Goal: Information Seeking & Learning: Learn about a topic

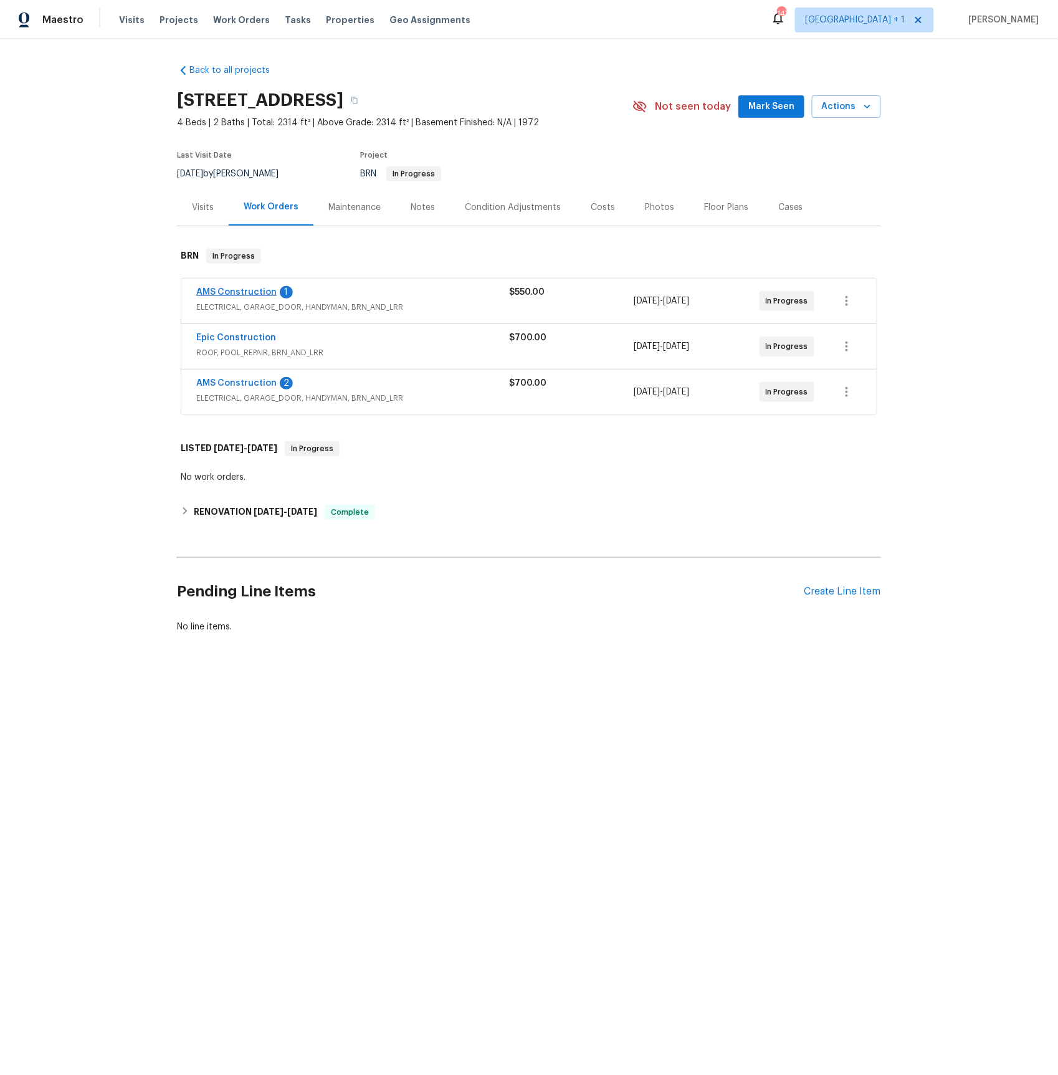
click at [230, 297] on span "AMS Construction" at bounding box center [236, 292] width 80 height 12
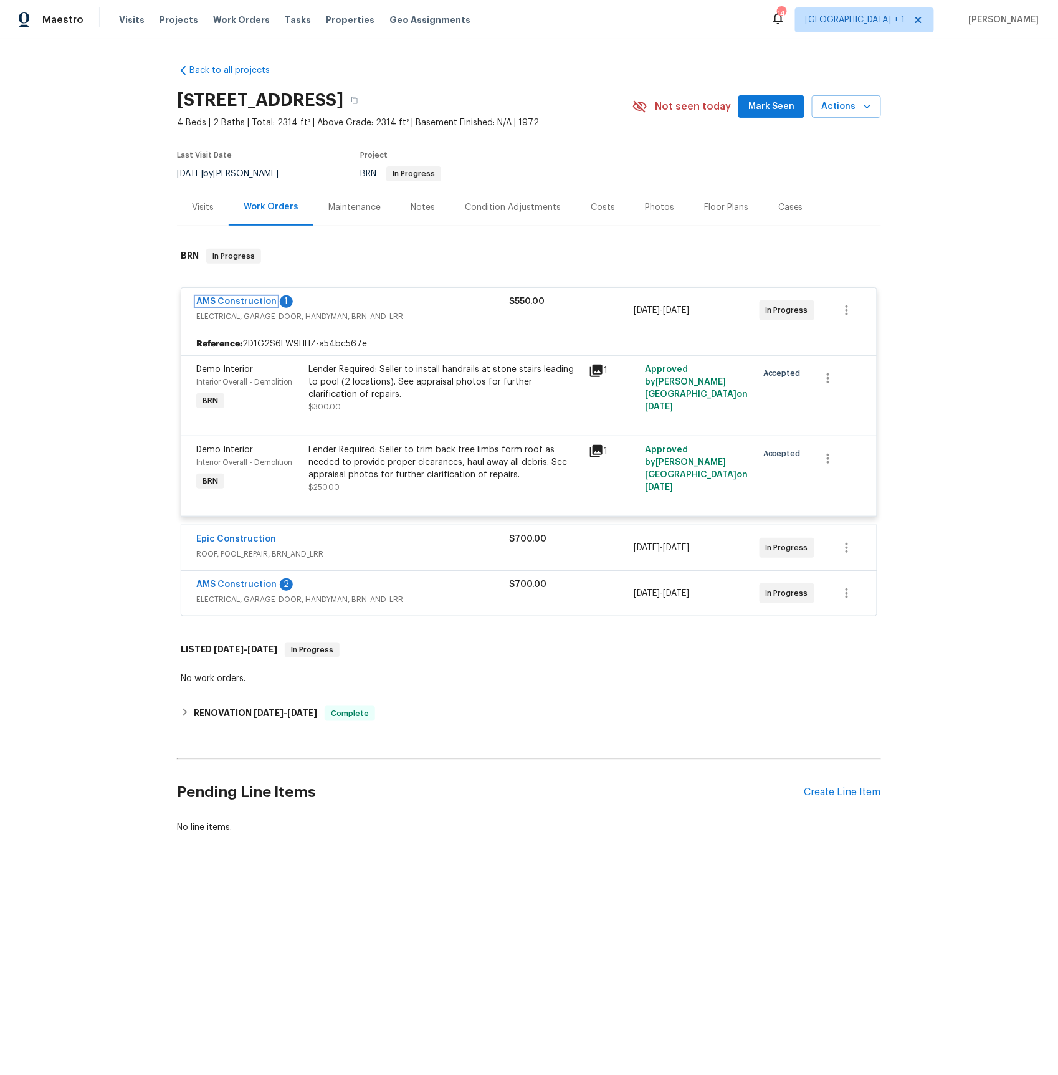
click at [242, 299] on link "AMS Construction" at bounding box center [236, 301] width 80 height 9
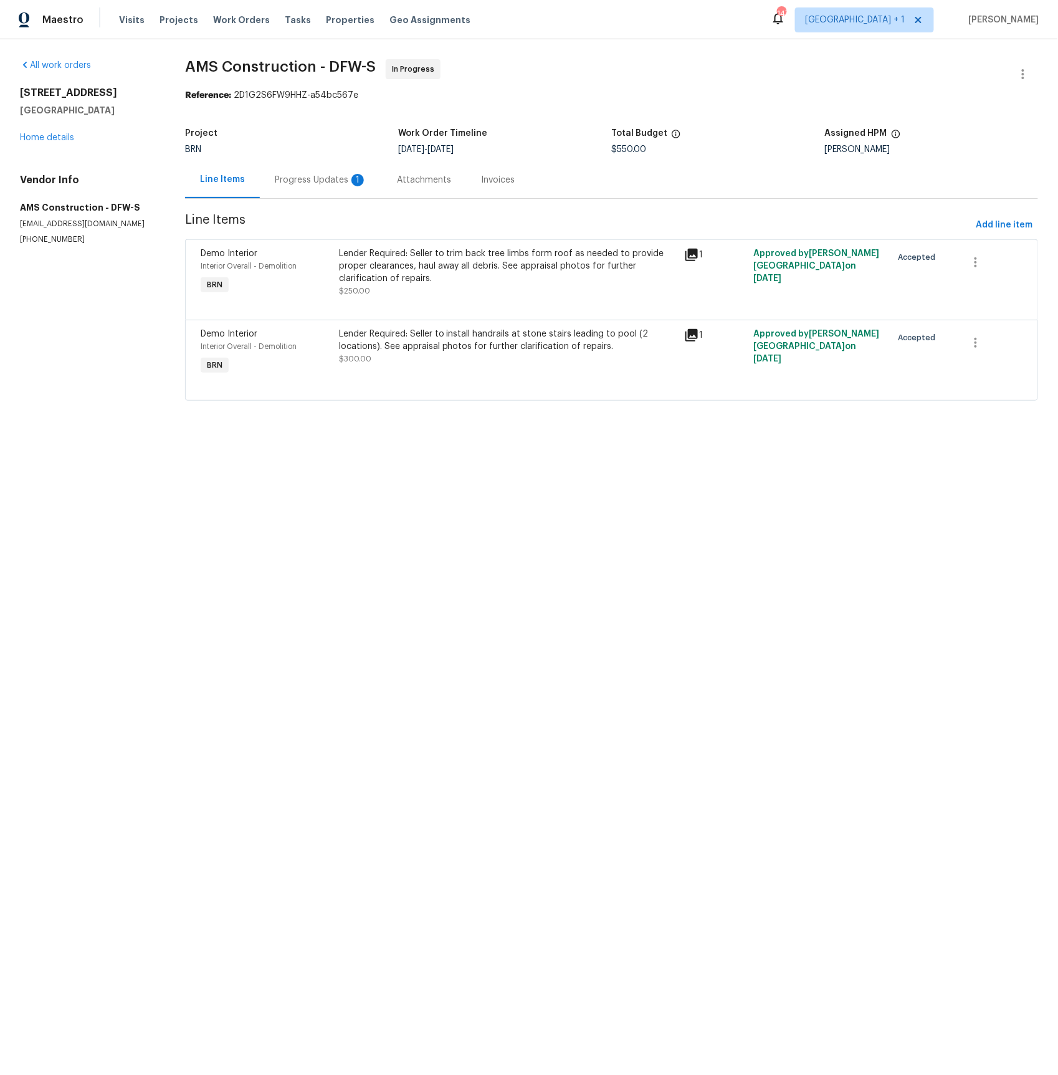
click at [300, 174] on div "Progress Updates 1" at bounding box center [321, 180] width 92 height 12
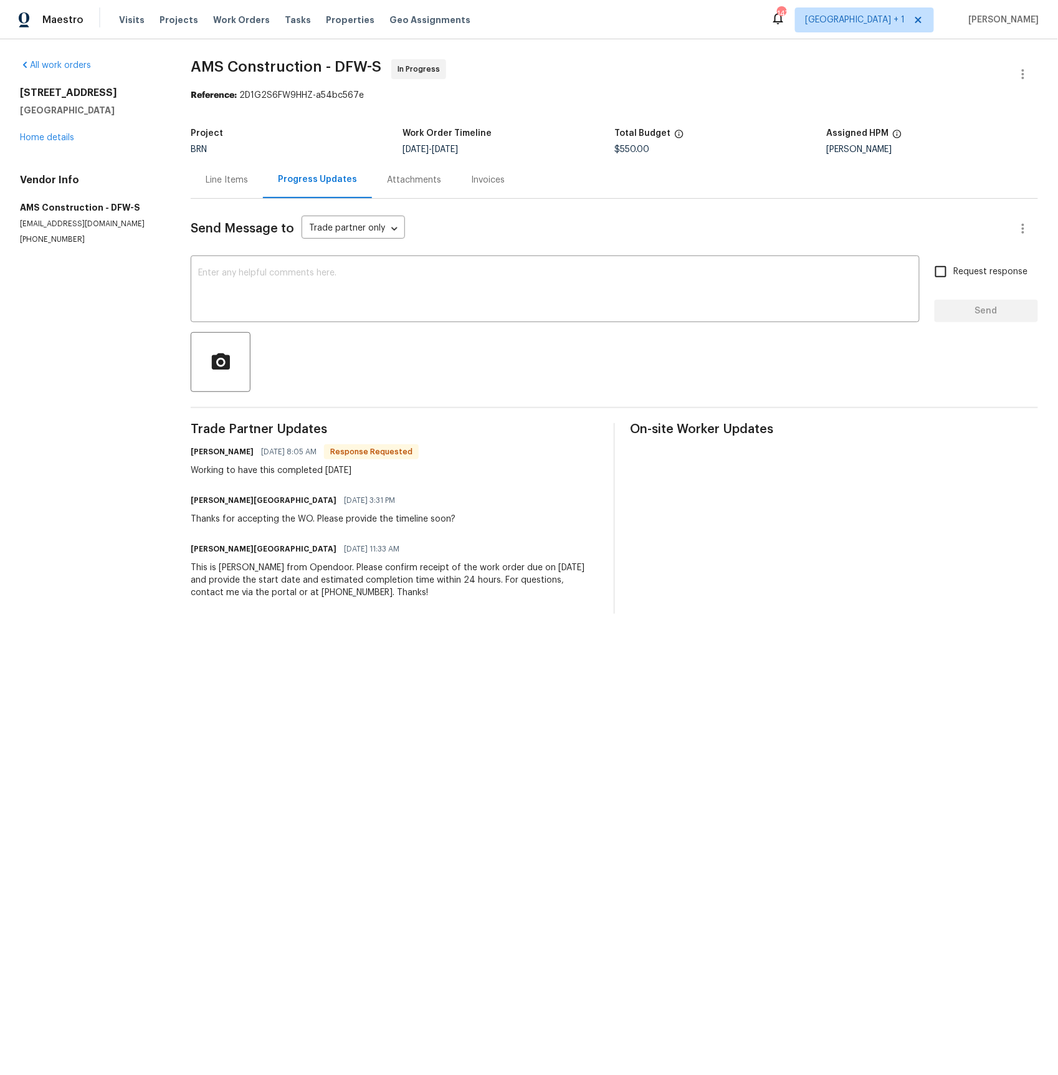
click at [232, 178] on div "Line Items" at bounding box center [227, 180] width 42 height 12
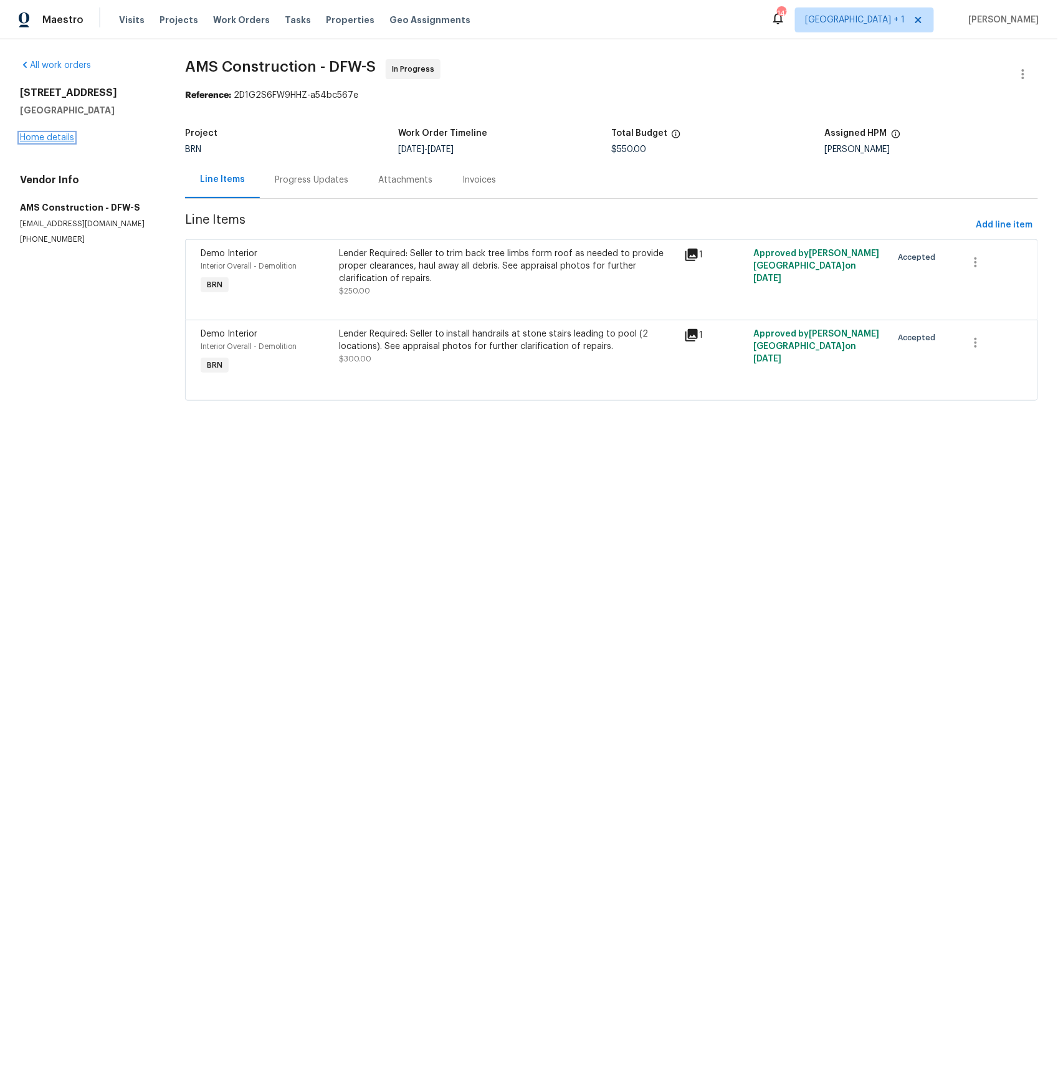
click at [31, 136] on link "Home details" at bounding box center [47, 137] width 54 height 9
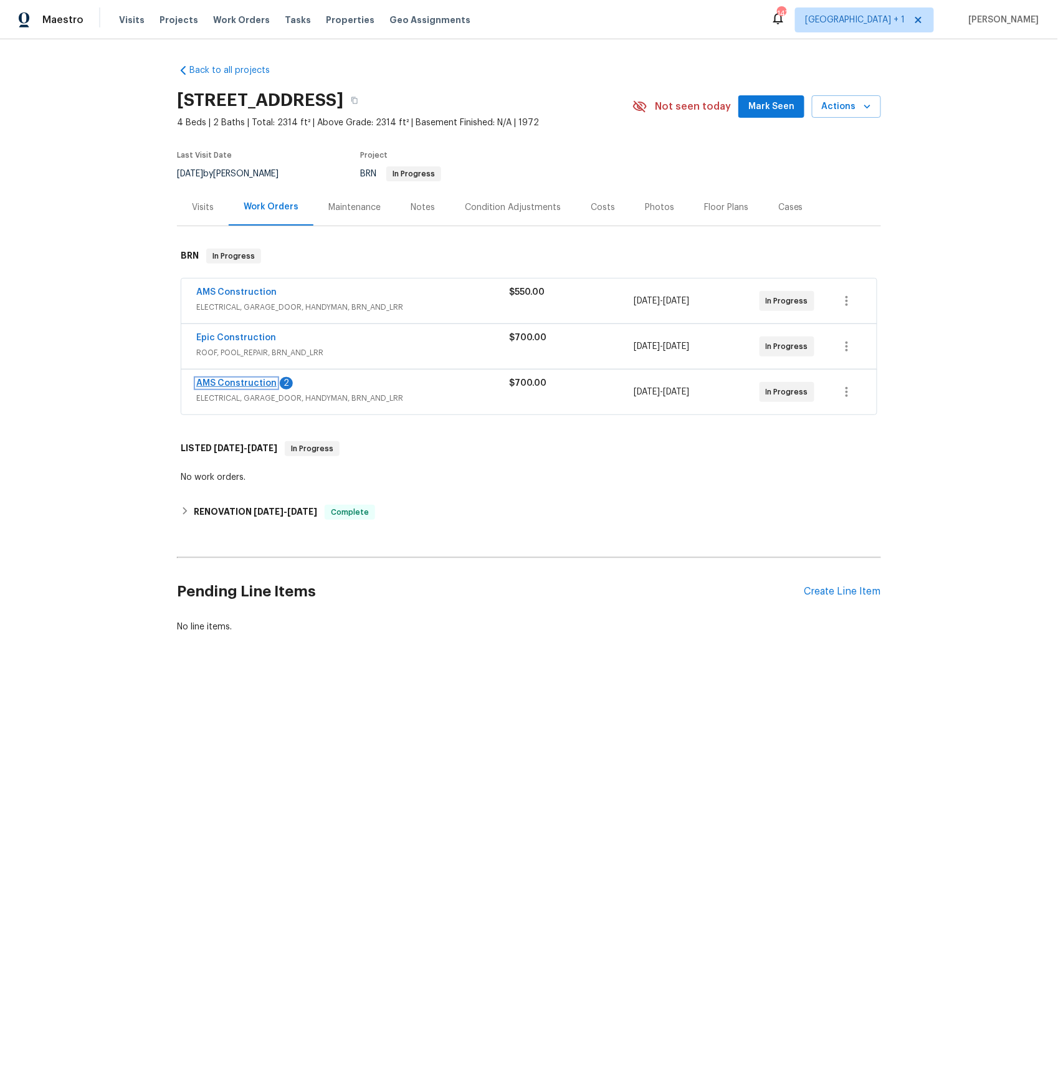
click at [215, 385] on link "AMS Construction" at bounding box center [236, 383] width 80 height 9
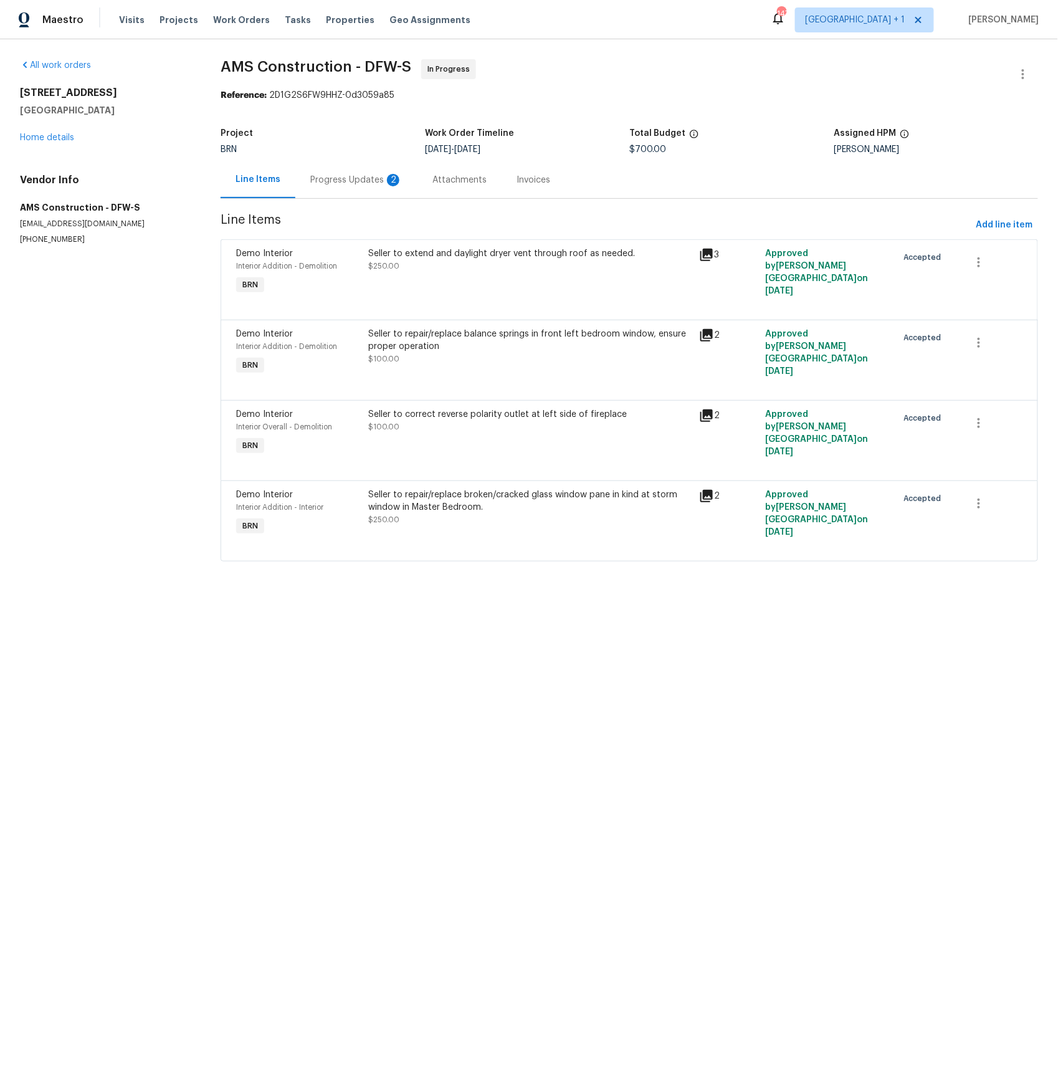
click at [353, 179] on div "Progress Updates 2" at bounding box center [356, 180] width 92 height 12
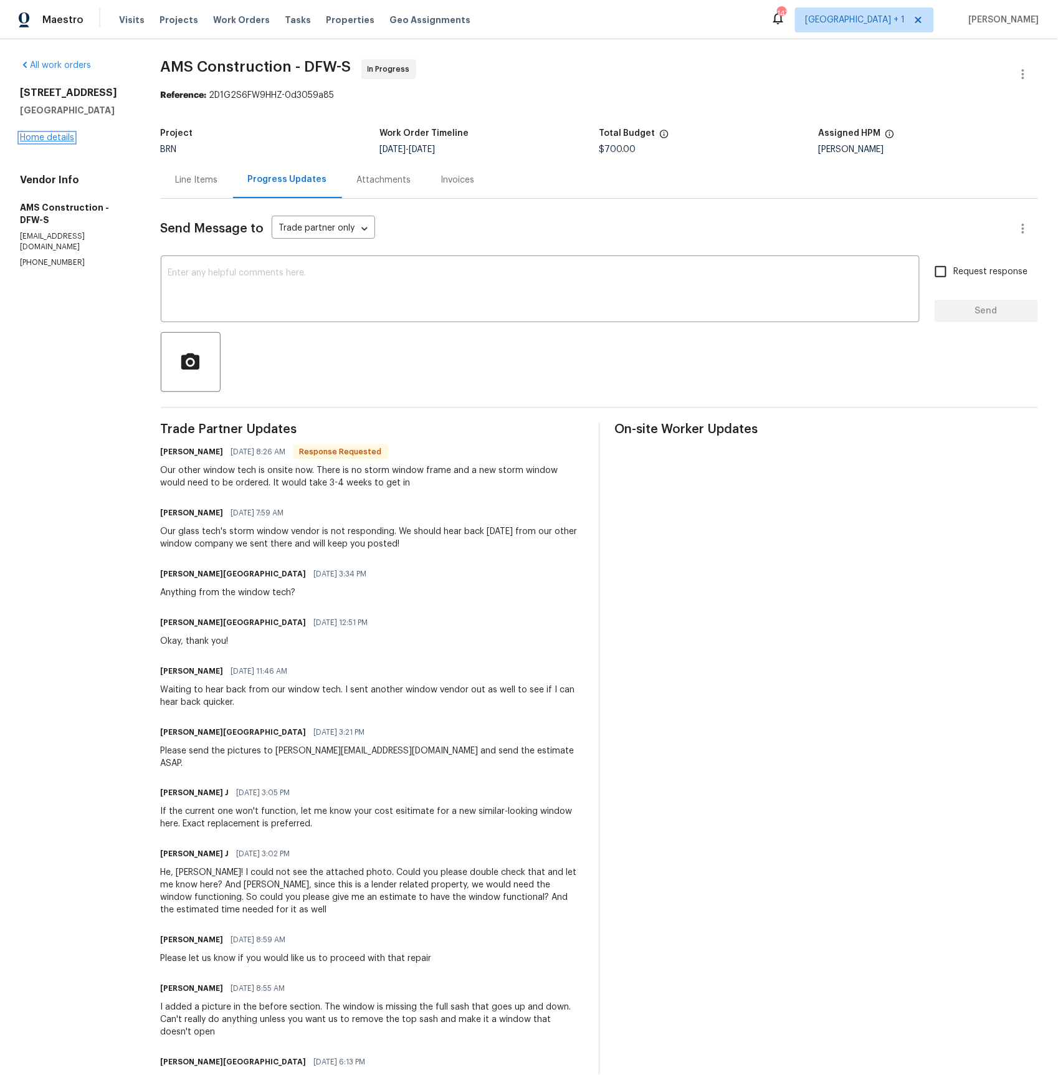
click at [27, 136] on link "Home details" at bounding box center [47, 137] width 54 height 9
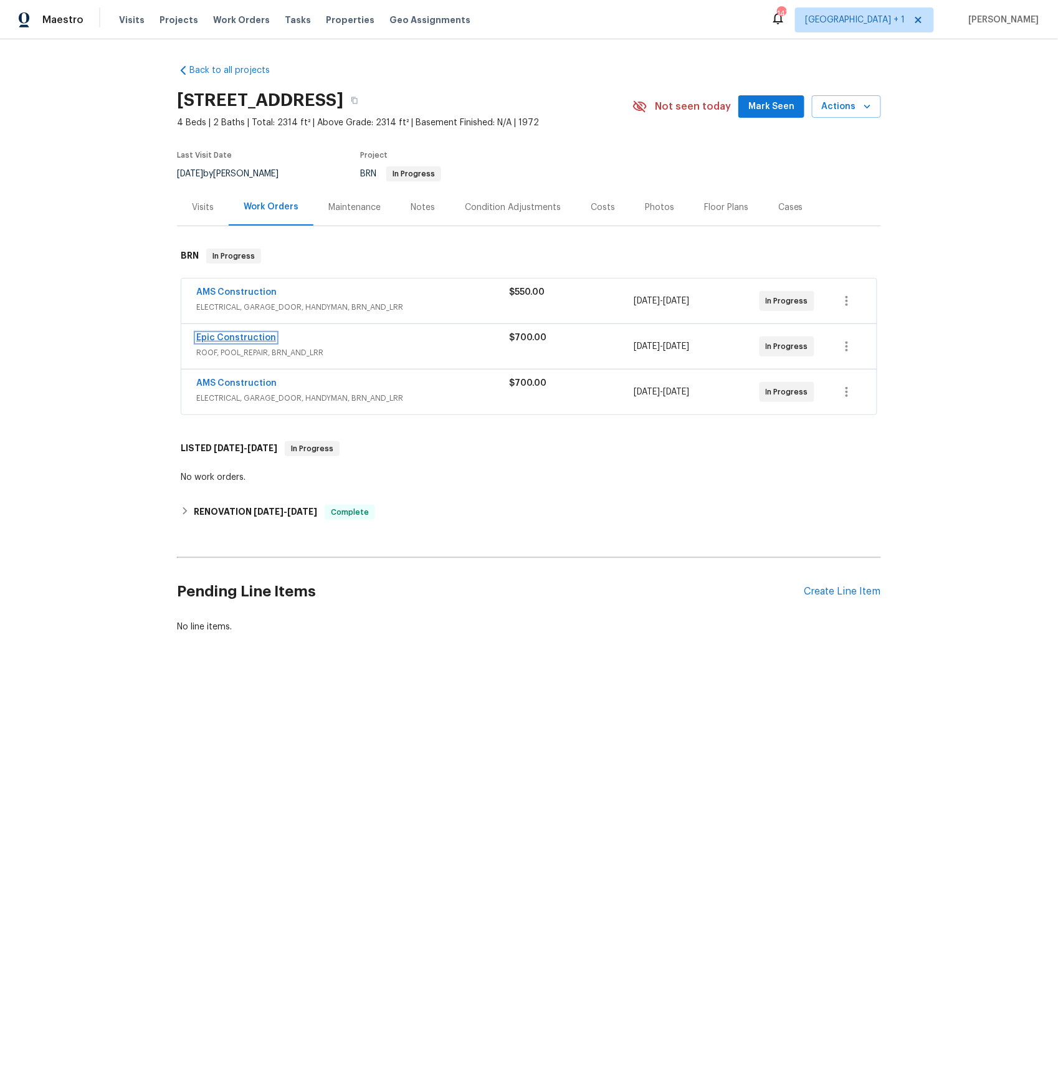
click at [242, 340] on link "Epic Construction" at bounding box center [236, 337] width 80 height 9
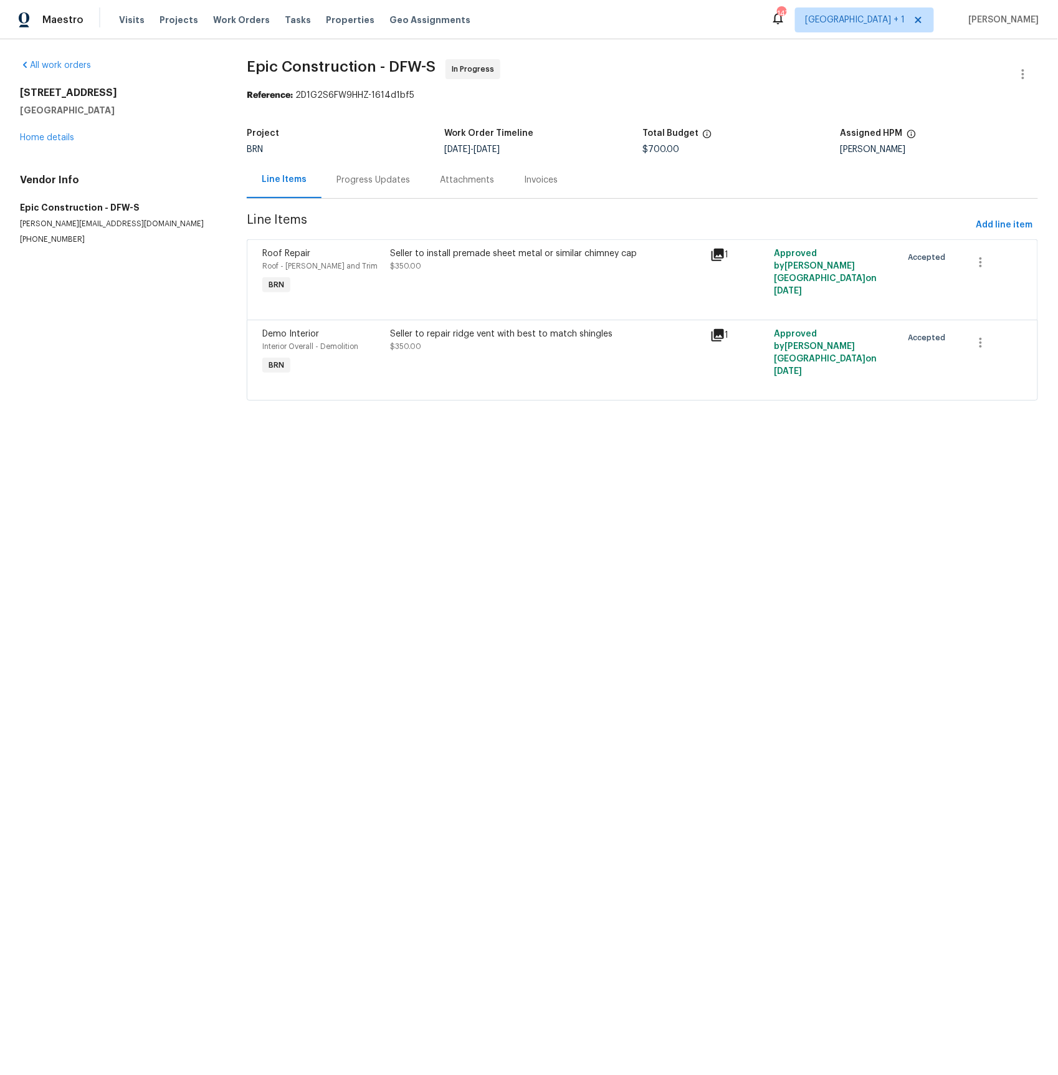
drag, startPoint x: 360, startPoint y: 180, endPoint x: 351, endPoint y: 196, distance: 18.7
click at [360, 180] on div "Progress Updates" at bounding box center [374, 180] width 74 height 12
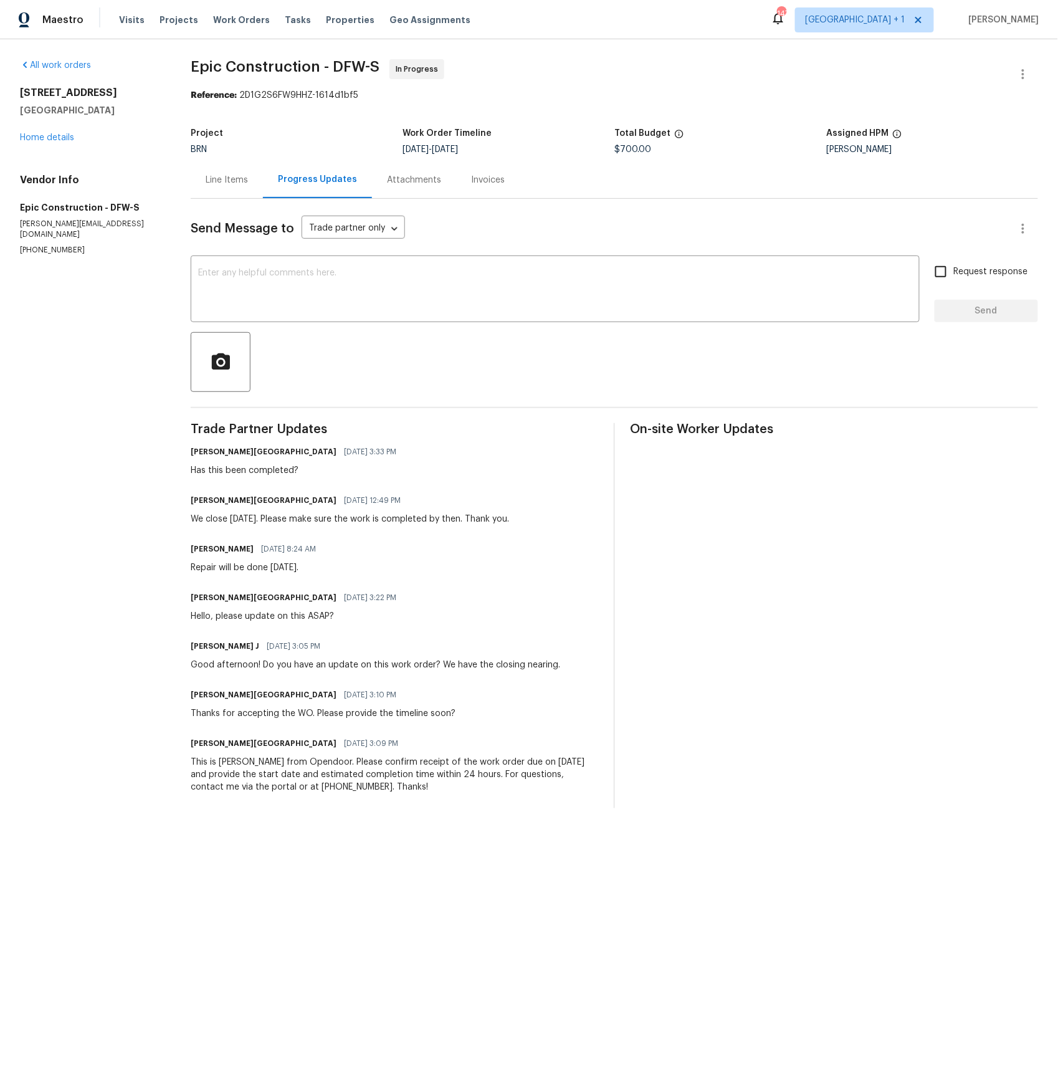
click at [214, 182] on div "Line Items" at bounding box center [227, 180] width 42 height 12
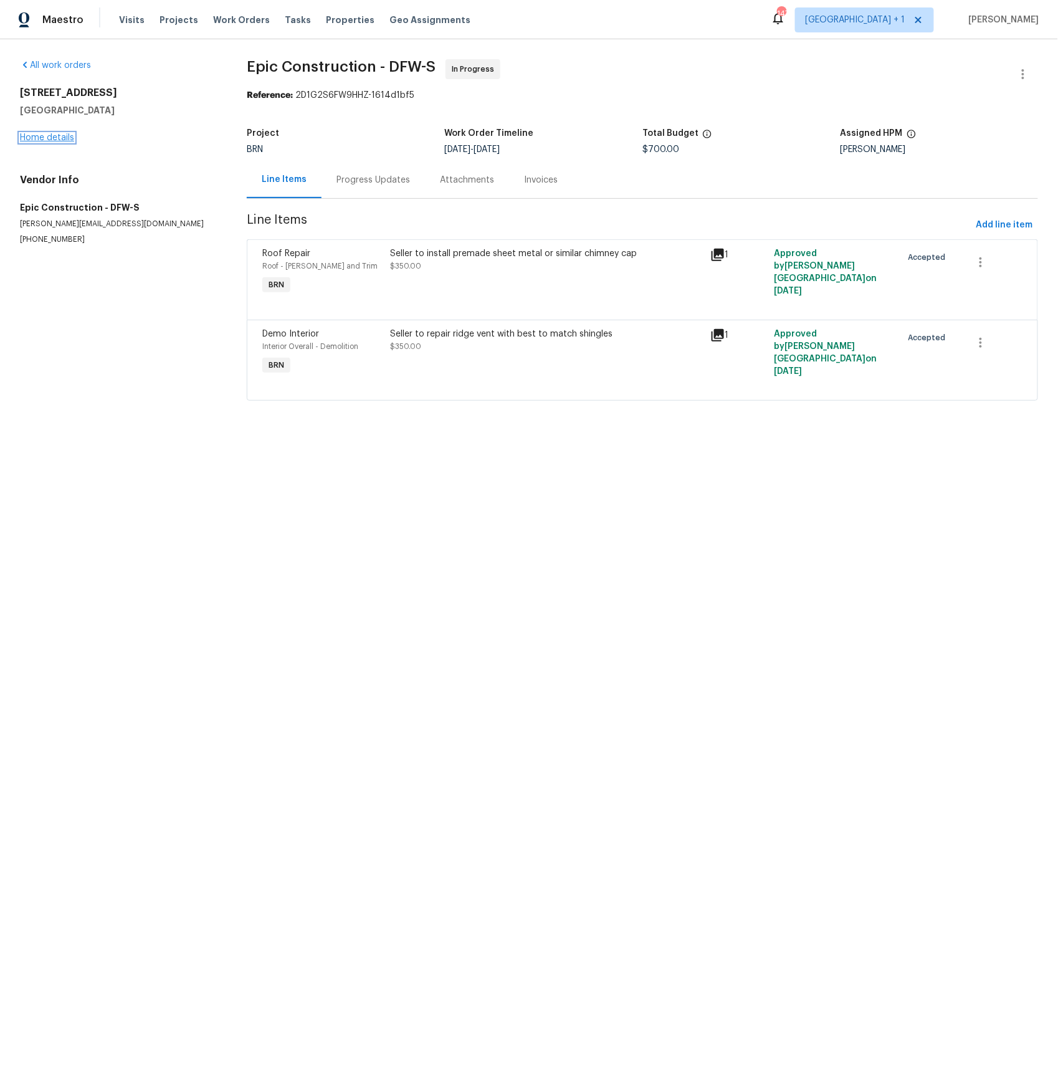
click at [33, 135] on link "Home details" at bounding box center [47, 137] width 54 height 9
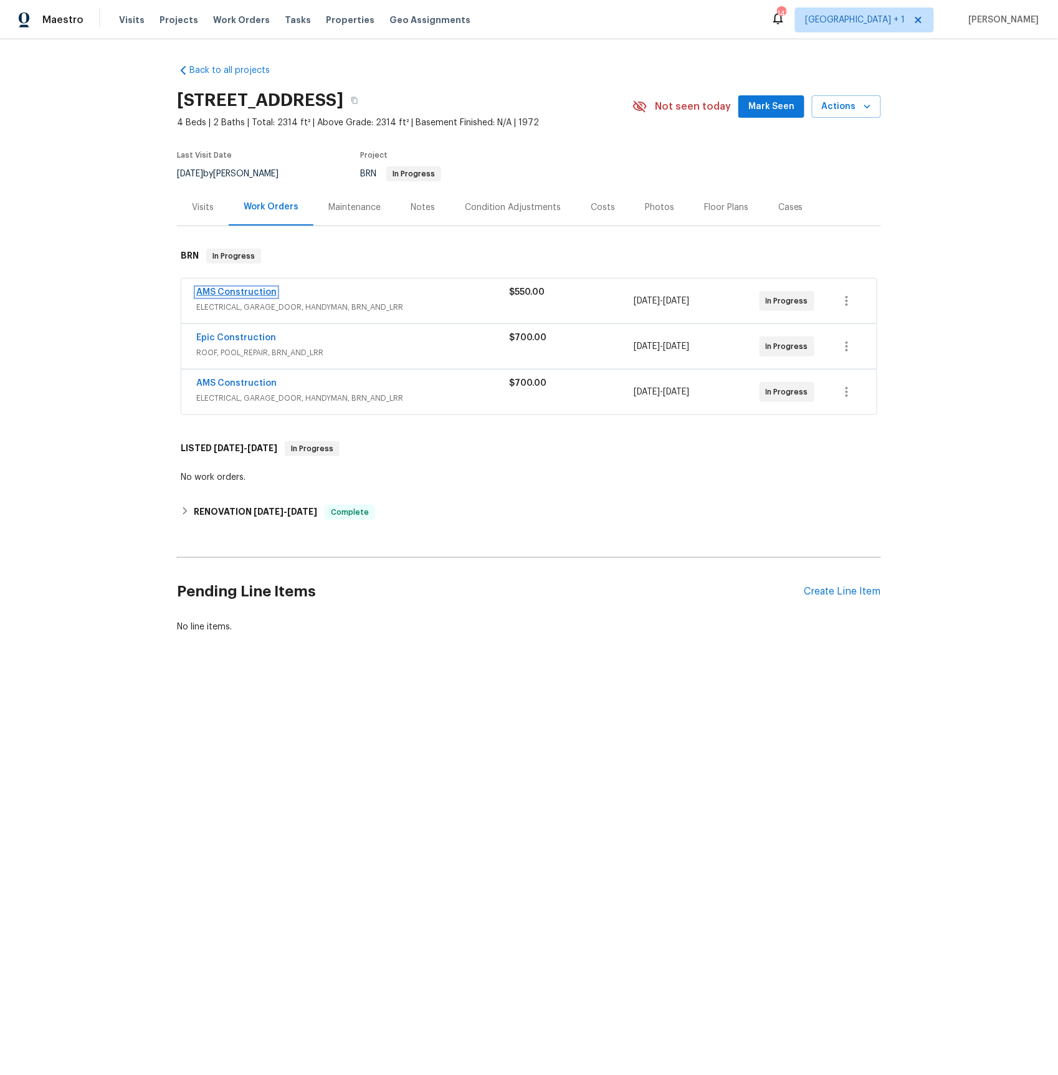
click at [211, 294] on link "AMS Construction" at bounding box center [236, 292] width 80 height 9
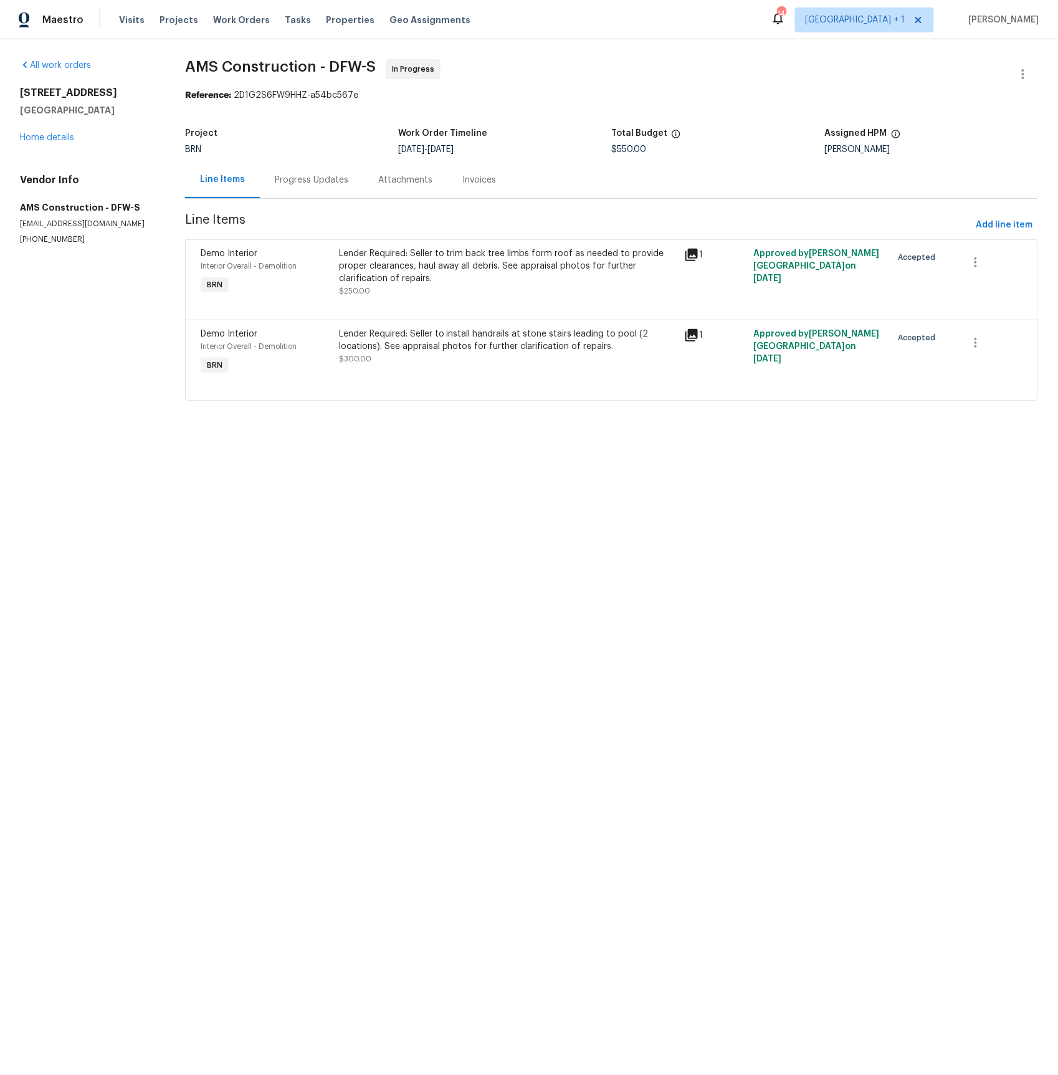
click at [323, 180] on div "Progress Updates" at bounding box center [312, 180] width 74 height 12
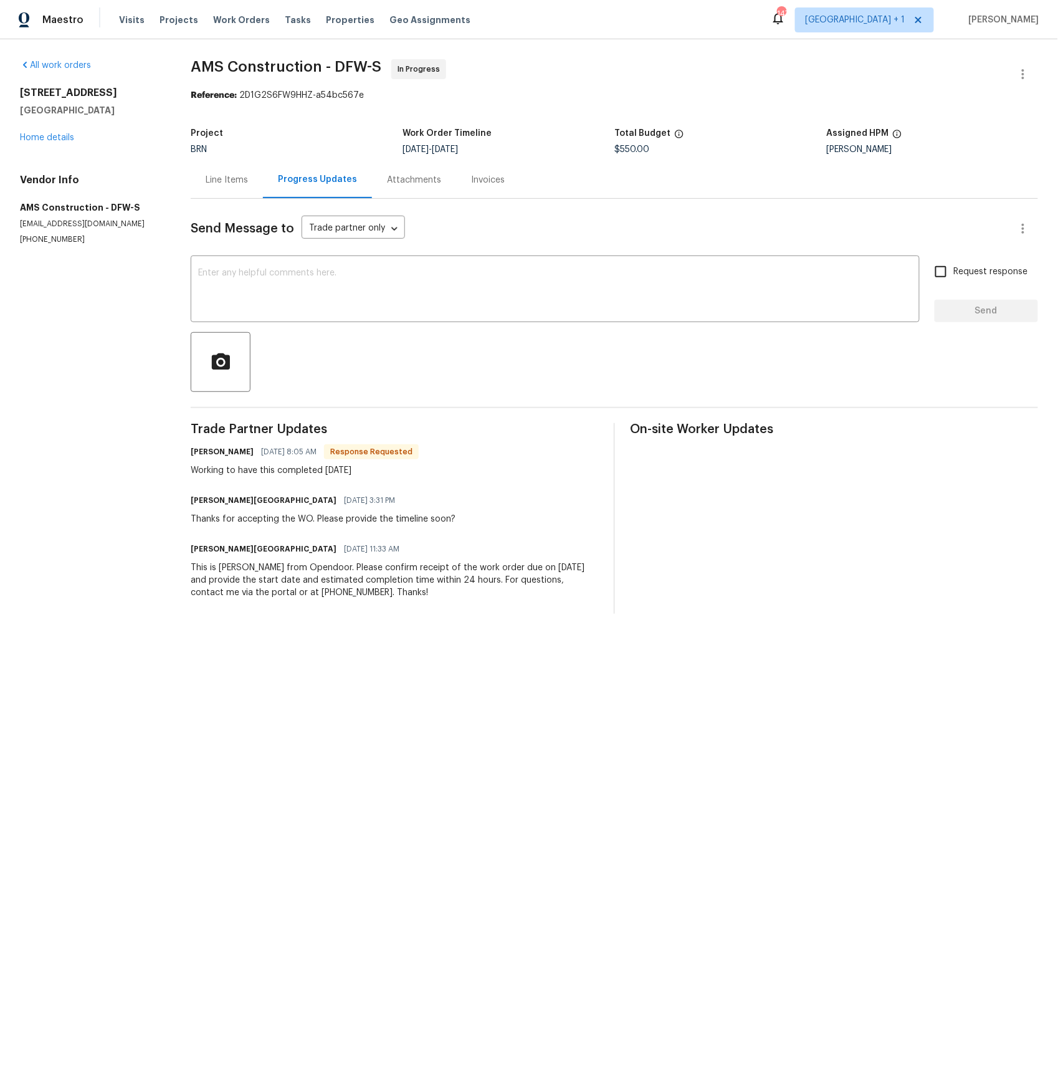
click at [220, 180] on div "Line Items" at bounding box center [227, 180] width 42 height 12
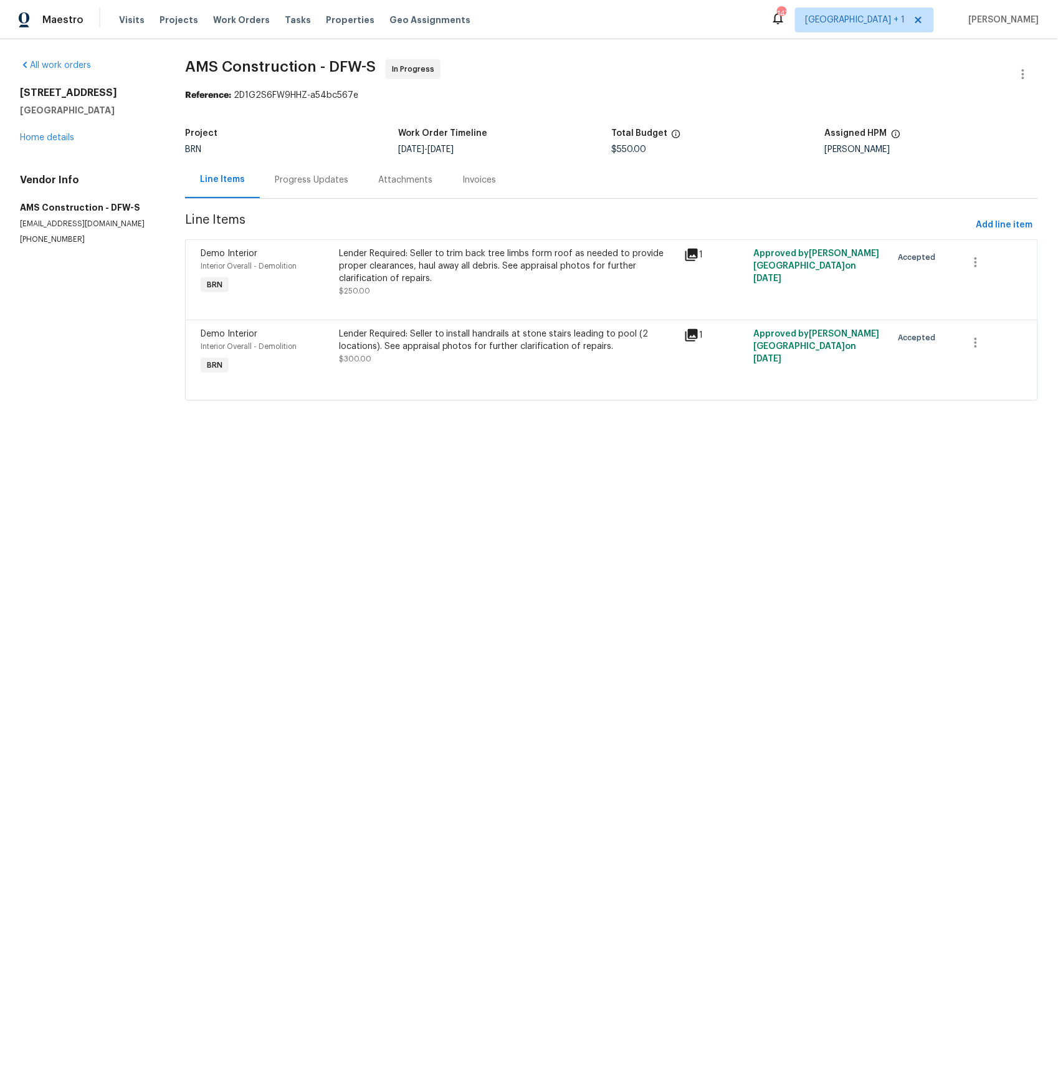
drag, startPoint x: 347, startPoint y: 181, endPoint x: 346, endPoint y: 196, distance: 15.0
click at [347, 181] on div "Progress Updates" at bounding box center [312, 180] width 74 height 12
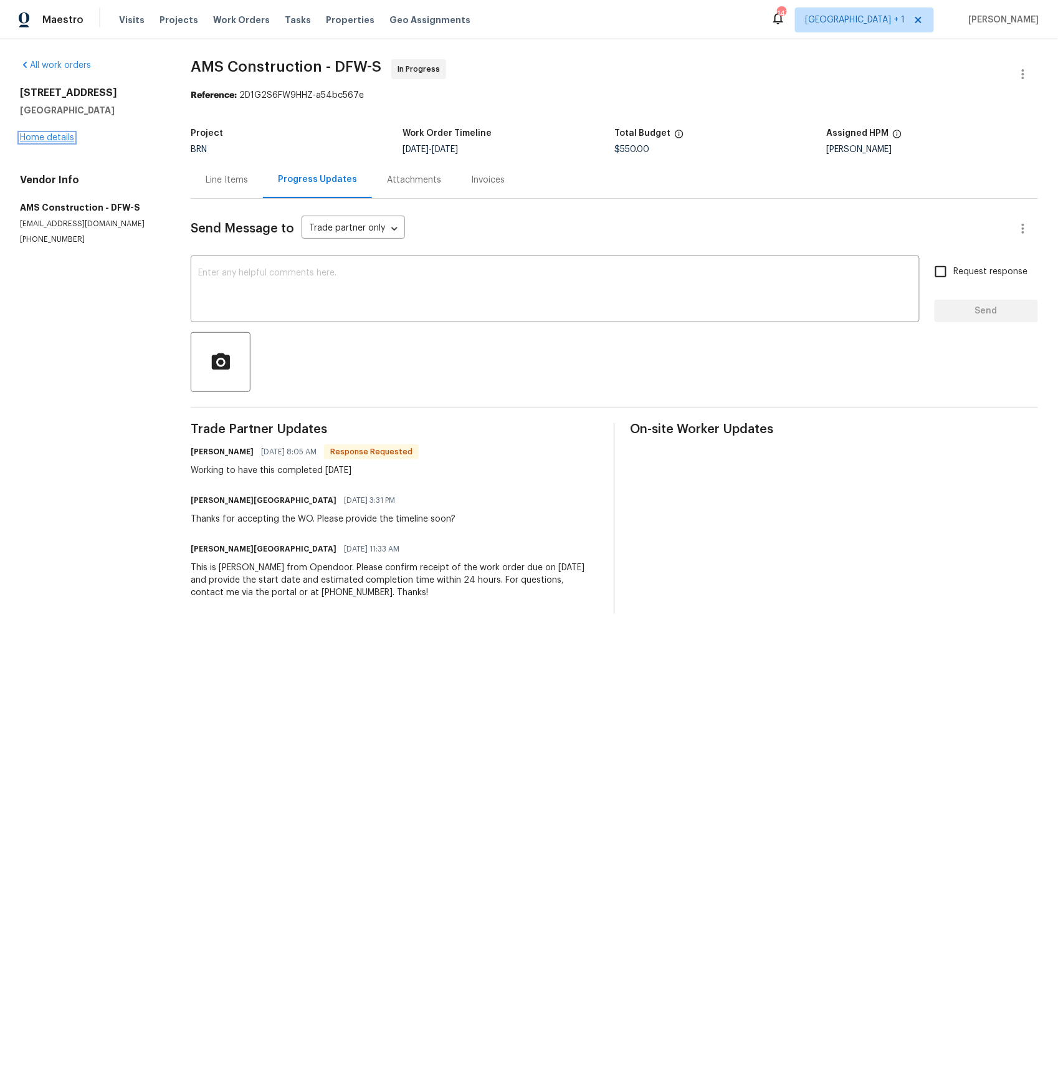
click at [60, 138] on link "Home details" at bounding box center [47, 137] width 54 height 9
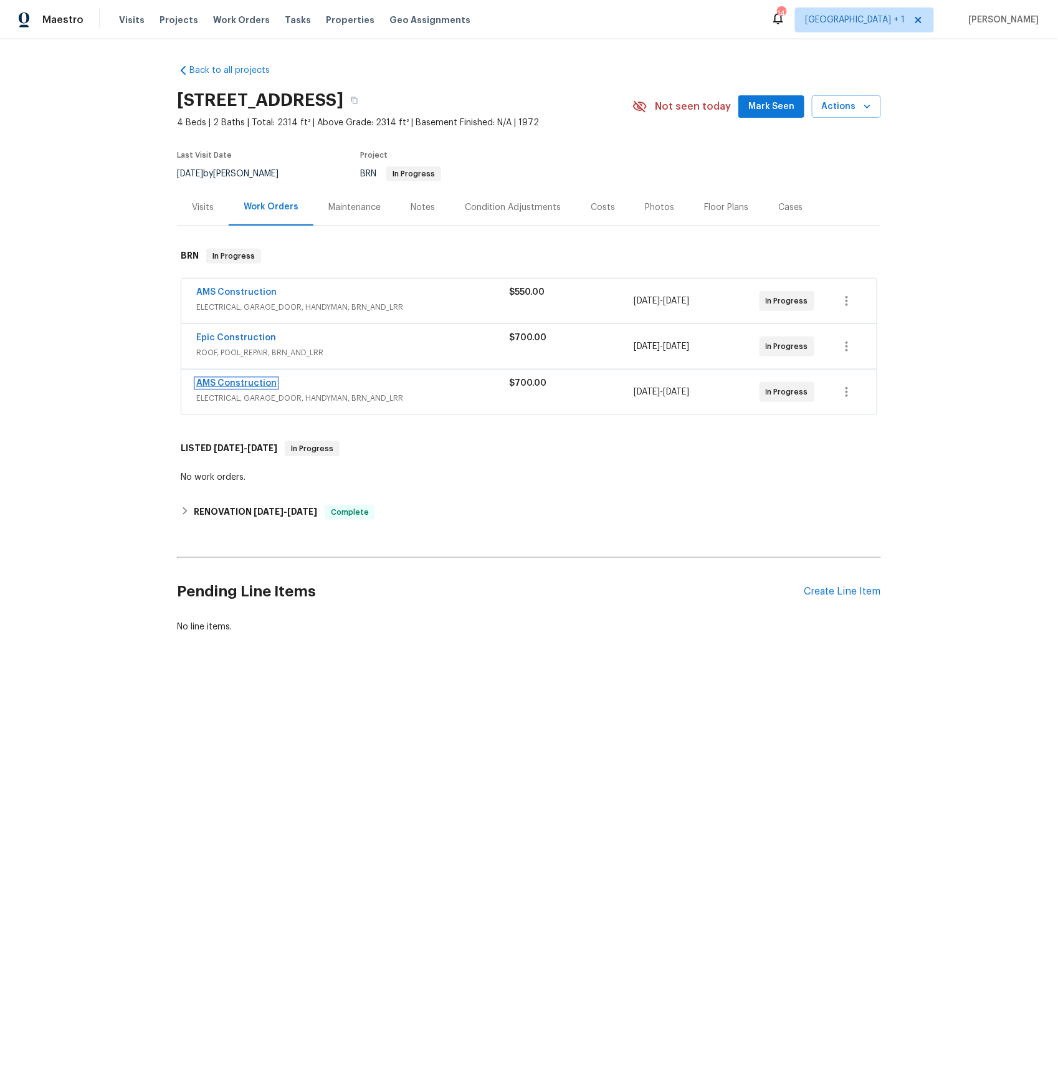
click at [242, 383] on link "AMS Construction" at bounding box center [236, 383] width 80 height 9
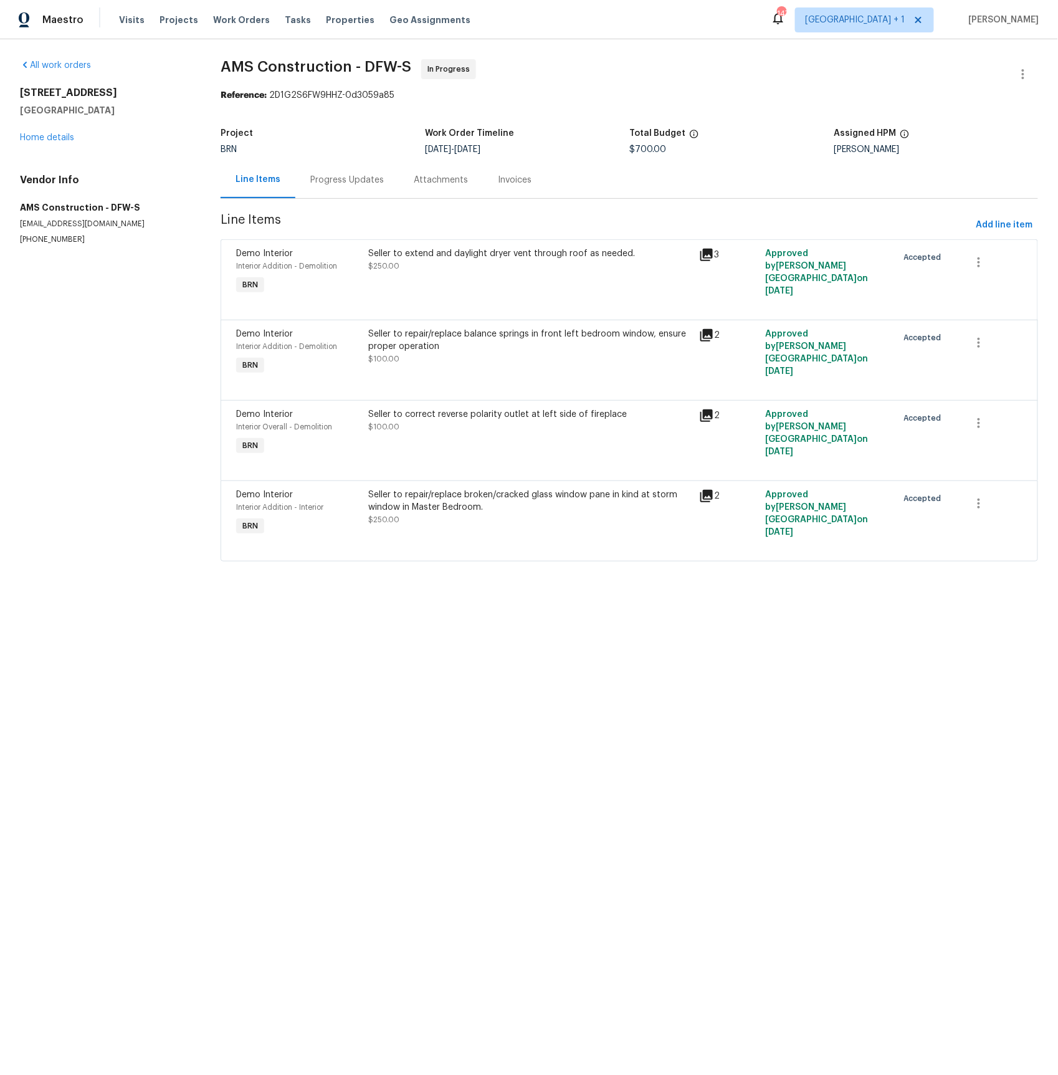
click at [347, 184] on div "Progress Updates" at bounding box center [347, 180] width 74 height 12
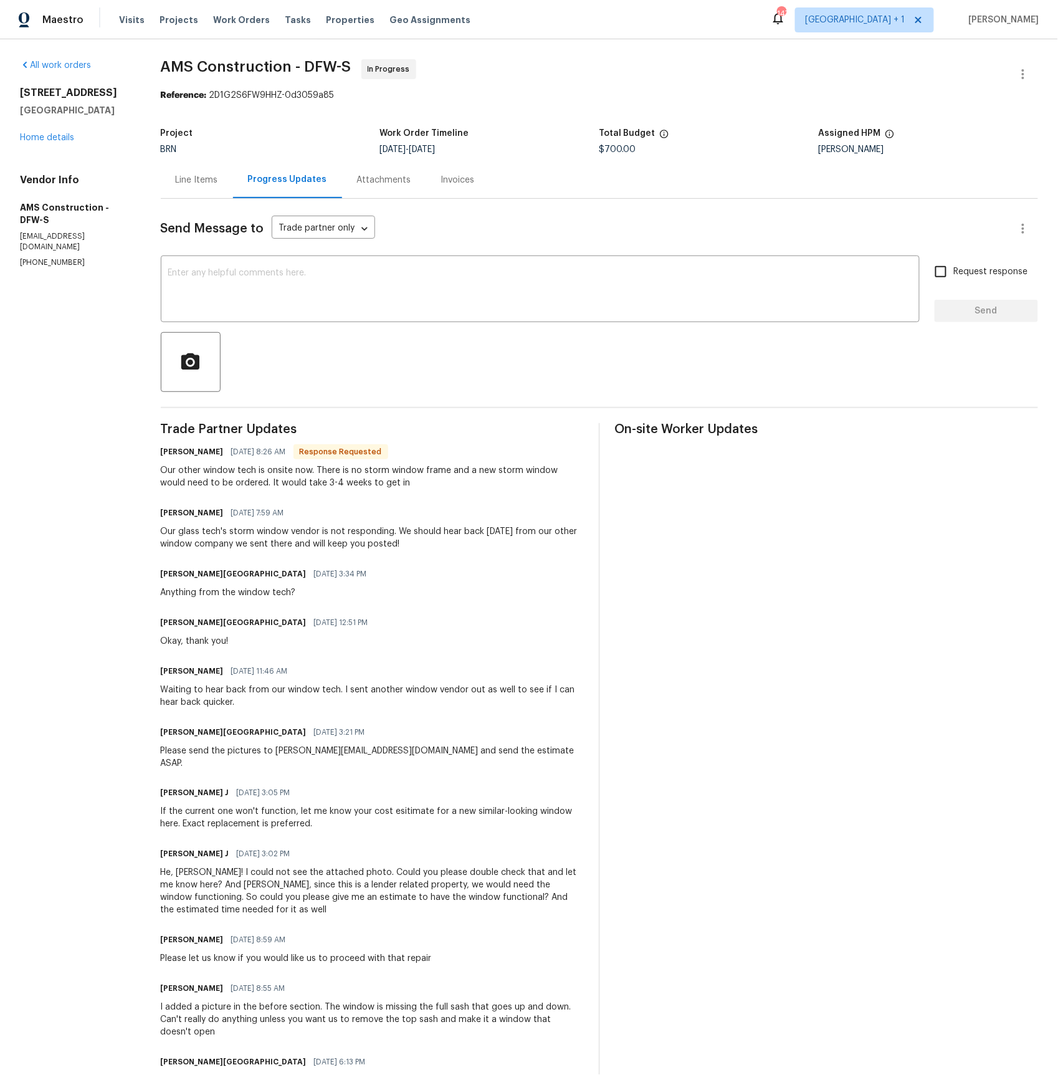
drag, startPoint x: 200, startPoint y: 183, endPoint x: 219, endPoint y: 193, distance: 21.2
click at [200, 183] on div "Line Items" at bounding box center [197, 180] width 42 height 12
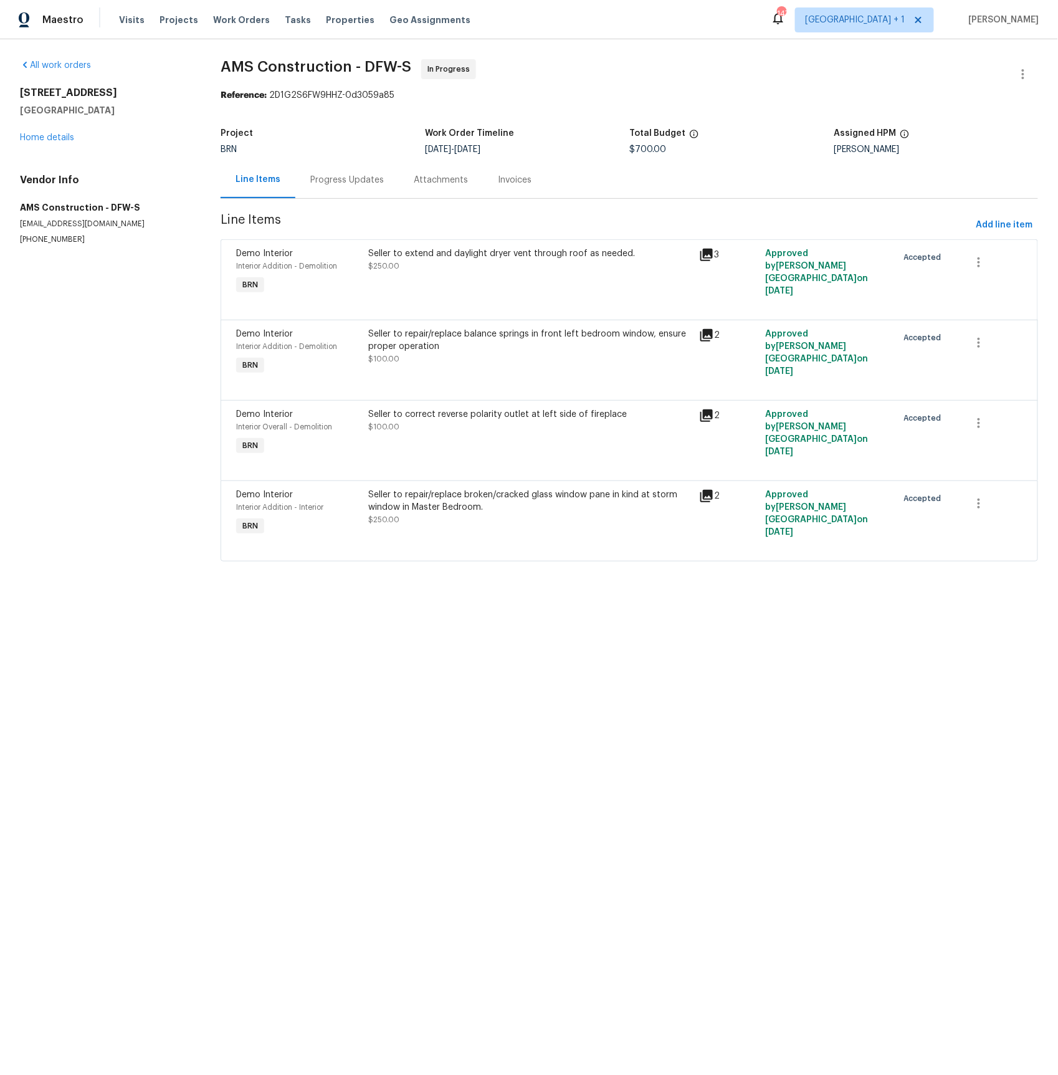
click at [714, 255] on icon at bounding box center [706, 254] width 15 height 15
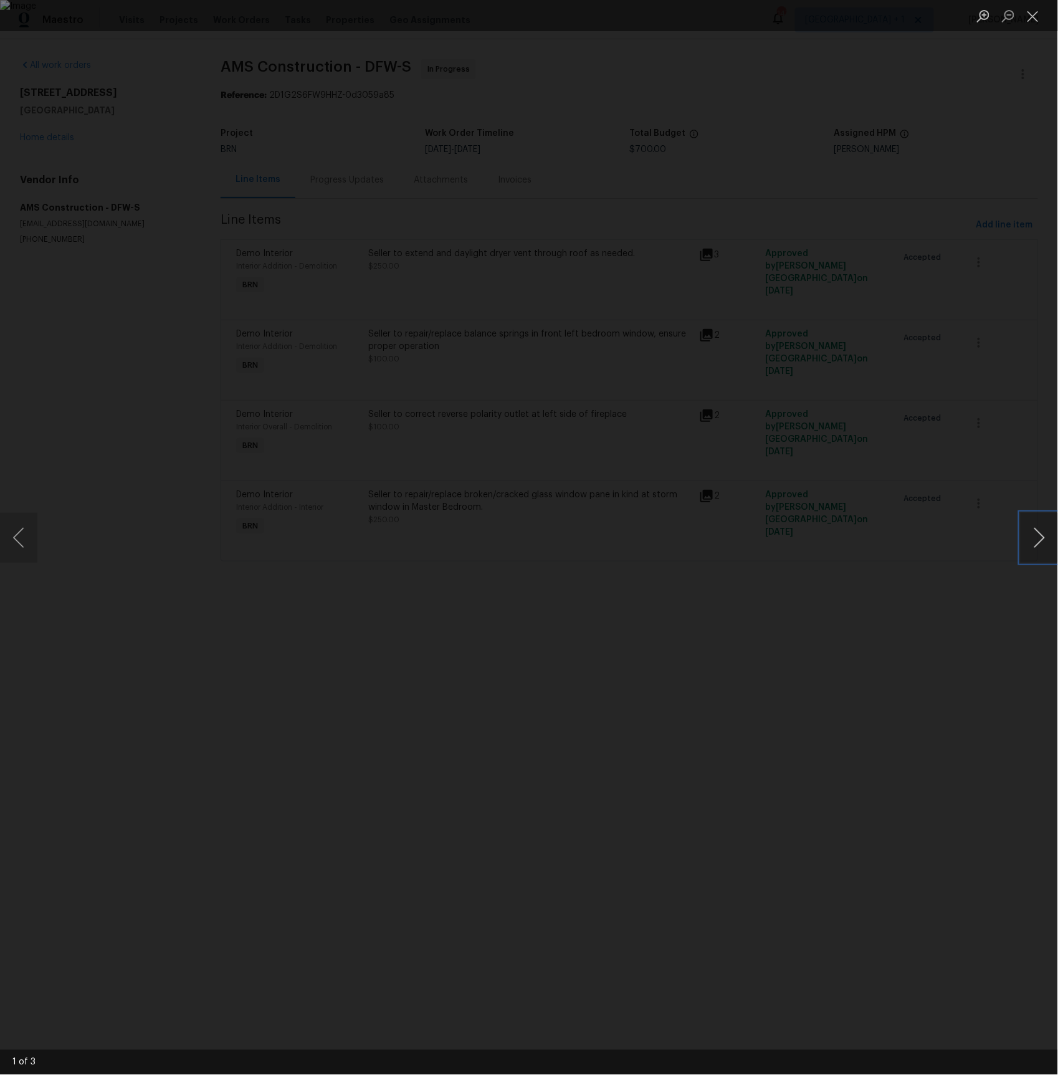
click at [1038, 545] on button "Next image" at bounding box center [1039, 538] width 37 height 50
click at [1039, 545] on button "Next image" at bounding box center [1039, 538] width 37 height 50
click at [27, 543] on button "Previous image" at bounding box center [18, 538] width 37 height 50
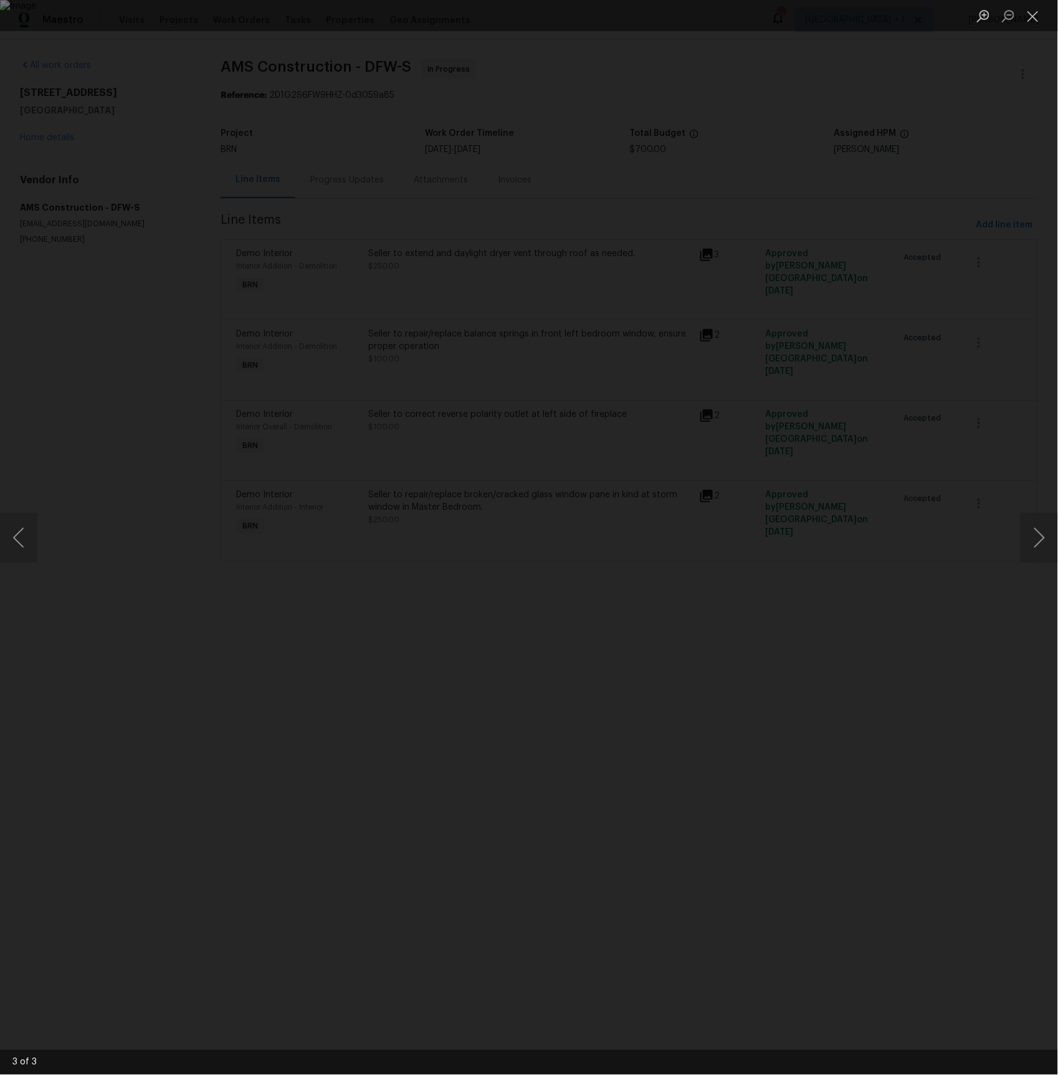
click at [107, 384] on div "Lightbox" at bounding box center [529, 537] width 1058 height 1075
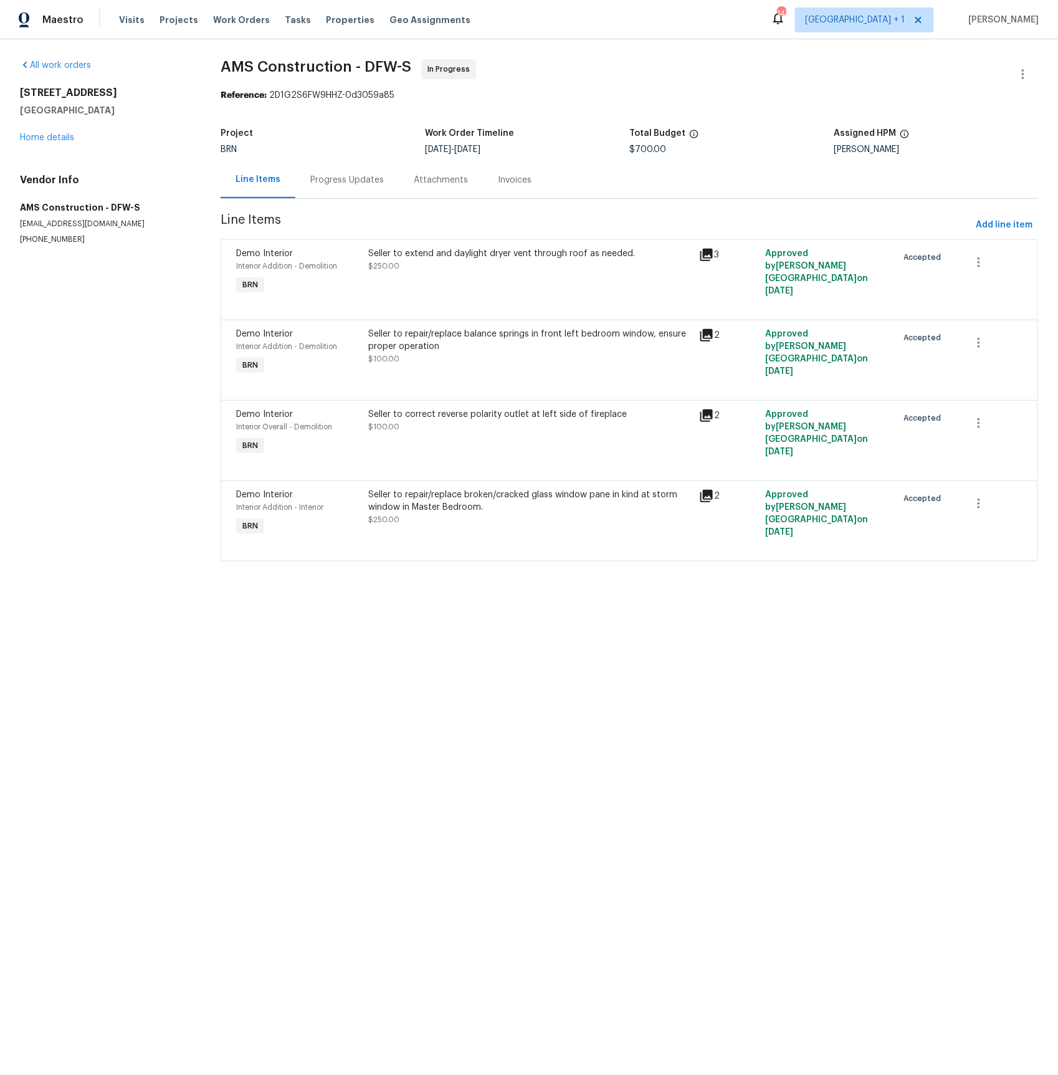
click at [712, 418] on icon at bounding box center [706, 415] width 15 height 15
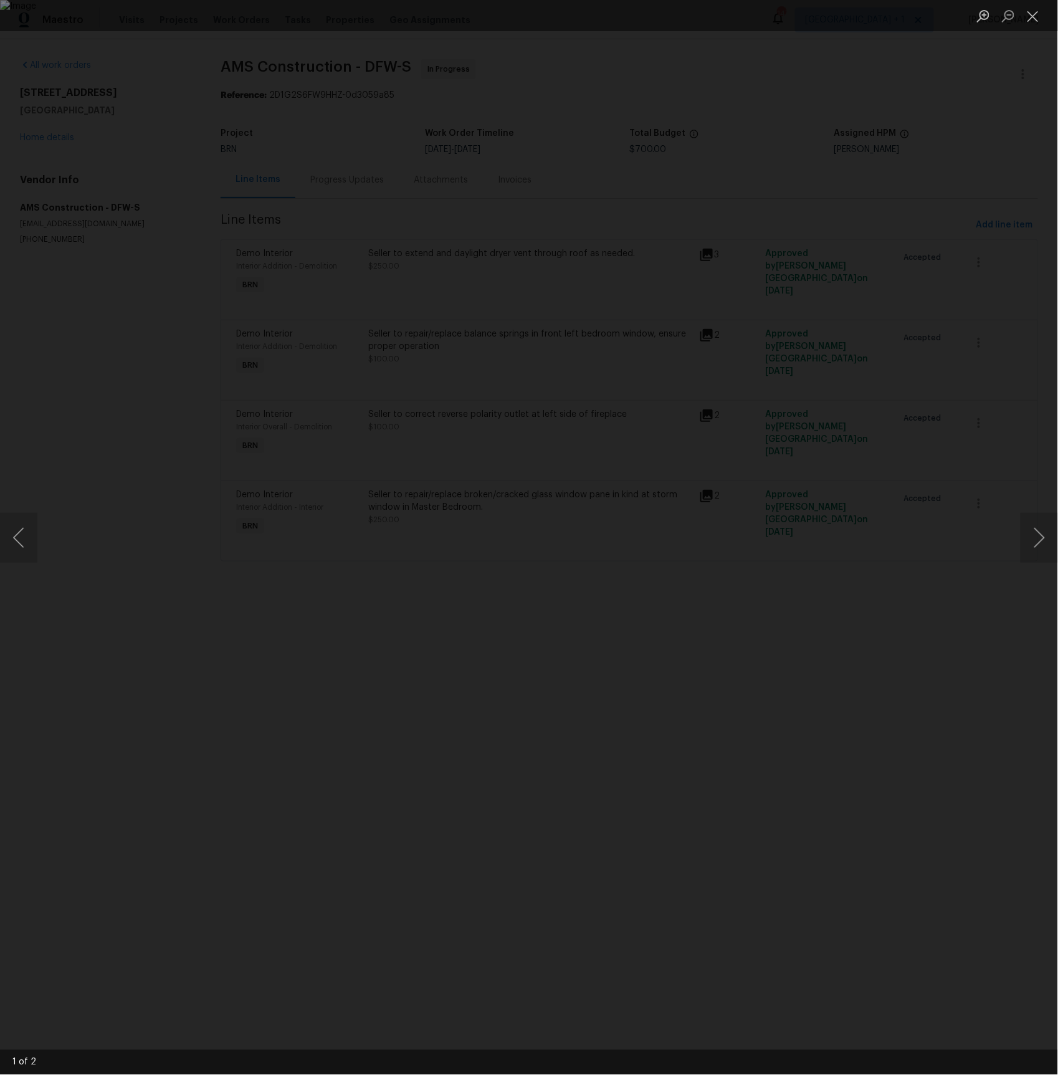
click at [986, 289] on div "Lightbox" at bounding box center [529, 537] width 1058 height 1075
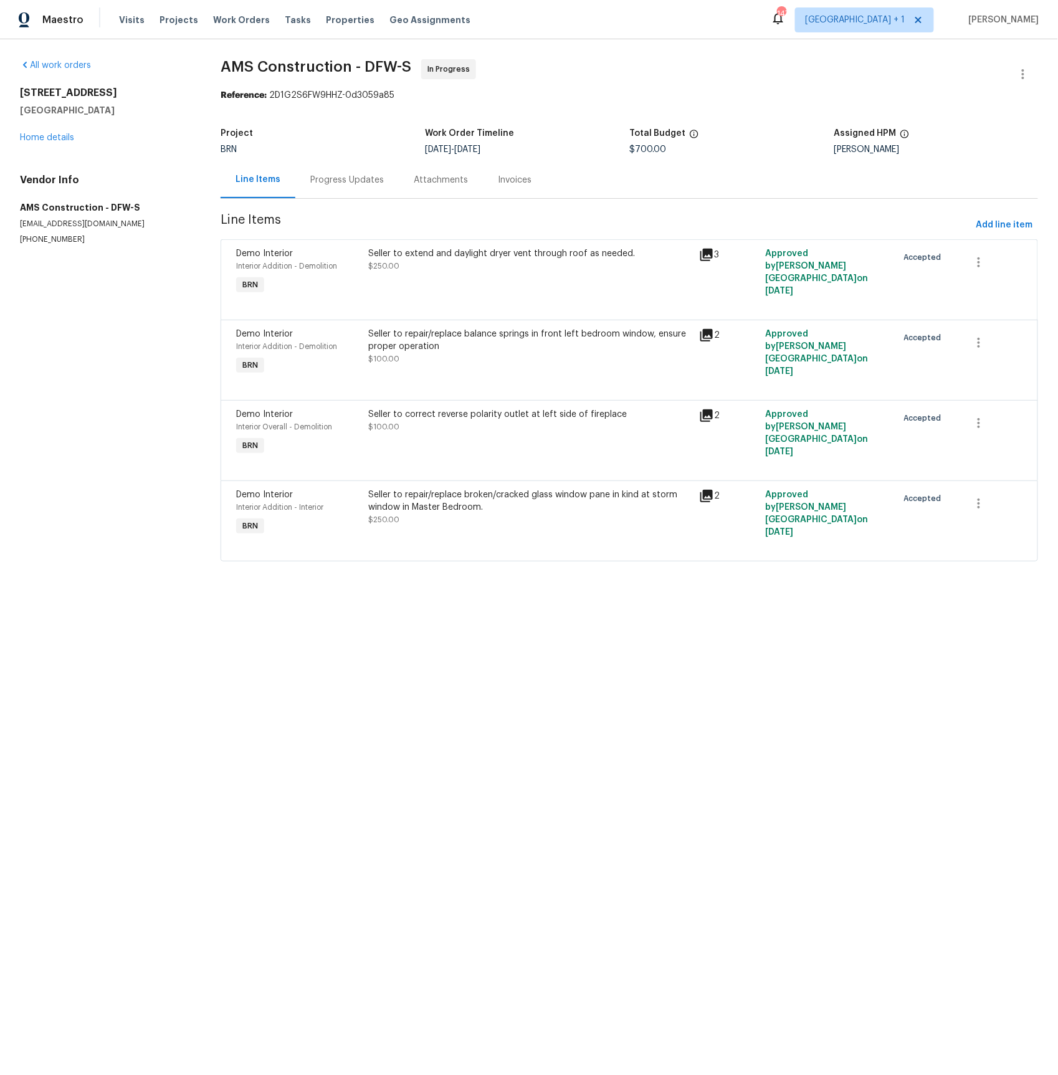
click at [710, 495] on icon at bounding box center [707, 496] width 12 height 12
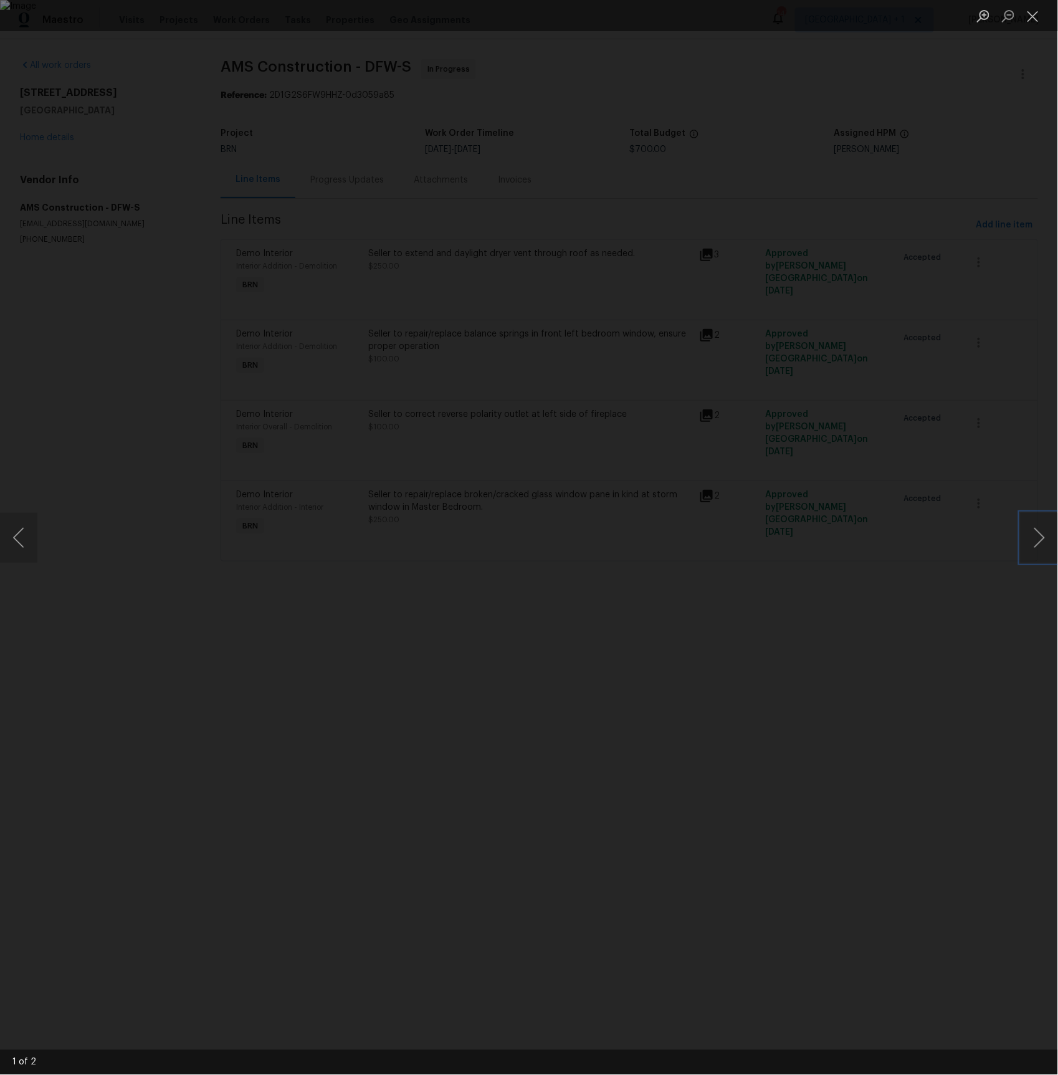
drag, startPoint x: 1041, startPoint y: 534, endPoint x: 916, endPoint y: 525, distance: 125.0
click at [1041, 534] on button "Next image" at bounding box center [1039, 538] width 37 height 50
drag, startPoint x: 1046, startPoint y: 542, endPoint x: 1003, endPoint y: 543, distance: 43.0
click at [1046, 541] on button "Next image" at bounding box center [1039, 538] width 37 height 50
click at [781, 624] on div "Lightbox" at bounding box center [529, 537] width 1058 height 1075
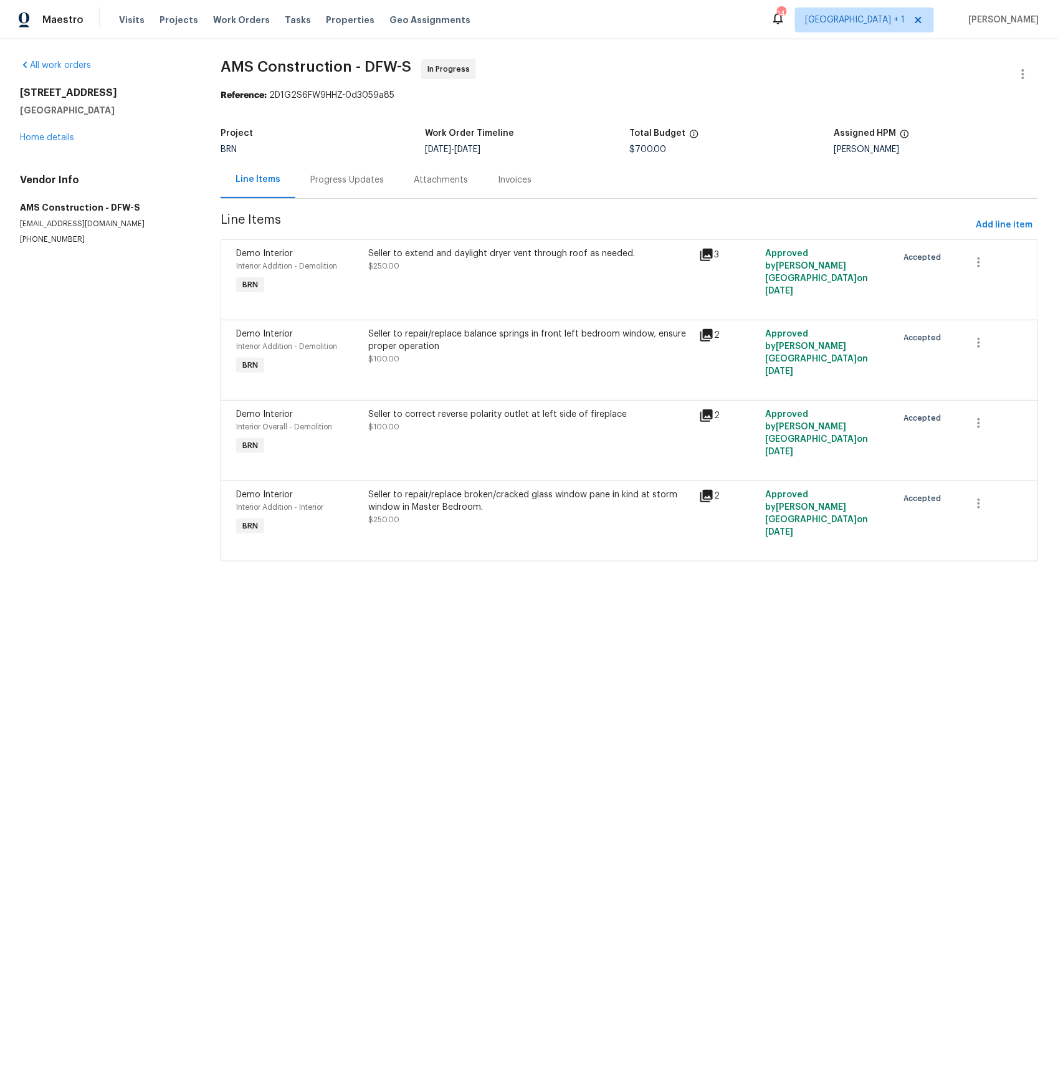
click at [710, 333] on icon at bounding box center [707, 335] width 12 height 12
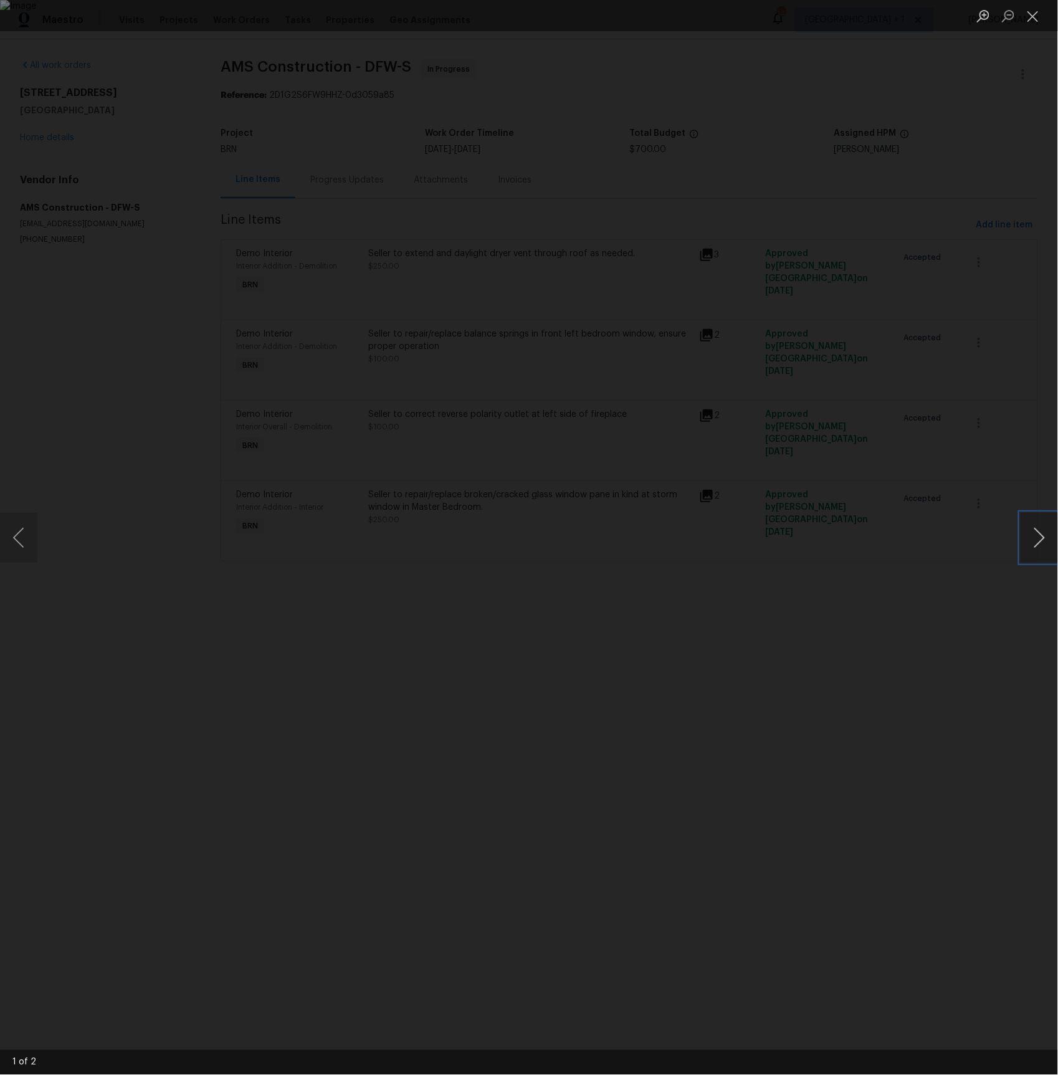
click at [1042, 537] on button "Next image" at bounding box center [1039, 538] width 37 height 50
click at [1039, 537] on button "Next image" at bounding box center [1039, 538] width 37 height 50
click at [656, 726] on div "Lightbox" at bounding box center [529, 537] width 1058 height 1075
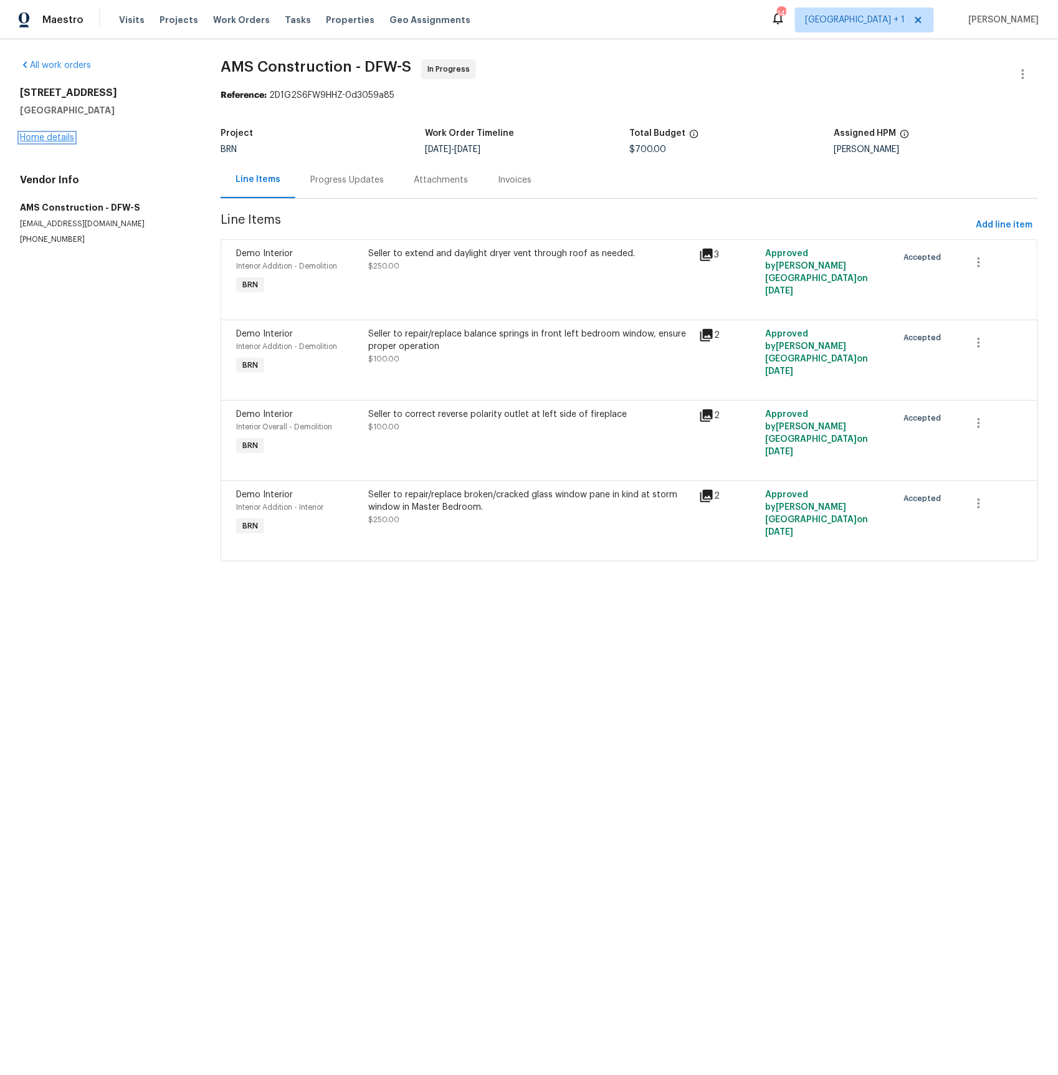
click at [47, 139] on link "Home details" at bounding box center [47, 137] width 54 height 9
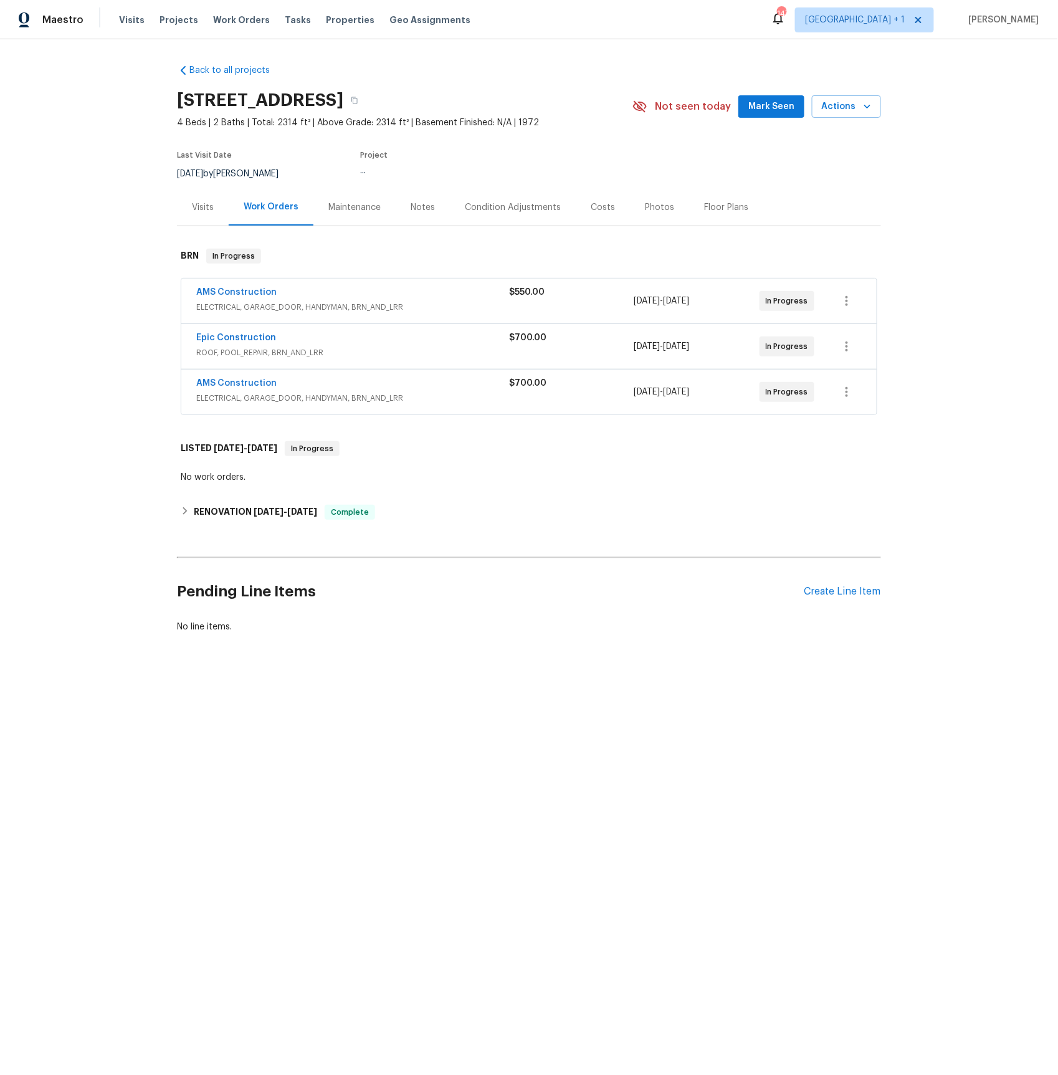
click at [47, 139] on div "Back to all projects 4016 Lynbrook Ln, Arlington, TX 76015 4 Beds | 2 Baths | T…" at bounding box center [529, 378] width 1058 height 679
click at [226, 338] on link "Epic Construction" at bounding box center [236, 337] width 80 height 9
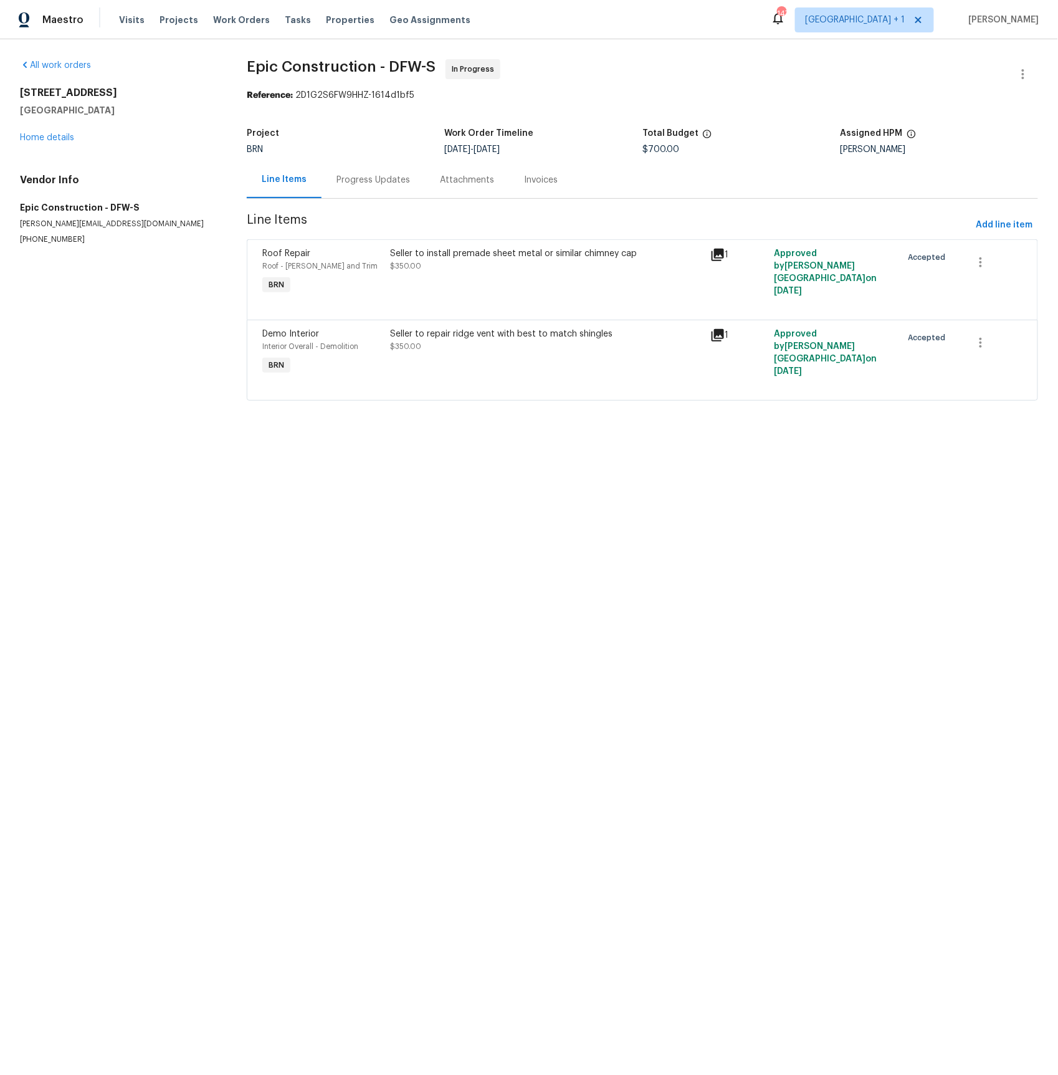
drag, startPoint x: 368, startPoint y: 177, endPoint x: 366, endPoint y: 192, distance: 15.2
click at [368, 177] on div "Progress Updates" at bounding box center [374, 180] width 74 height 12
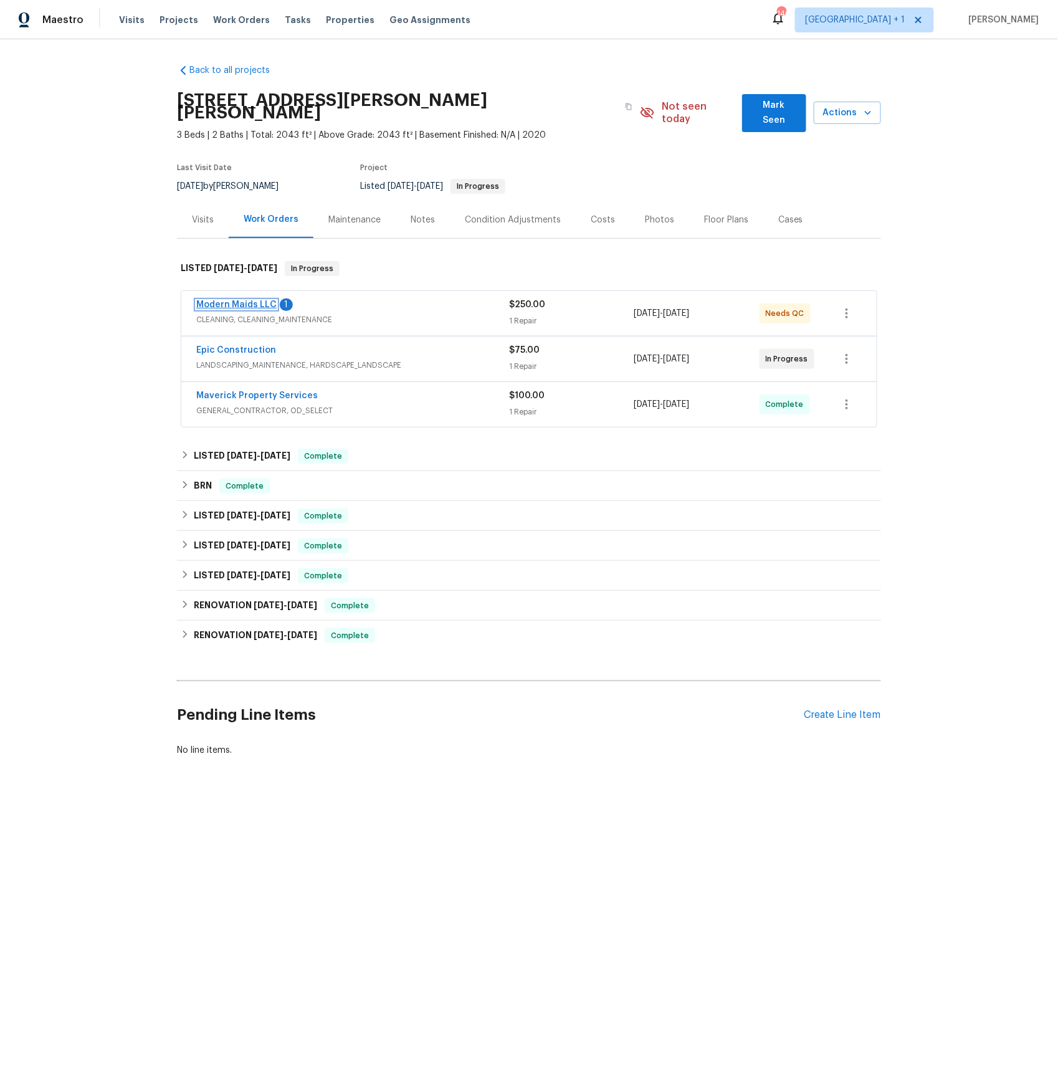
click at [239, 300] on link "Modern Maids LLC" at bounding box center [236, 304] width 80 height 9
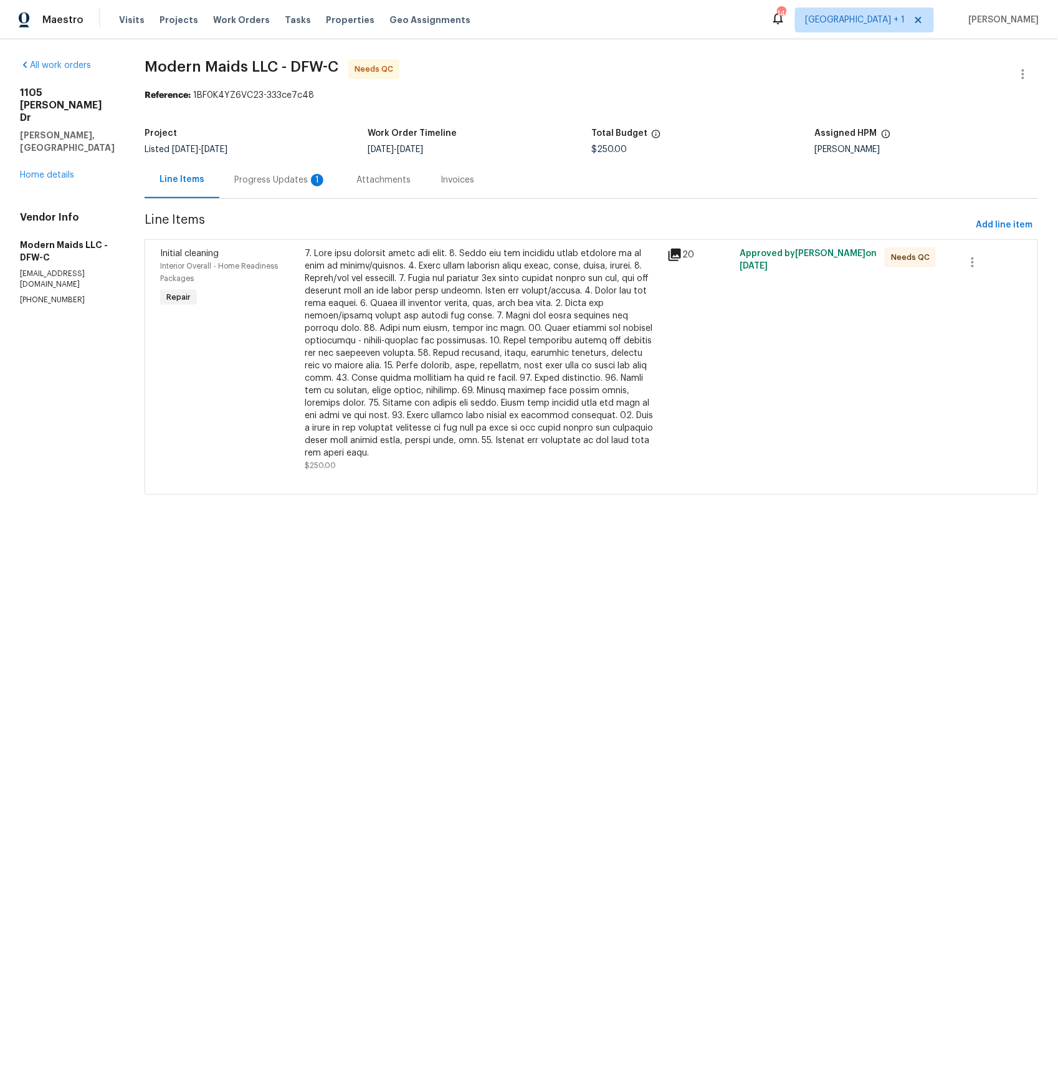
click at [282, 179] on div "Progress Updates 1" at bounding box center [280, 180] width 92 height 12
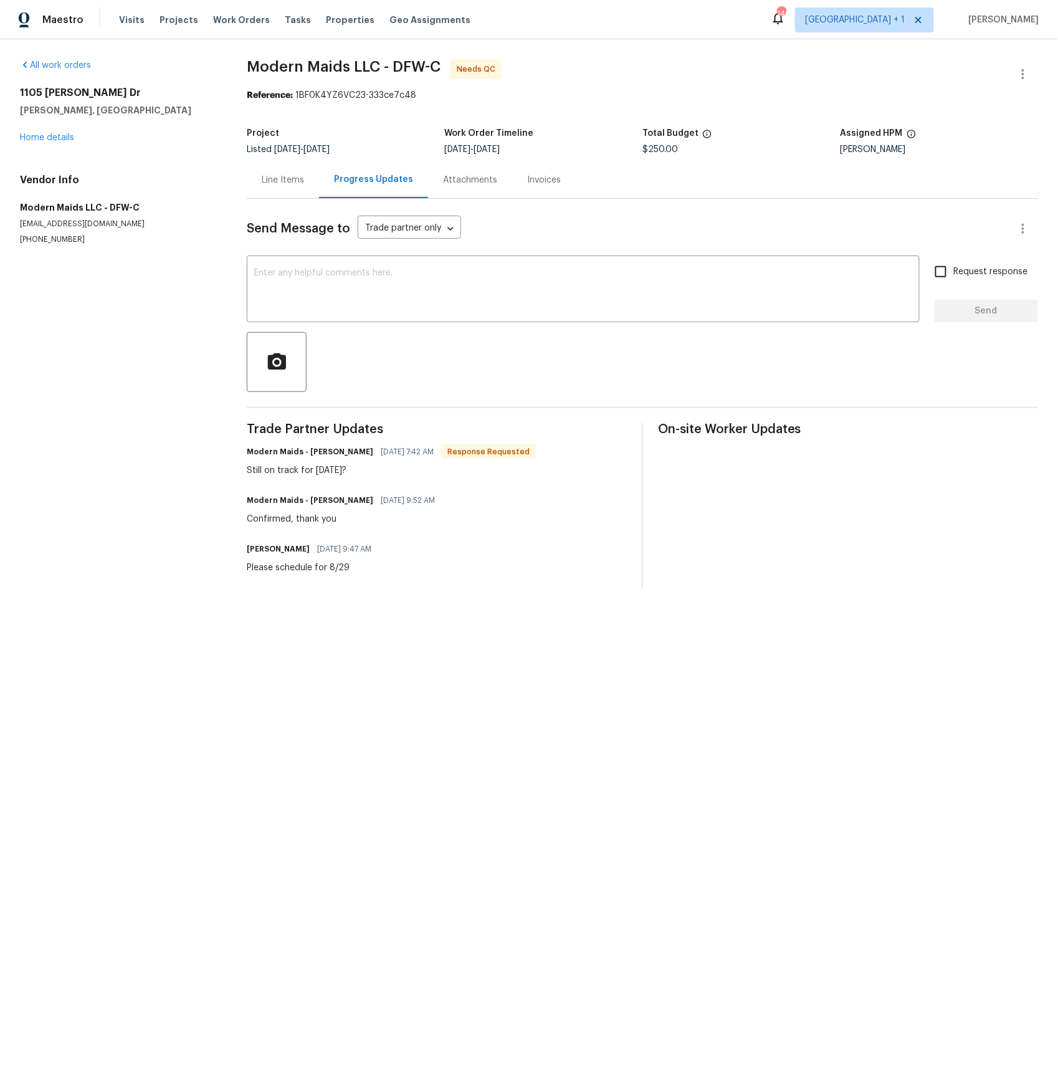
click at [277, 181] on div "Line Items" at bounding box center [283, 180] width 42 height 12
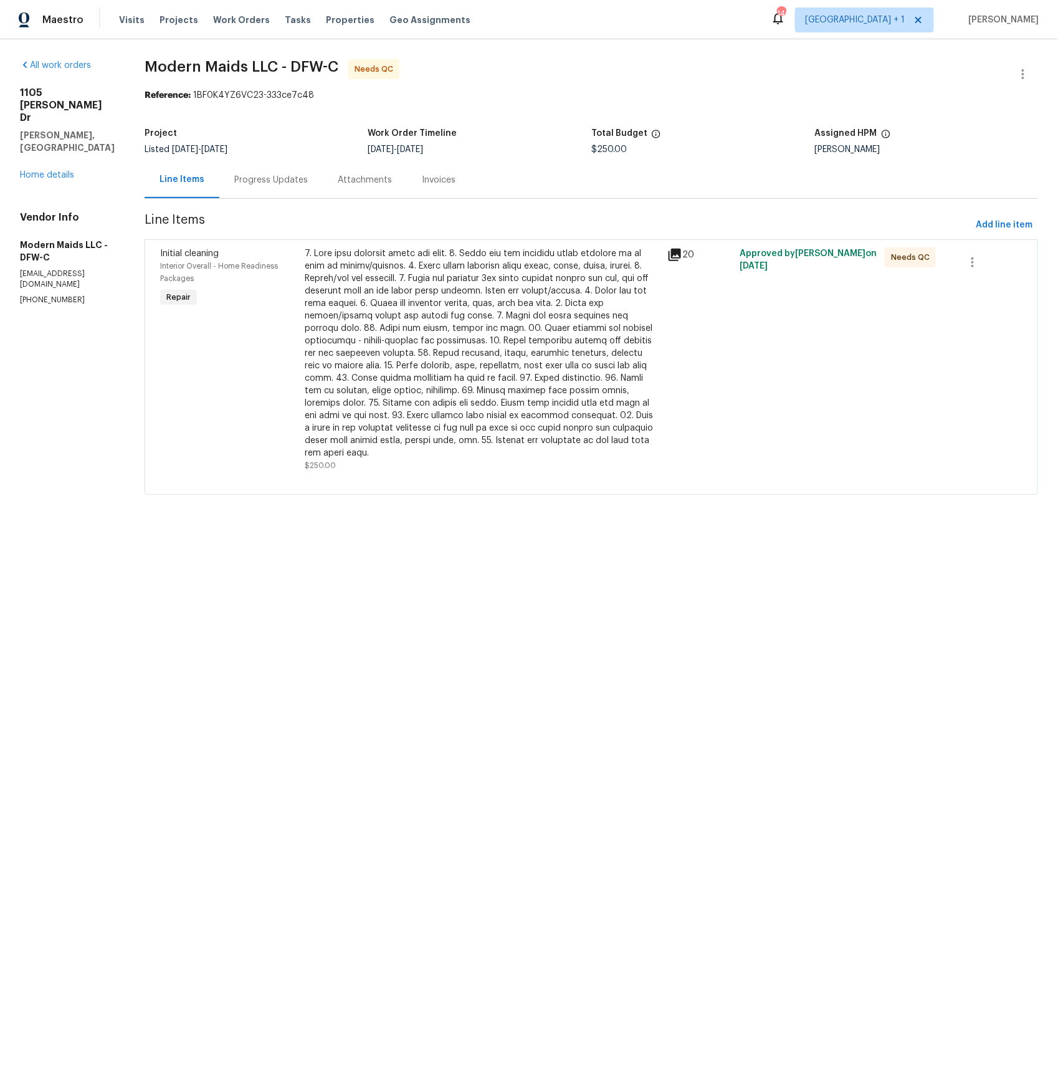
click at [680, 250] on icon at bounding box center [675, 255] width 12 height 12
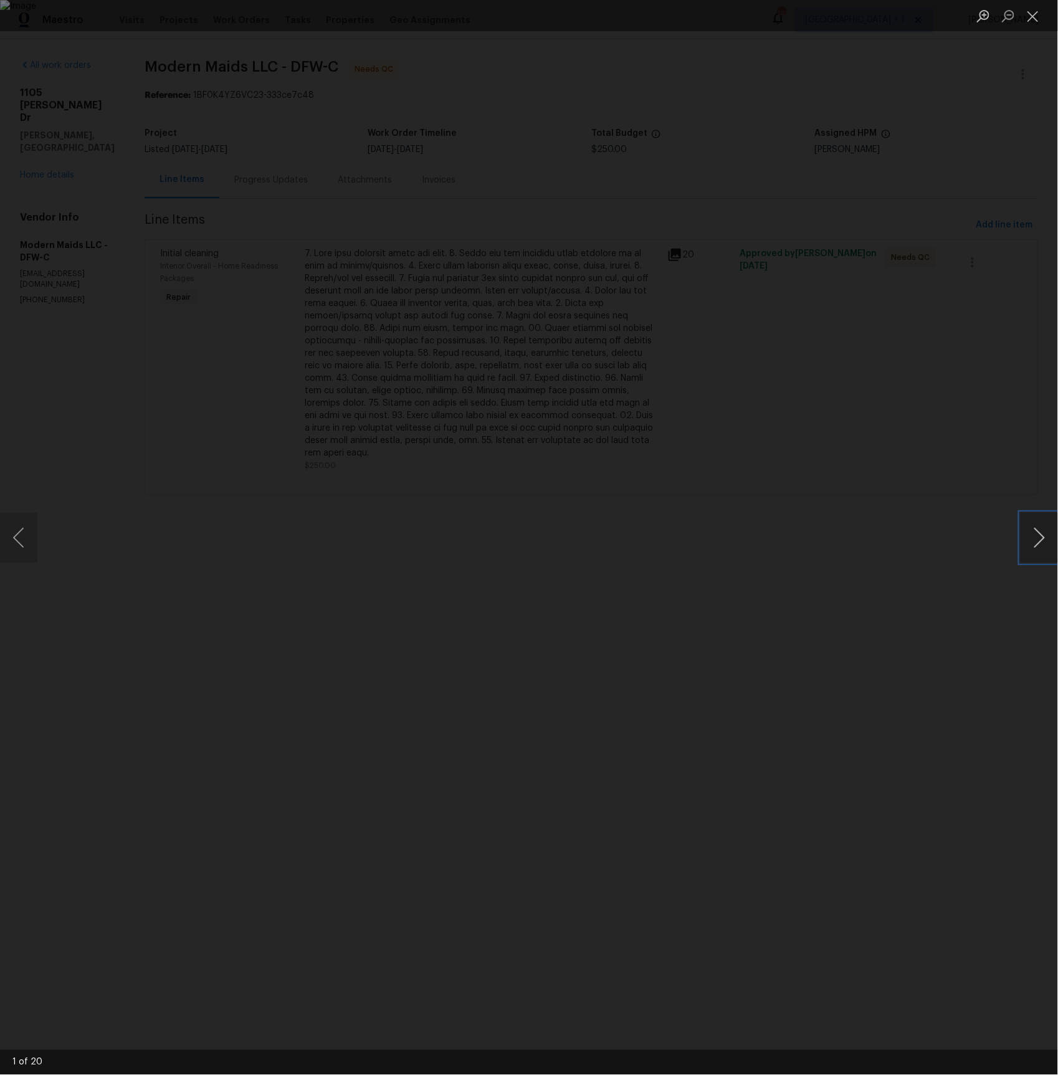
click at [1036, 530] on button "Next image" at bounding box center [1039, 538] width 37 height 50
click at [1038, 542] on button "Next image" at bounding box center [1039, 538] width 37 height 50
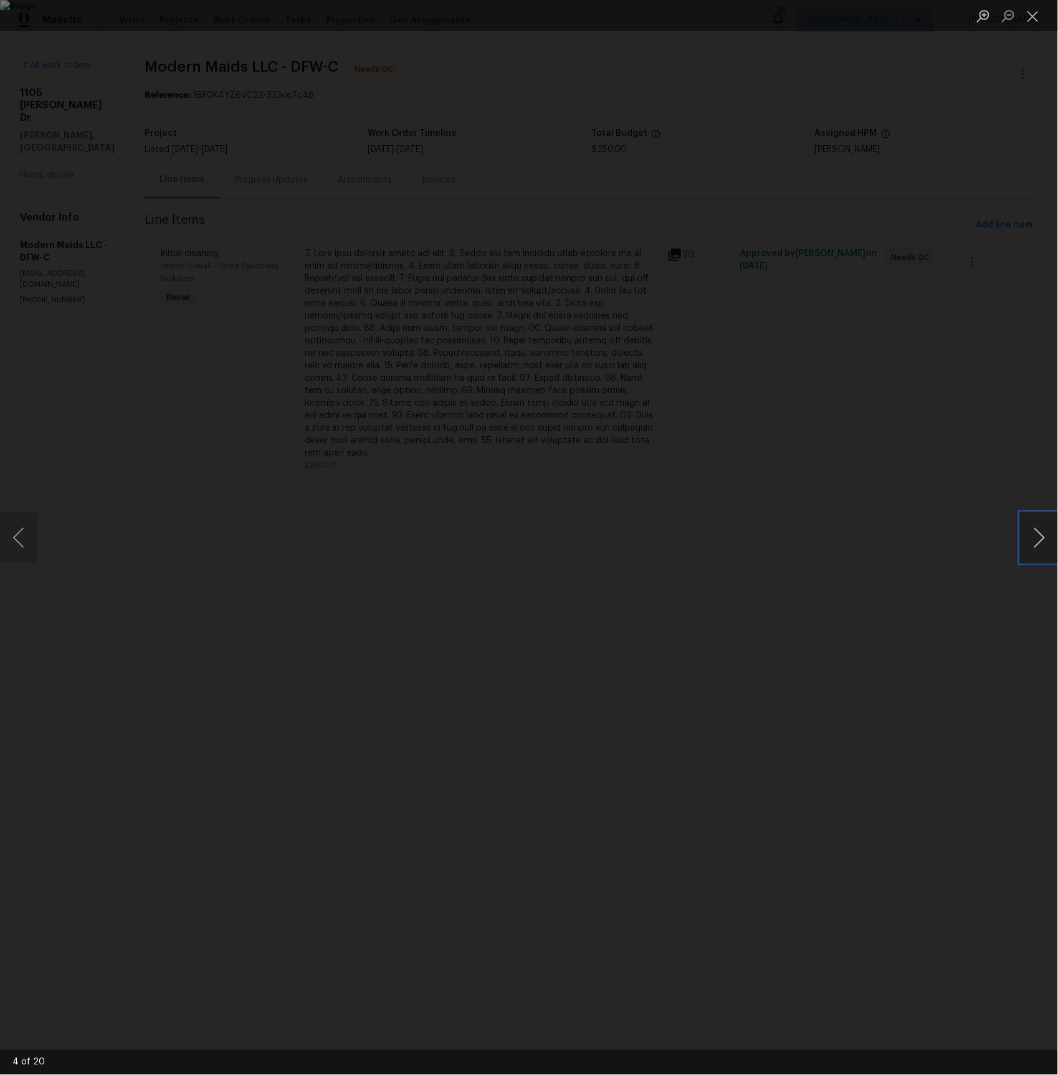
click at [1038, 542] on button "Next image" at bounding box center [1039, 538] width 37 height 50
click at [1042, 535] on button "Next image" at bounding box center [1039, 538] width 37 height 50
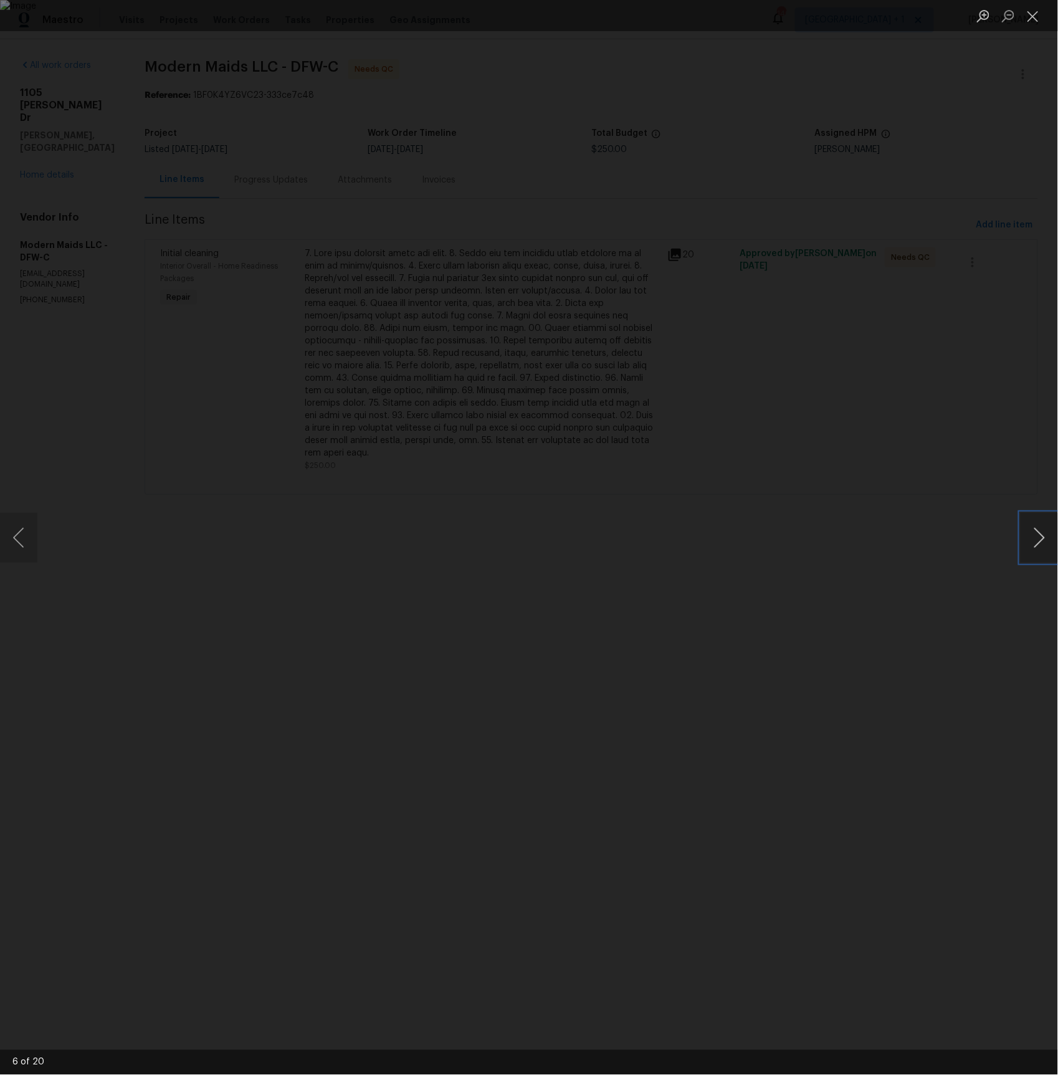
click at [1042, 535] on button "Next image" at bounding box center [1039, 538] width 37 height 50
click at [1036, 535] on button "Next image" at bounding box center [1039, 538] width 37 height 50
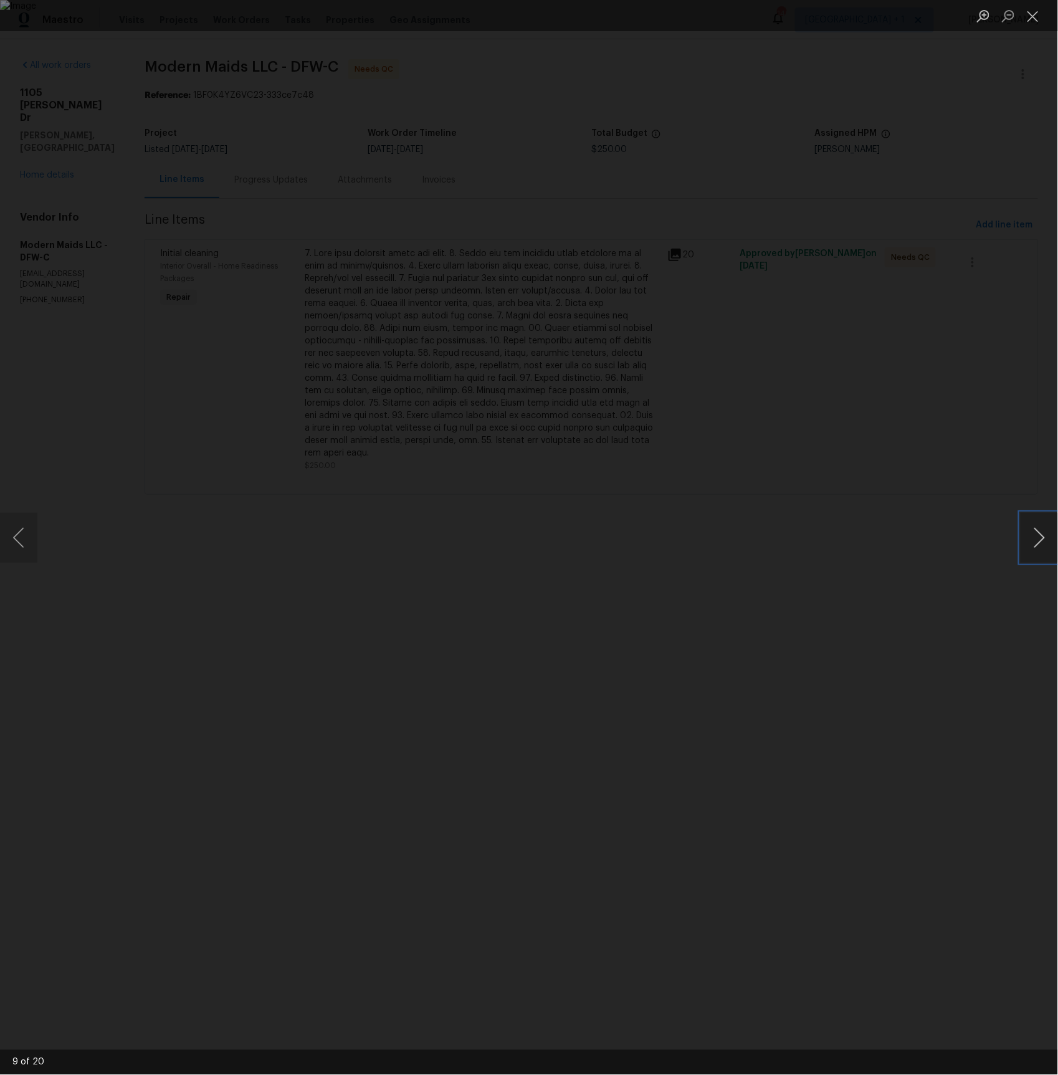
click at [1036, 535] on button "Next image" at bounding box center [1039, 538] width 37 height 50
click at [1038, 543] on button "Next image" at bounding box center [1039, 538] width 37 height 50
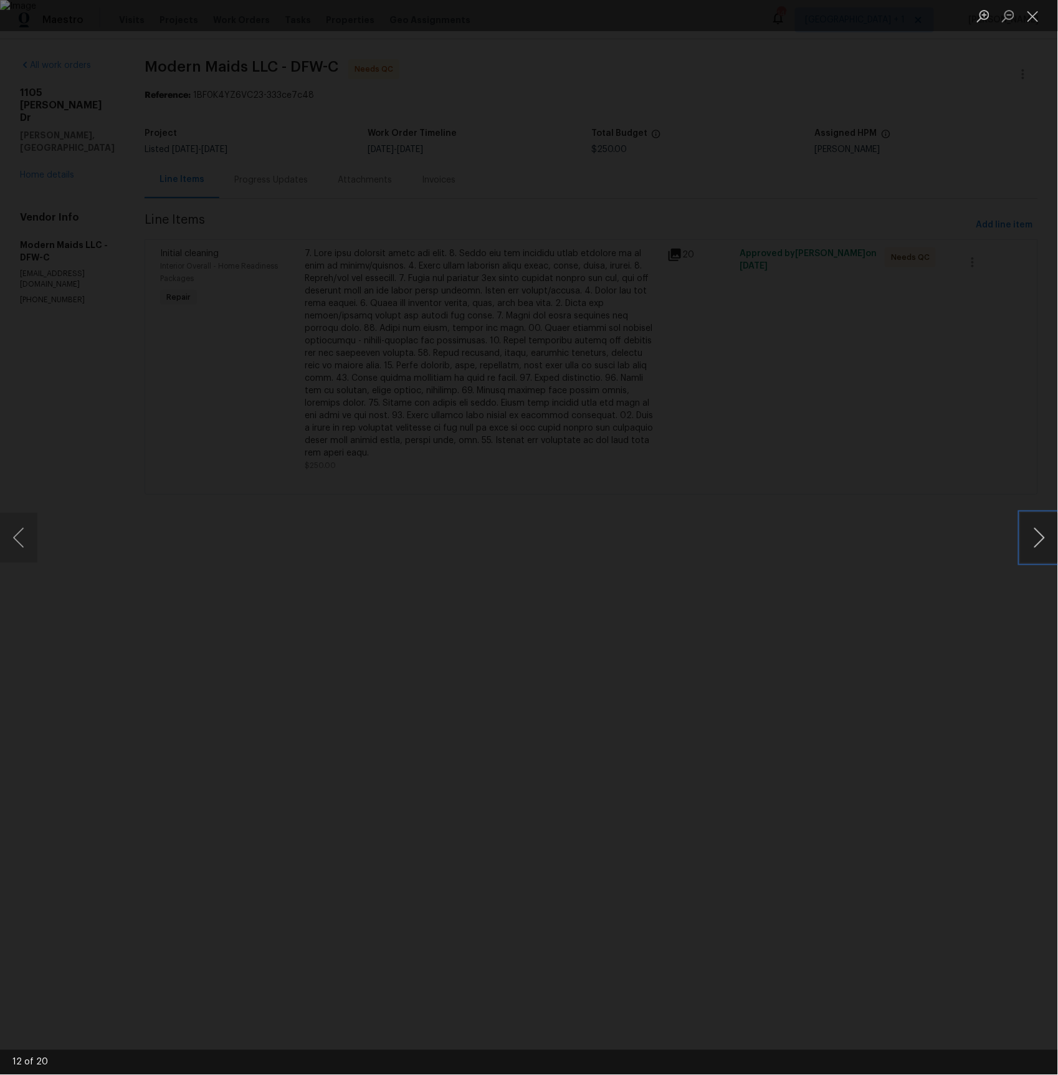
click at [1038, 542] on button "Next image" at bounding box center [1039, 538] width 37 height 50
click at [1038, 543] on button "Next image" at bounding box center [1039, 538] width 37 height 50
click at [1037, 542] on button "Next image" at bounding box center [1039, 538] width 37 height 50
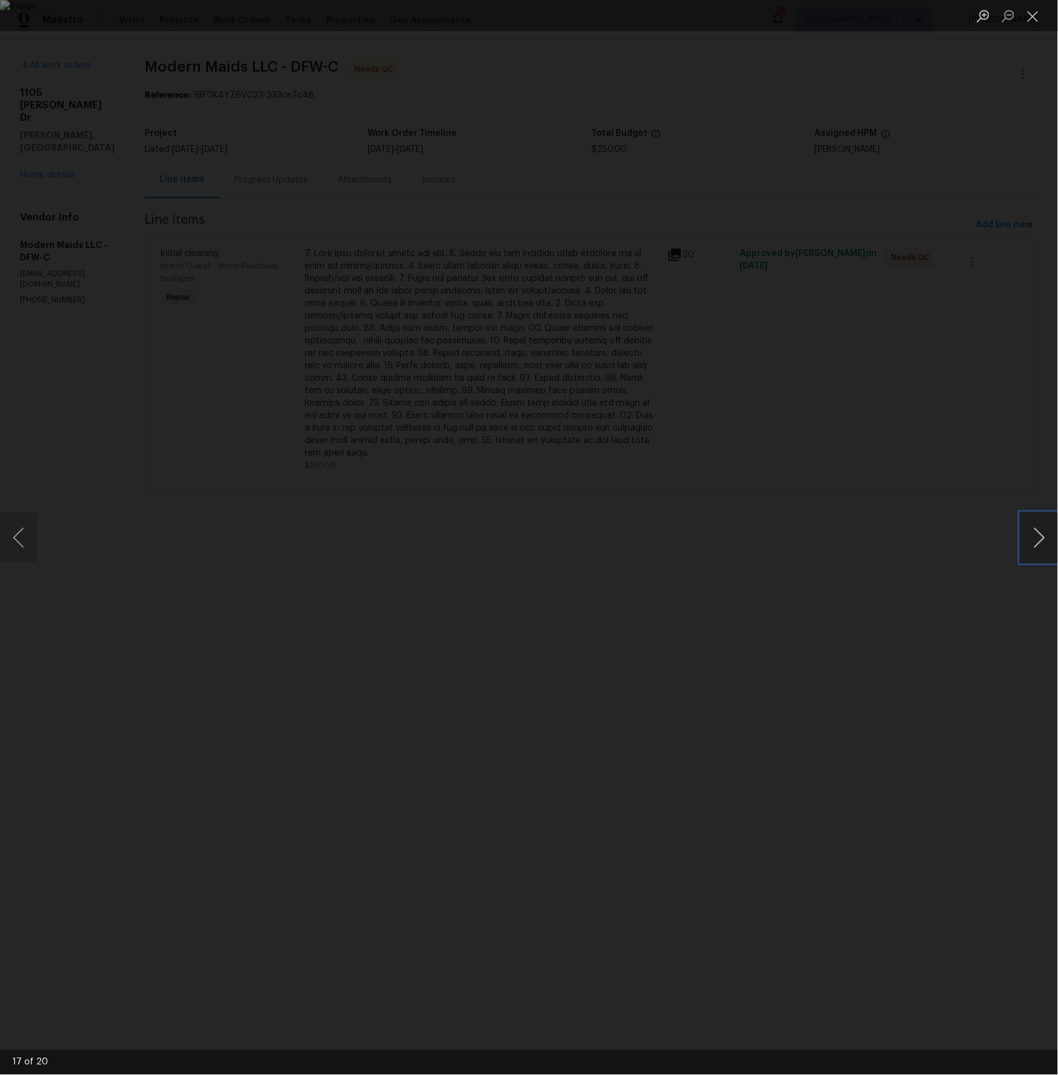
click at [1037, 542] on button "Next image" at bounding box center [1039, 538] width 37 height 50
click at [1035, 543] on button "Next image" at bounding box center [1039, 538] width 37 height 50
drag, startPoint x: 1035, startPoint y: 16, endPoint x: 846, endPoint y: 45, distance: 190.6
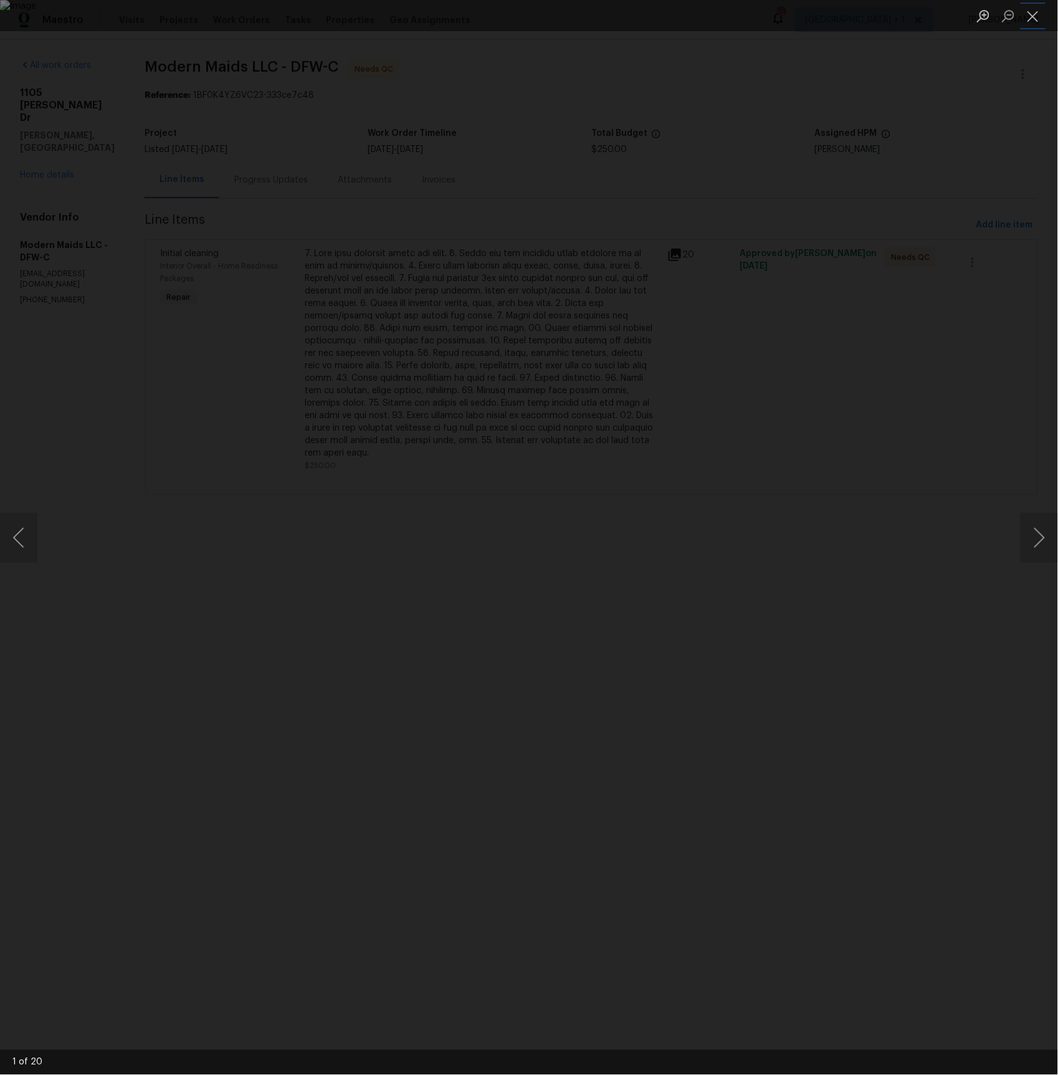
click at [1035, 16] on button "Close lightbox" at bounding box center [1033, 16] width 25 height 22
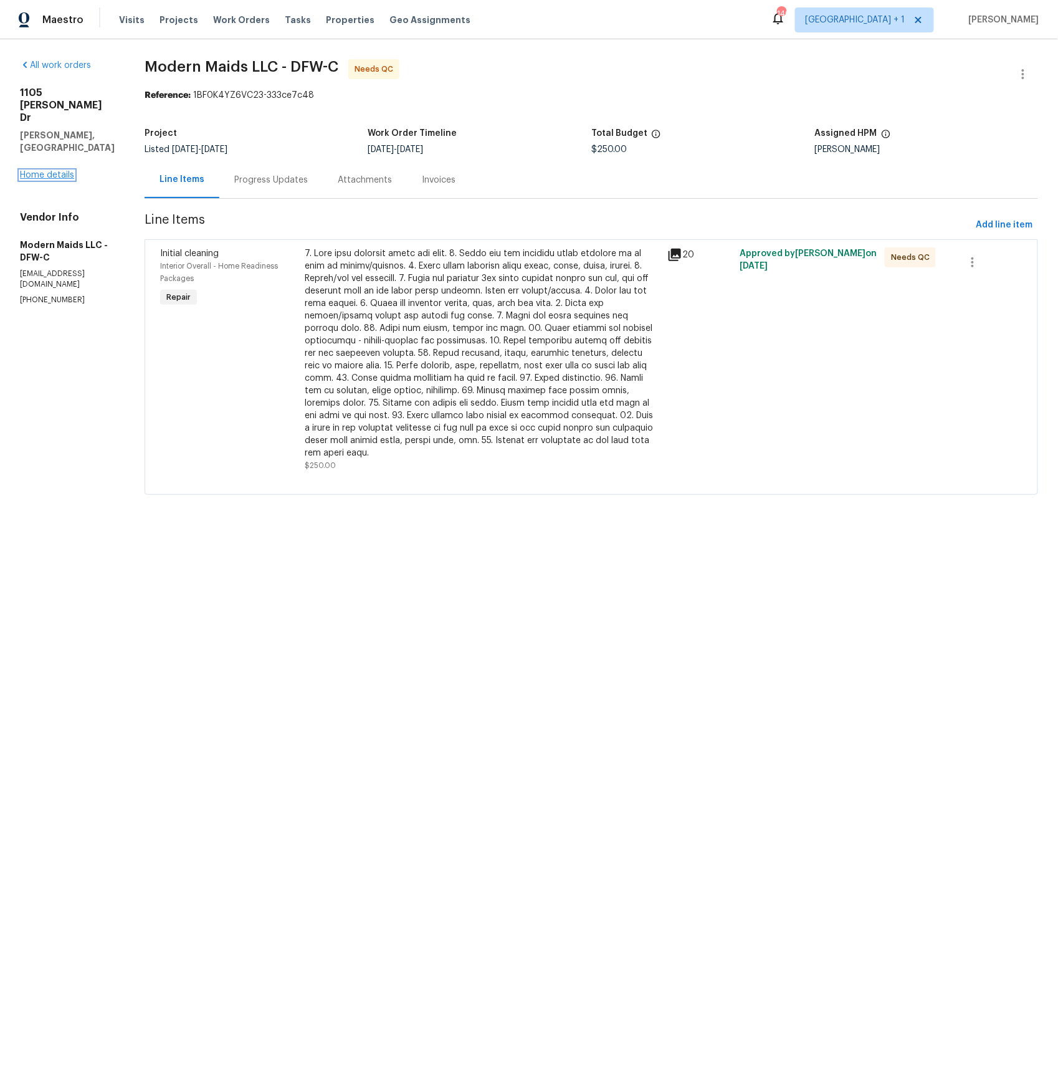
click at [55, 171] on link "Home details" at bounding box center [47, 175] width 54 height 9
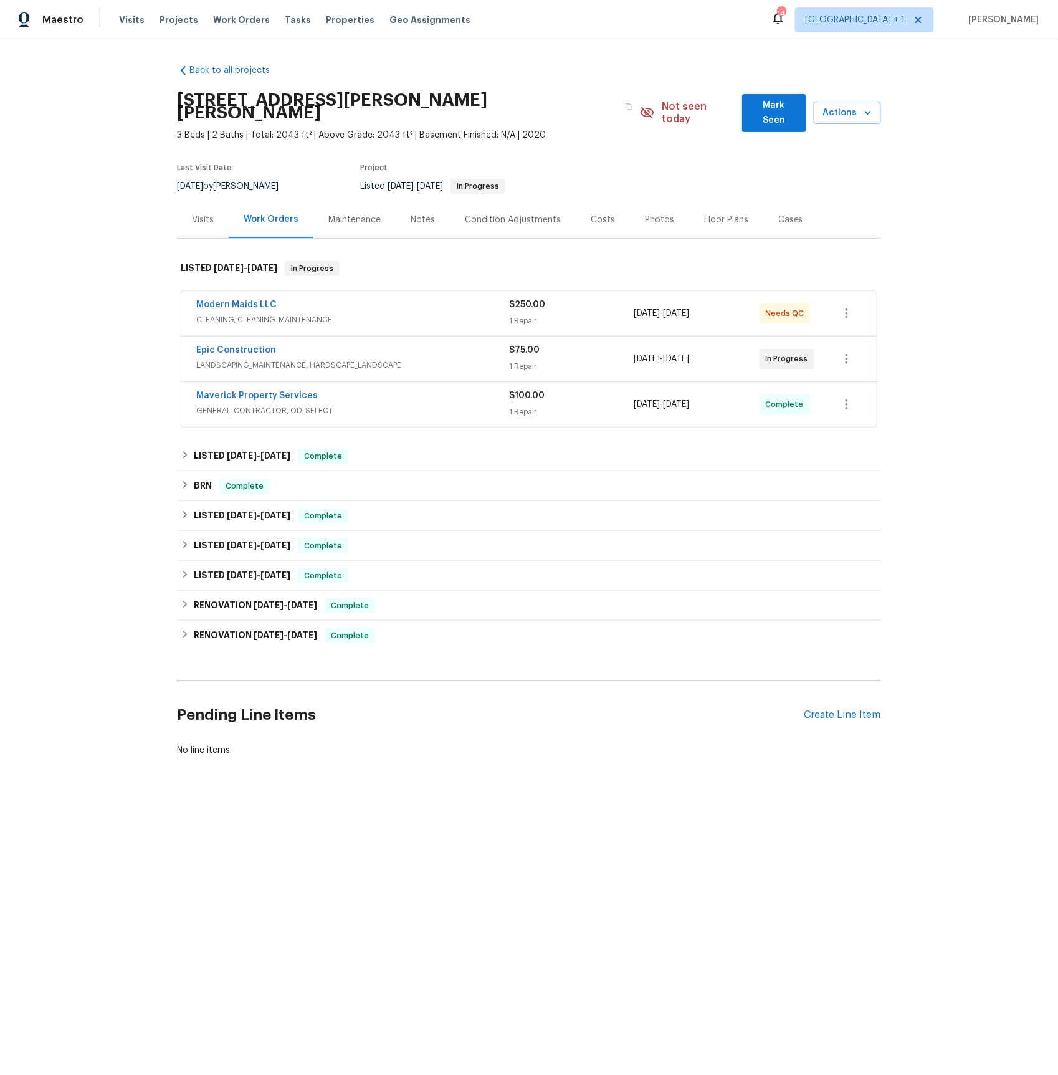
click at [231, 359] on span "LANDSCAPING_MAINTENANCE, HARDSCAPE_LANDSCAPE" at bounding box center [352, 365] width 313 height 12
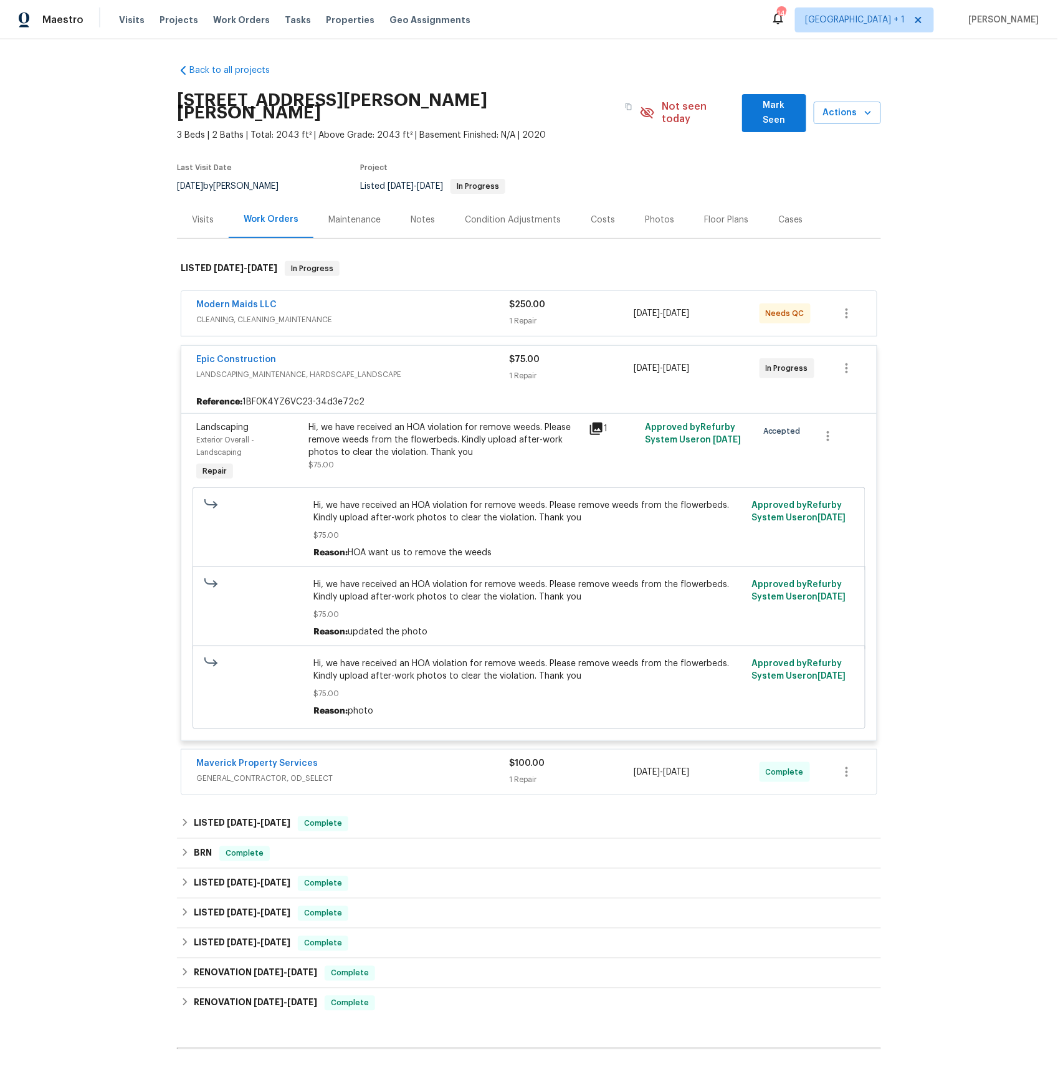
click at [276, 772] on span "GENERAL_CONTRACTOR, OD_SELECT" at bounding box center [352, 778] width 313 height 12
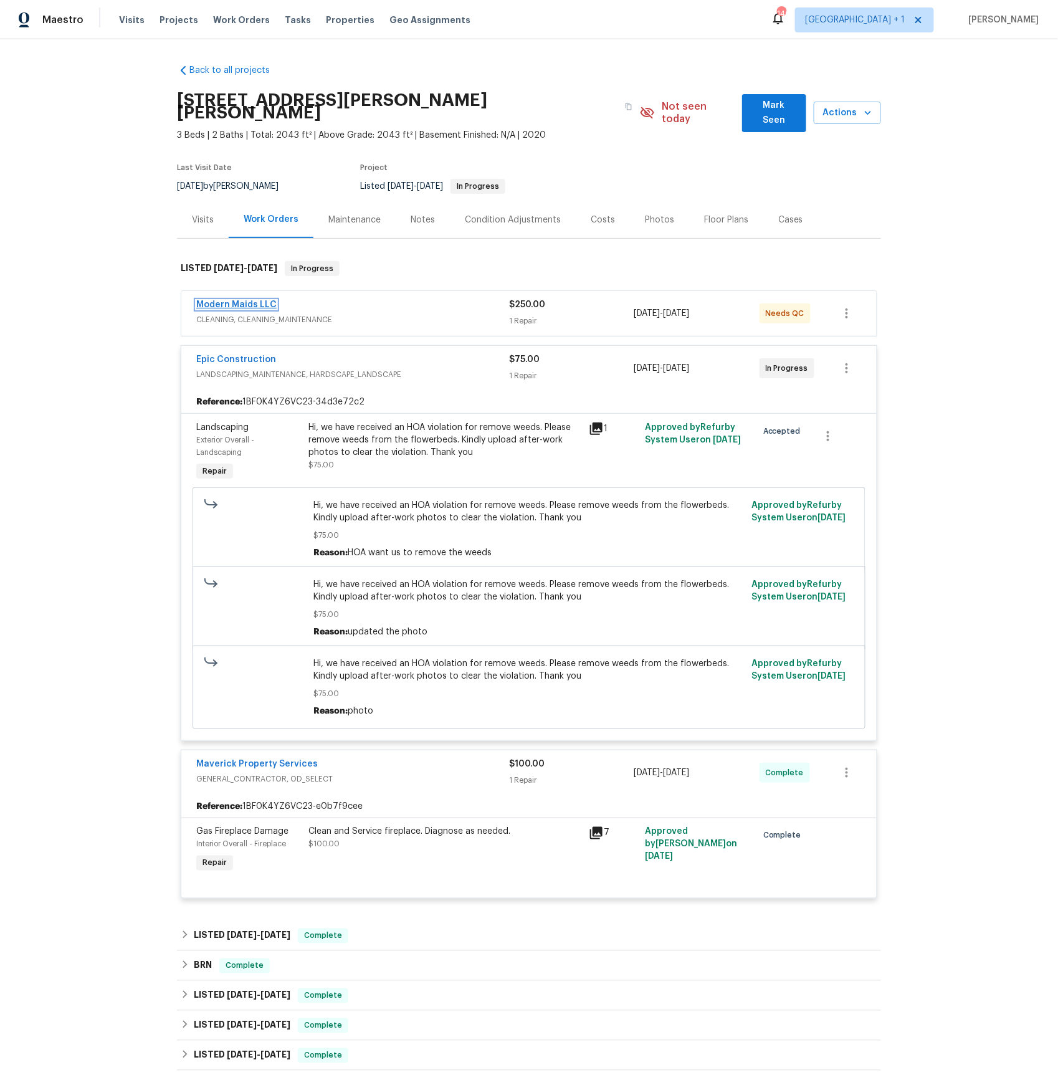
click at [244, 300] on link "Modern Maids LLC" at bounding box center [236, 304] width 80 height 9
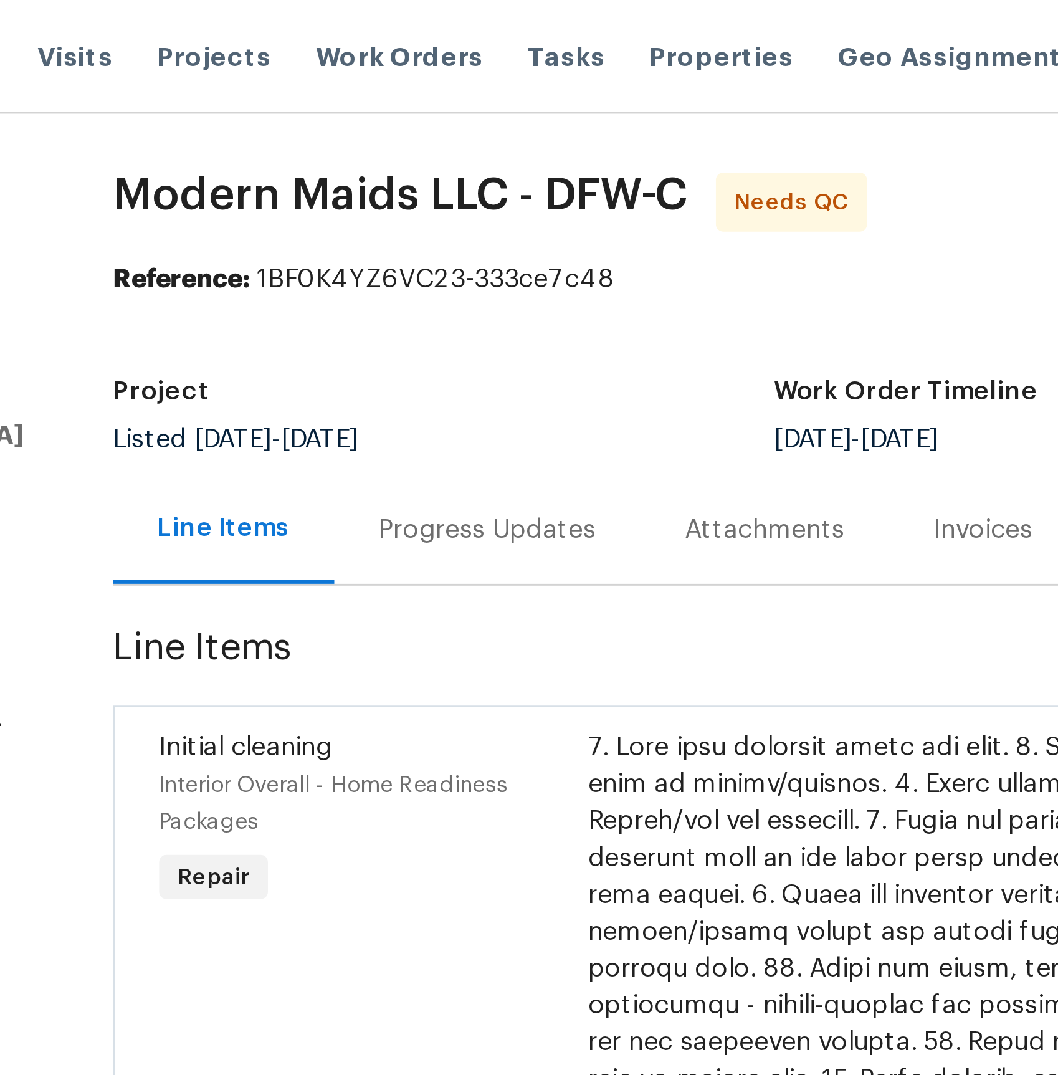
drag, startPoint x: 214, startPoint y: 72, endPoint x: 204, endPoint y: 60, distance: 15.5
click at [204, 59] on span "Modern Maids LLC - DFW-C" at bounding box center [242, 66] width 194 height 15
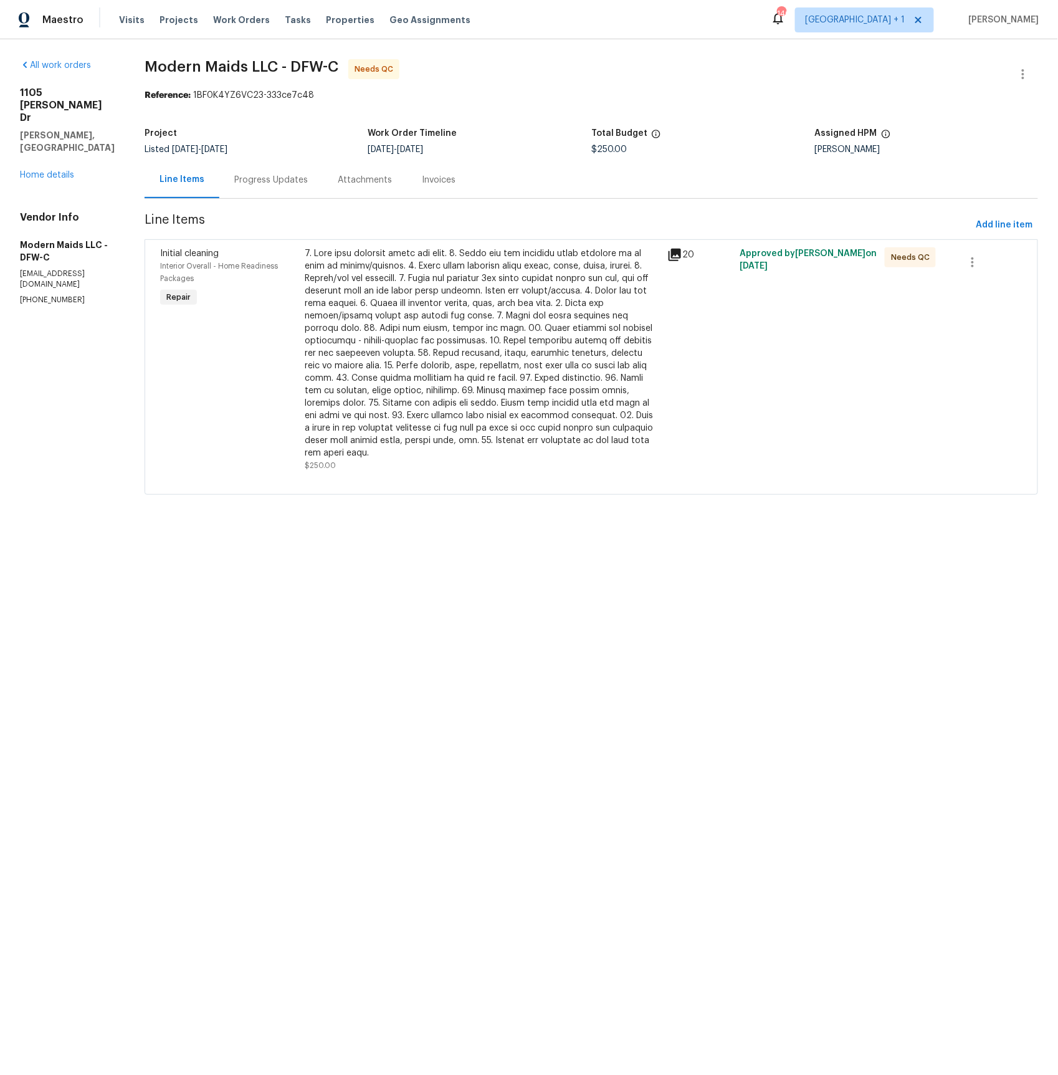
click at [277, 182] on div "Progress Updates" at bounding box center [271, 180] width 74 height 12
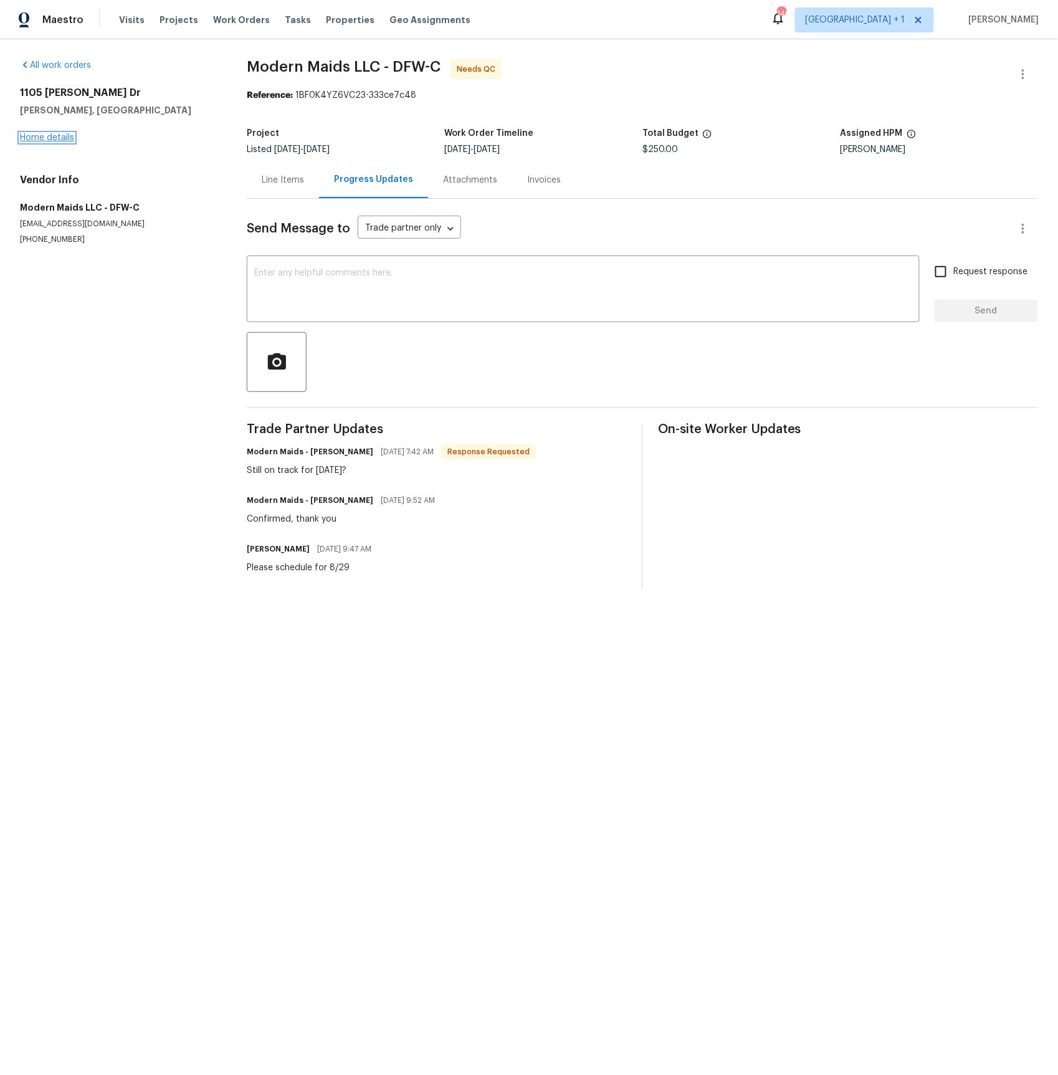
click at [56, 141] on link "Home details" at bounding box center [47, 137] width 54 height 9
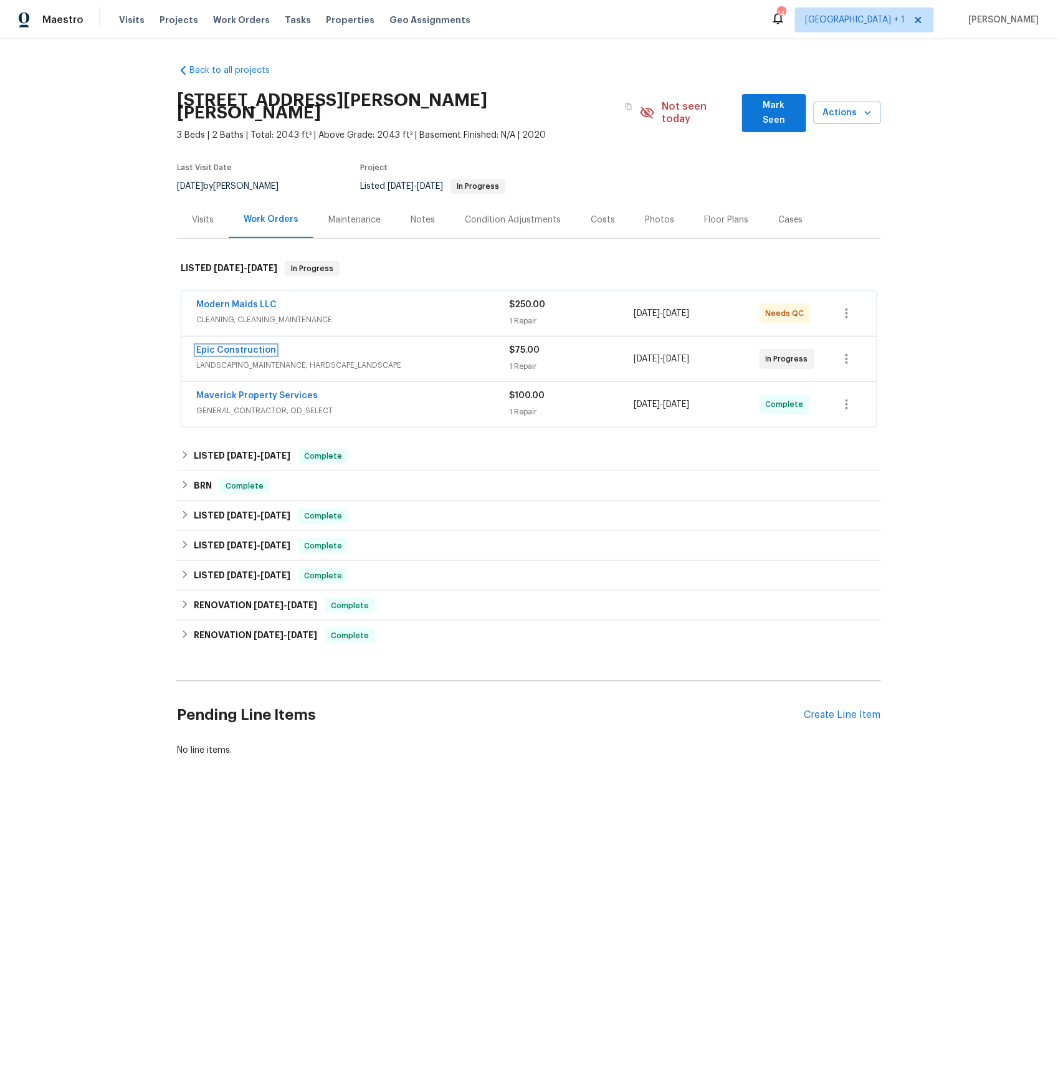
click at [227, 346] on link "Epic Construction" at bounding box center [236, 350] width 80 height 9
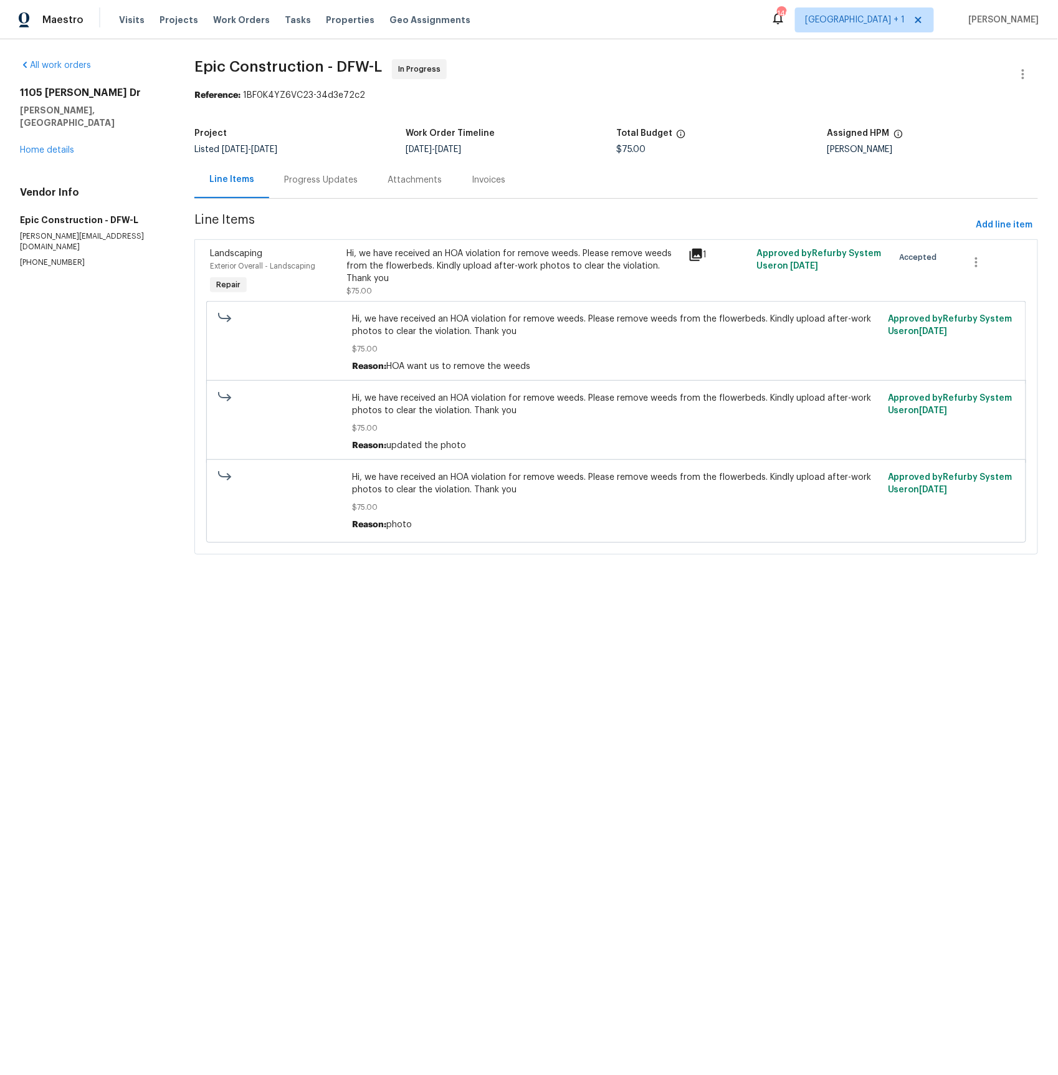
drag, startPoint x: 337, startPoint y: 173, endPoint x: 287, endPoint y: 186, distance: 51.5
click at [335, 175] on div "Progress Updates" at bounding box center [321, 180] width 74 height 12
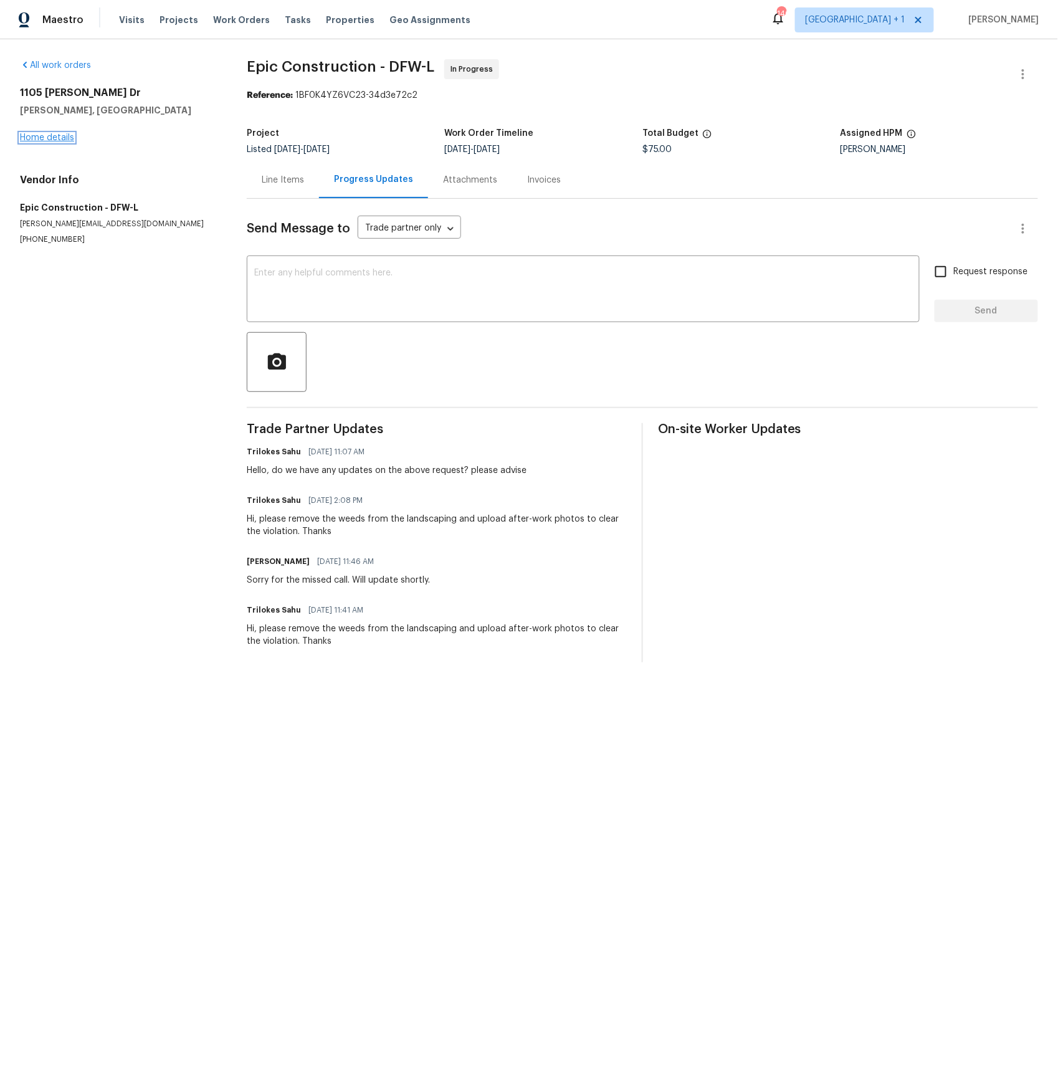
click at [42, 133] on link "Home details" at bounding box center [47, 137] width 54 height 9
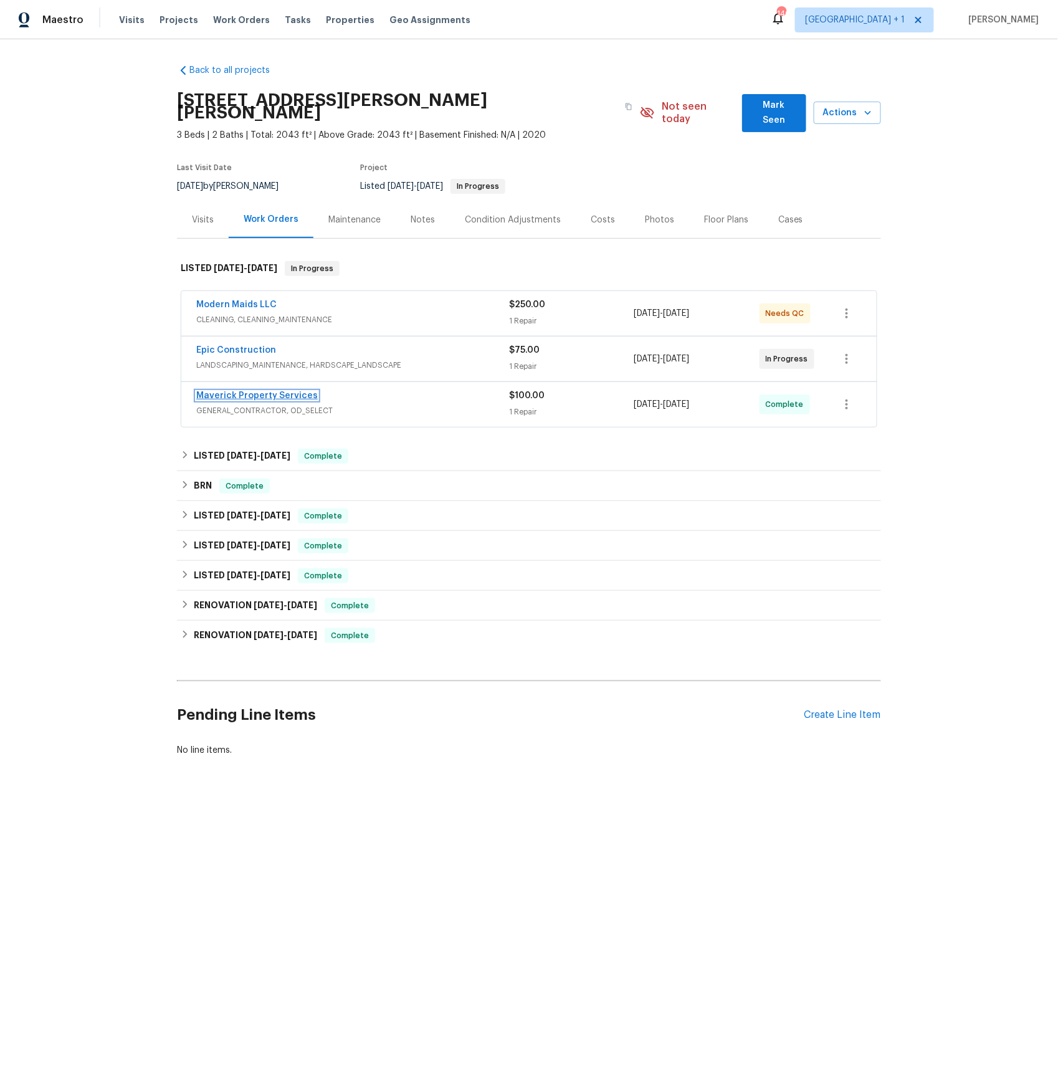
click at [222, 391] on link "Maverick Property Services" at bounding box center [257, 395] width 122 height 9
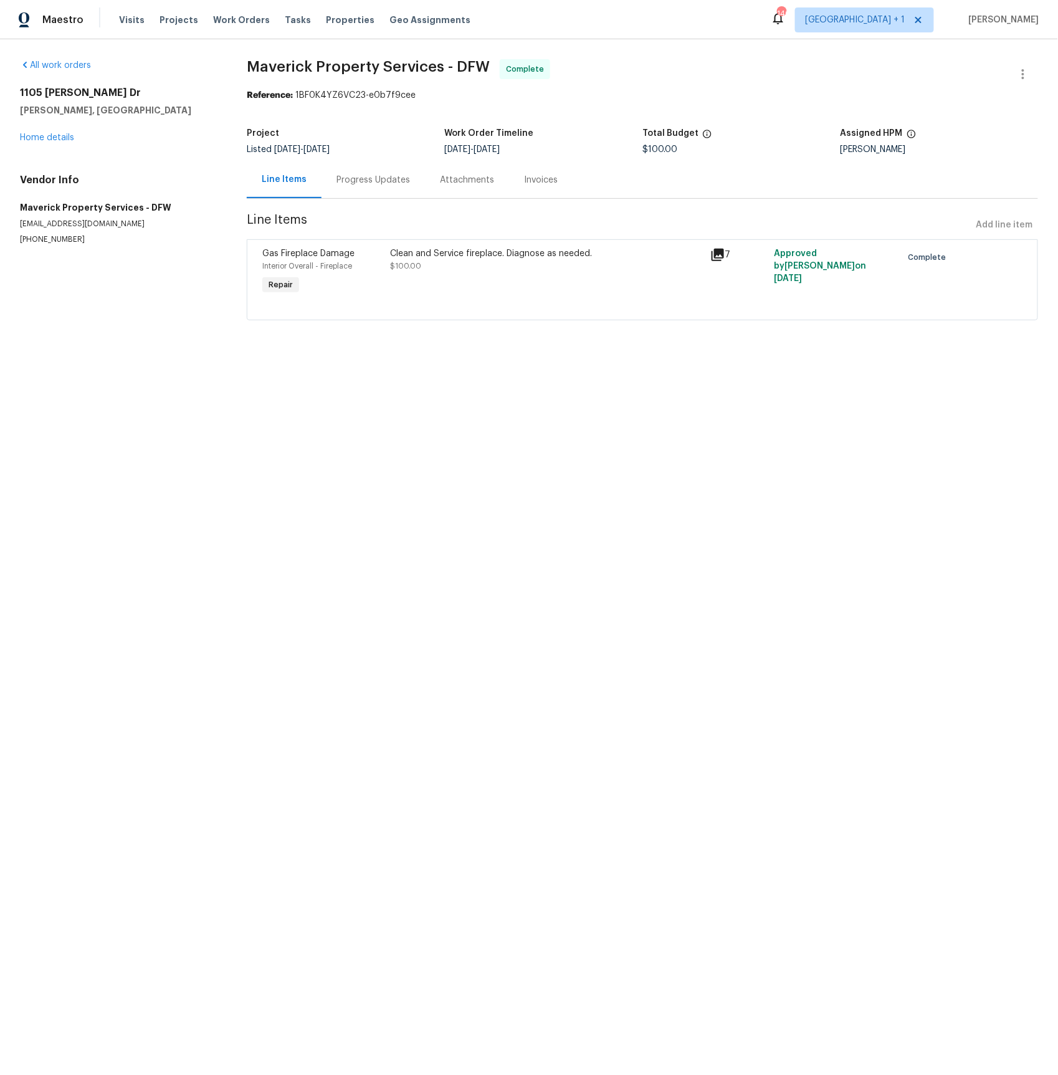
click at [368, 174] on div "Progress Updates" at bounding box center [374, 180] width 74 height 12
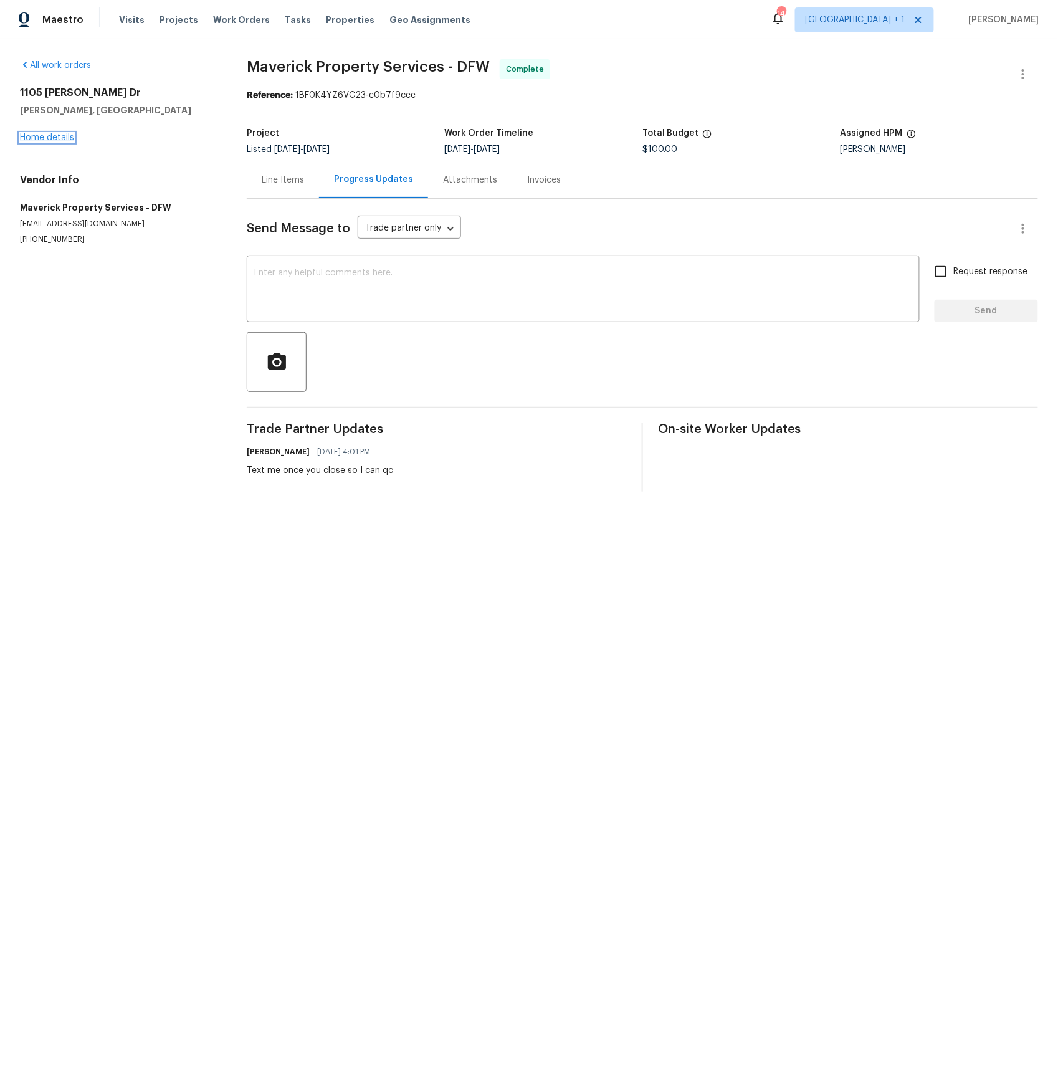
click at [37, 140] on link "Home details" at bounding box center [47, 137] width 54 height 9
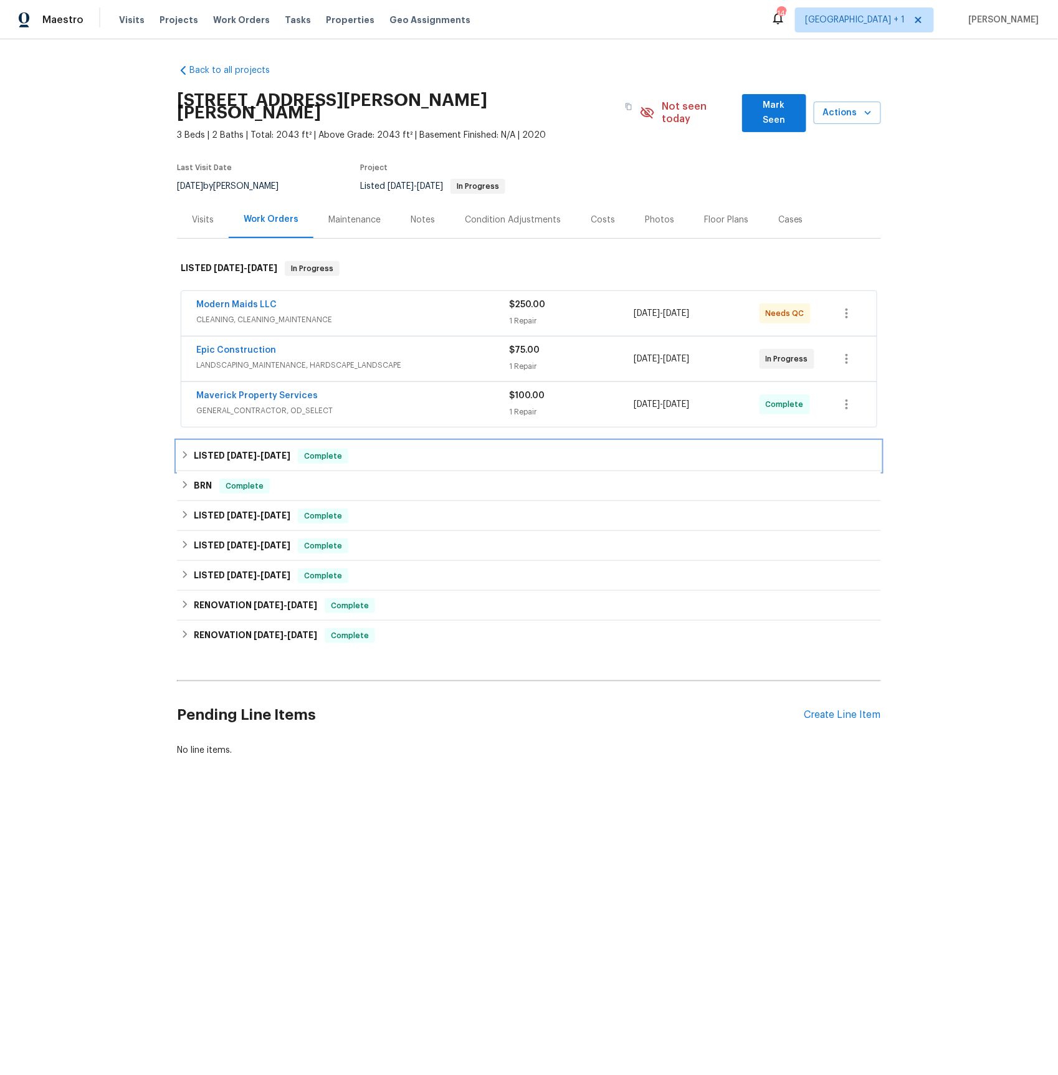
click at [213, 449] on h6 "LISTED 8/5/25 - 8/6/25" at bounding box center [242, 456] width 97 height 15
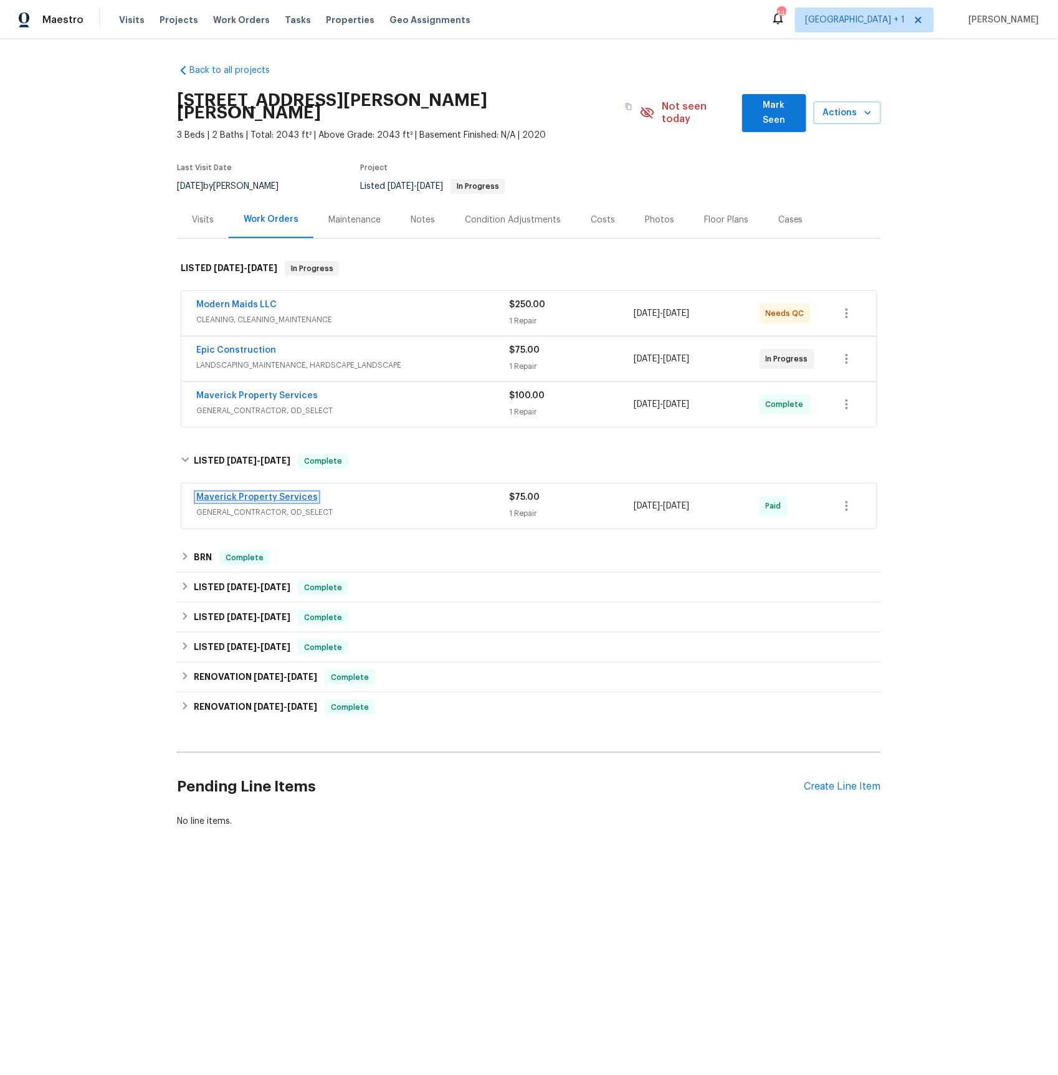
click at [249, 493] on link "Maverick Property Services" at bounding box center [257, 497] width 122 height 9
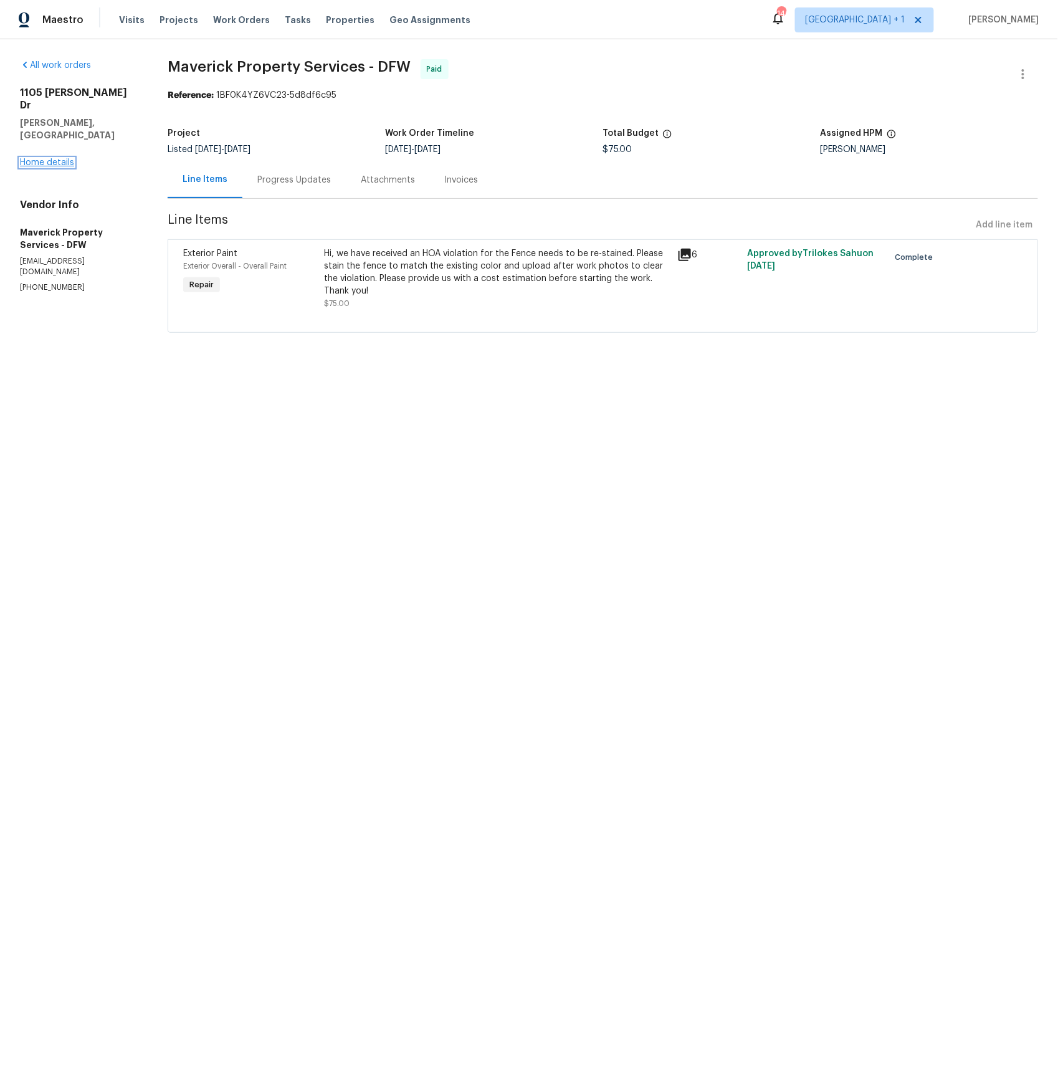
click at [57, 158] on link "Home details" at bounding box center [47, 162] width 54 height 9
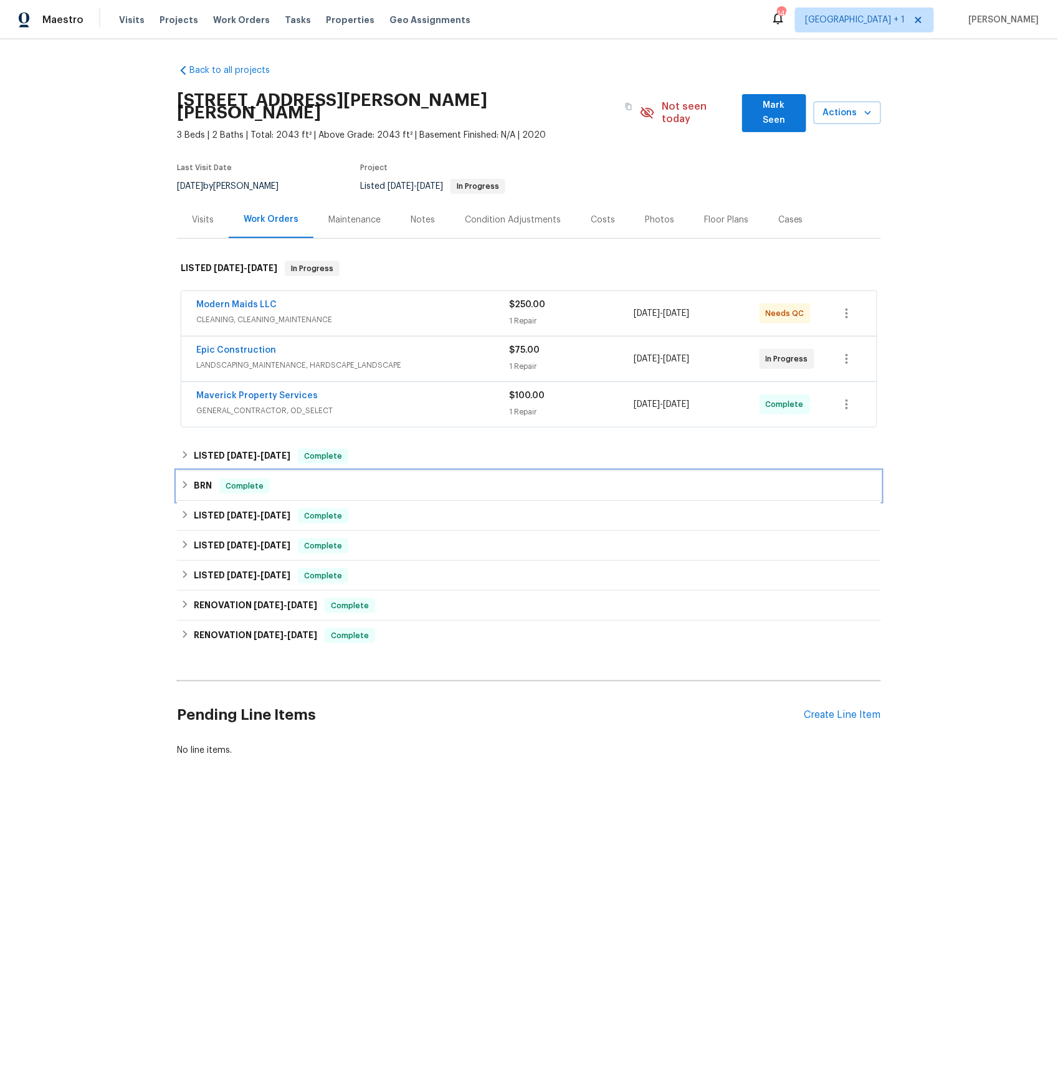
click at [181, 471] on div "BRN Complete" at bounding box center [529, 486] width 704 height 30
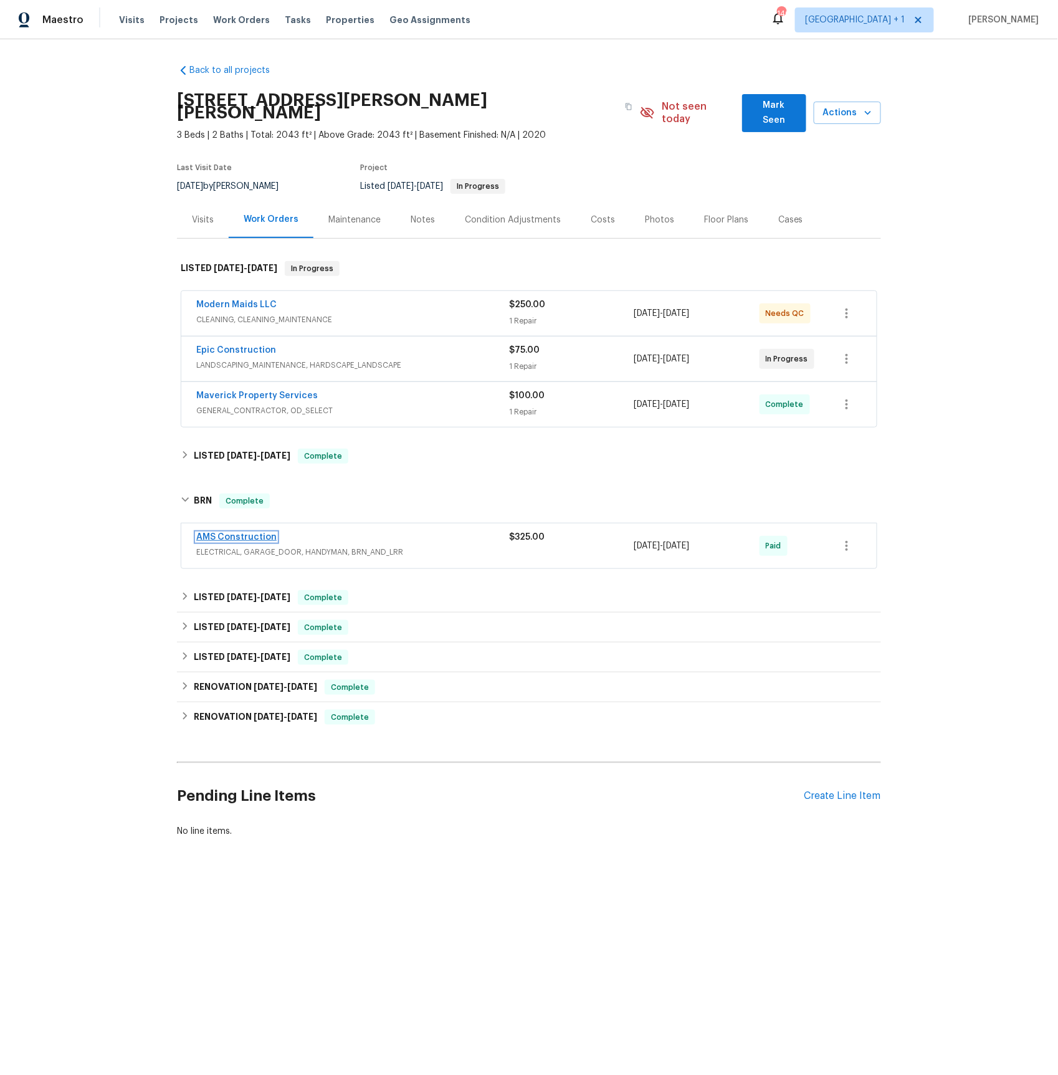
click at [246, 533] on link "AMS Construction" at bounding box center [236, 537] width 80 height 9
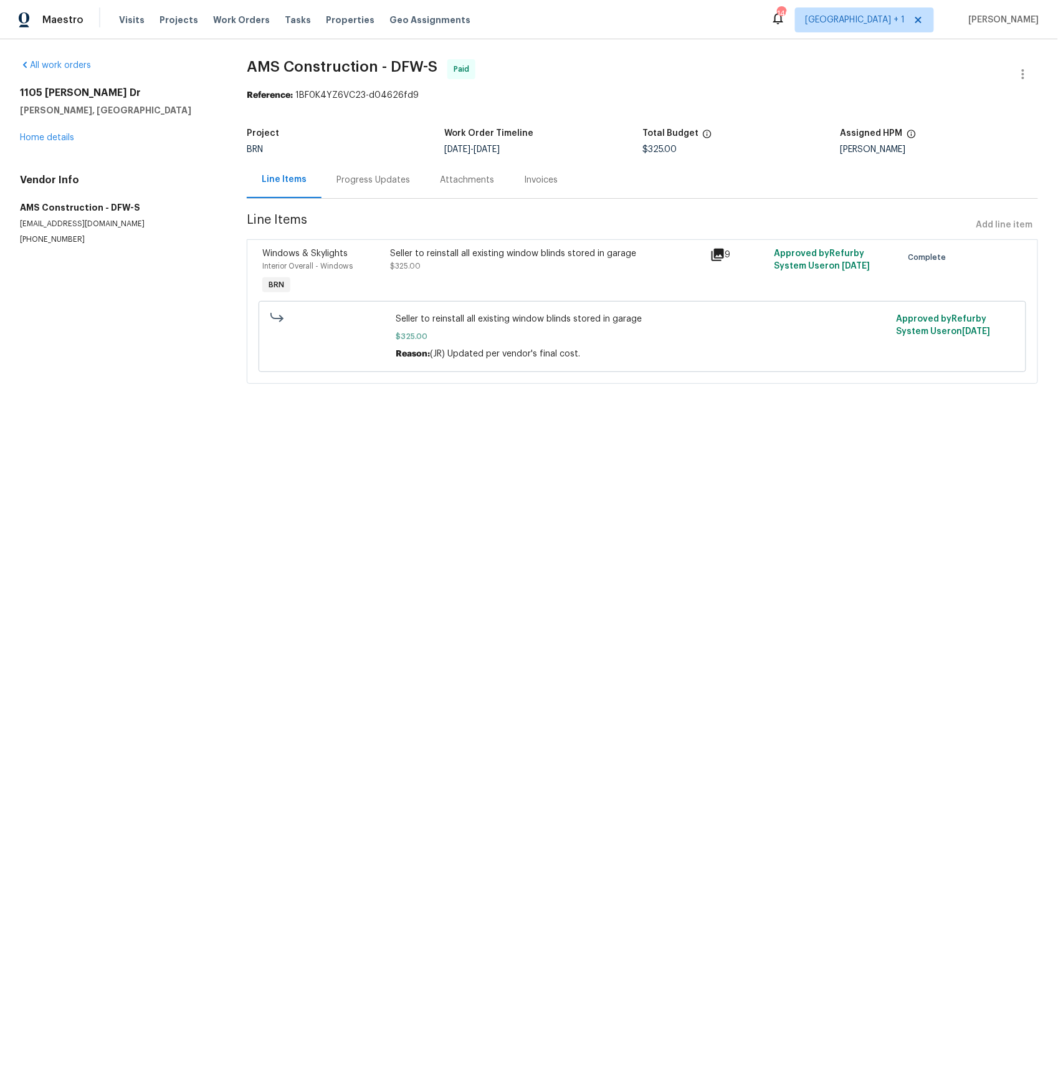
click at [715, 254] on icon at bounding box center [718, 255] width 12 height 12
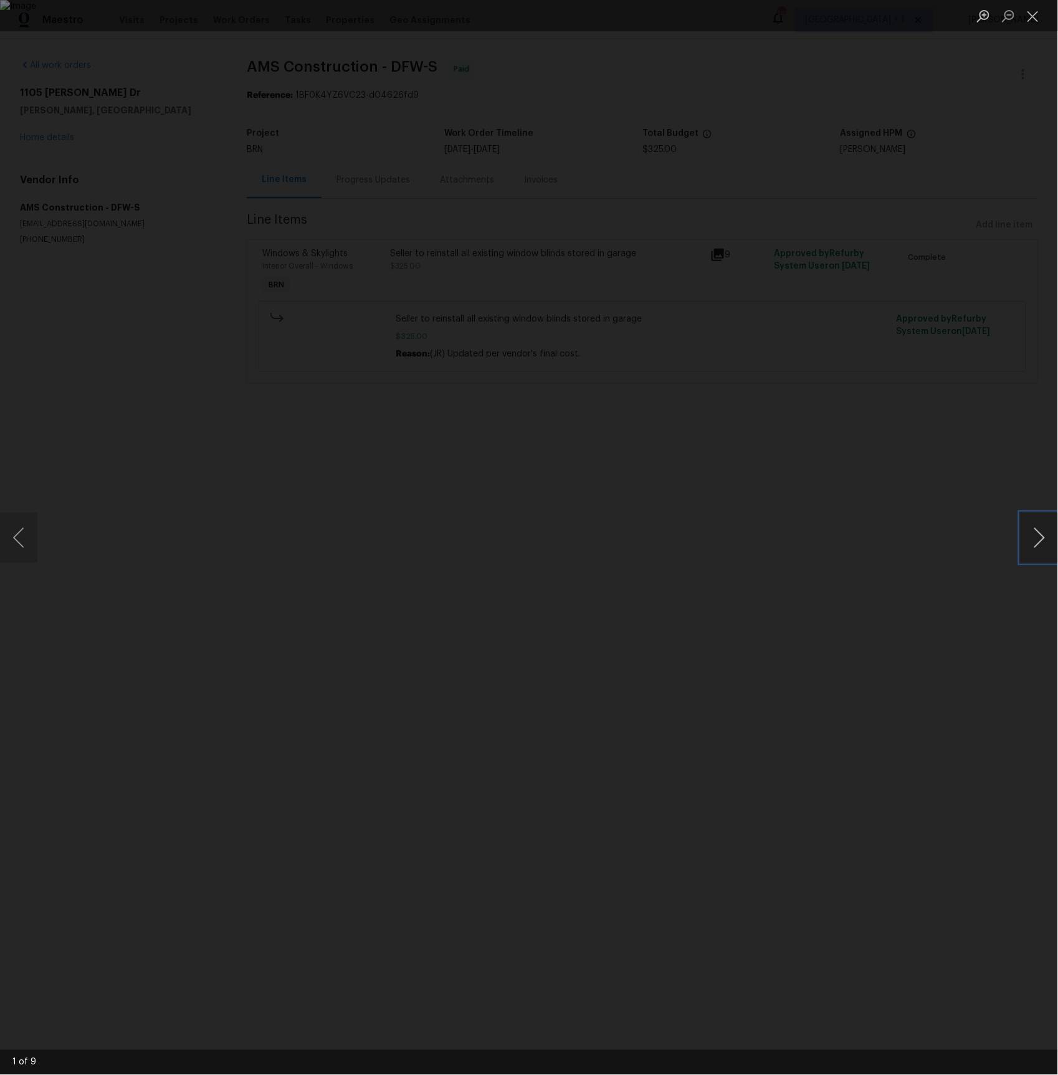
click at [1036, 540] on button "Next image" at bounding box center [1039, 538] width 37 height 50
click at [1036, 539] on button "Next image" at bounding box center [1039, 538] width 37 height 50
click at [1037, 533] on button "Next image" at bounding box center [1039, 538] width 37 height 50
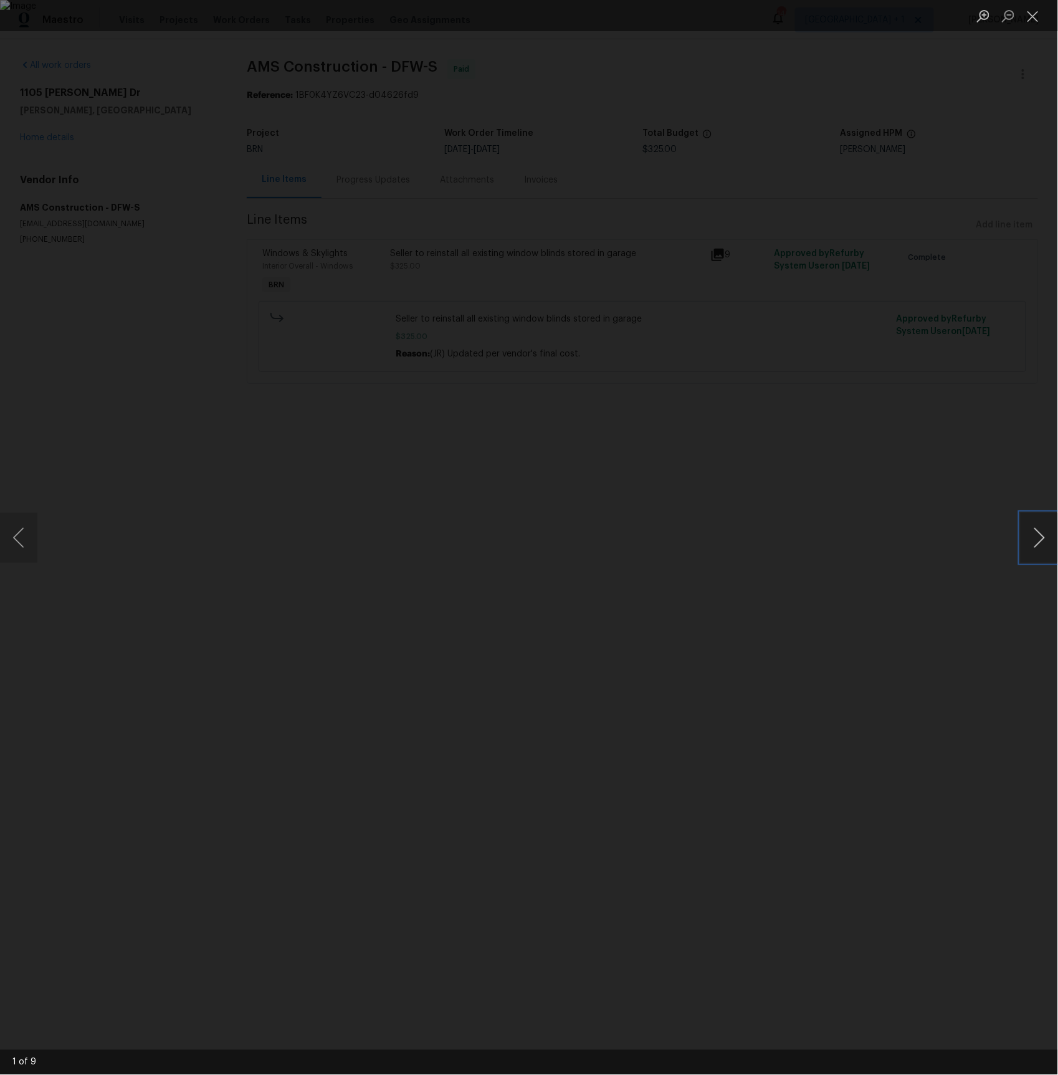
click at [1037, 532] on button "Next image" at bounding box center [1039, 538] width 37 height 50
click at [1037, 533] on button "Next image" at bounding box center [1039, 538] width 37 height 50
click at [1043, 542] on button "Next image" at bounding box center [1039, 538] width 37 height 50
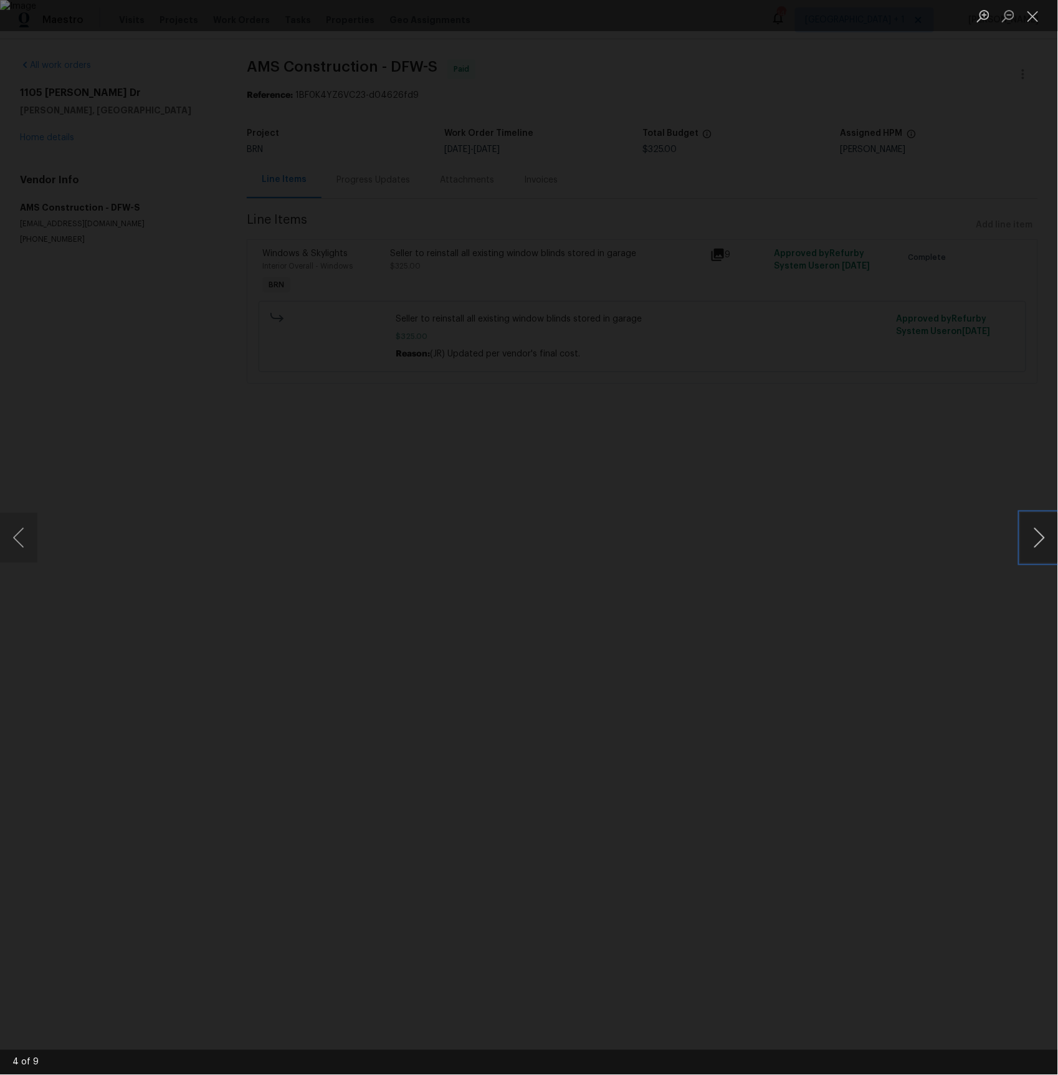
click at [1043, 542] on button "Next image" at bounding box center [1039, 538] width 37 height 50
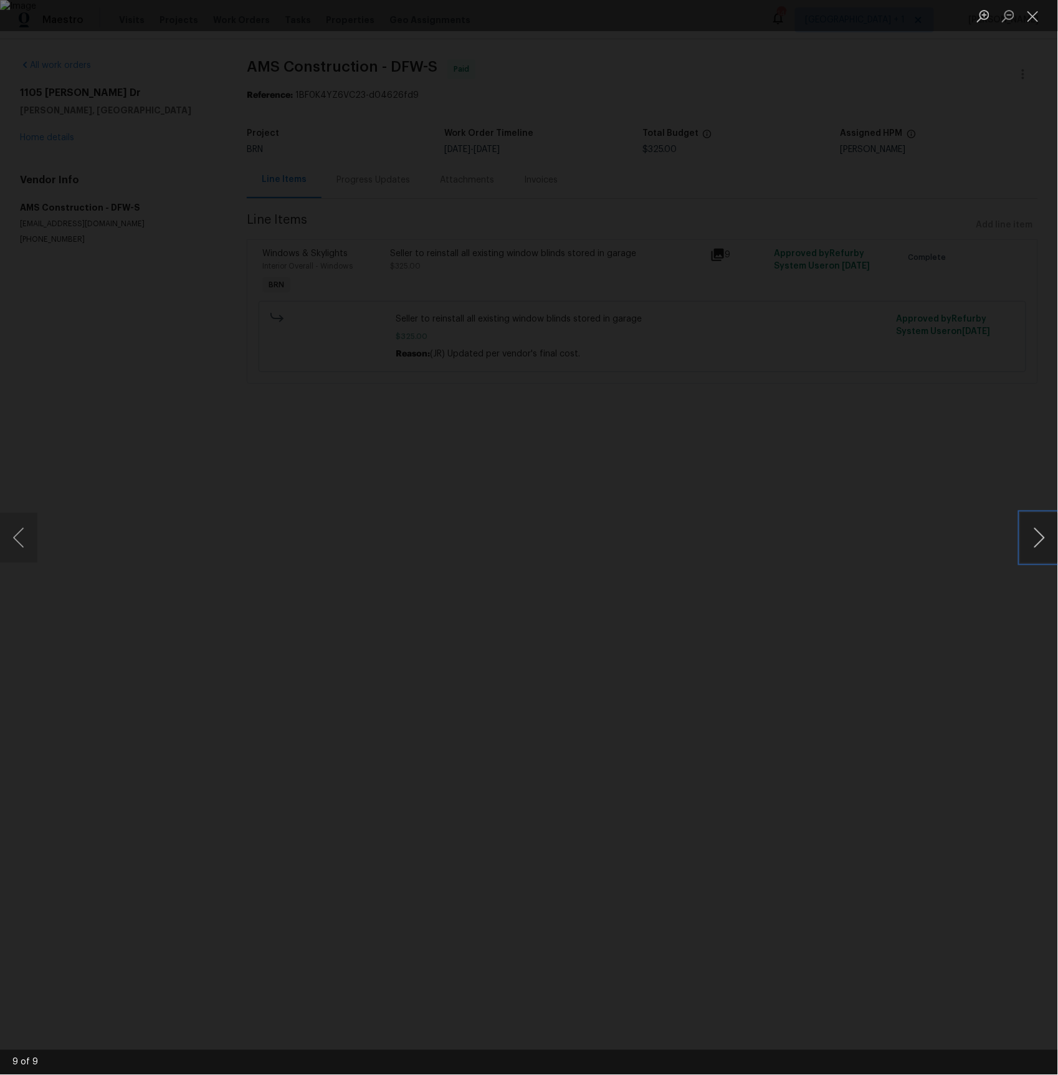
click at [1043, 542] on button "Next image" at bounding box center [1039, 538] width 37 height 50
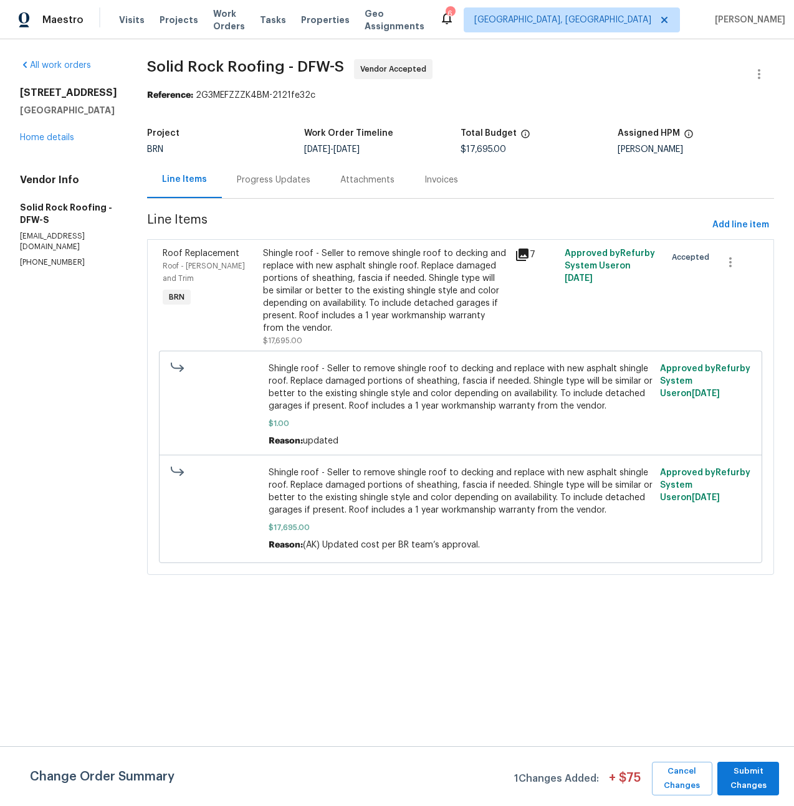
click at [524, 256] on icon at bounding box center [522, 254] width 15 height 15
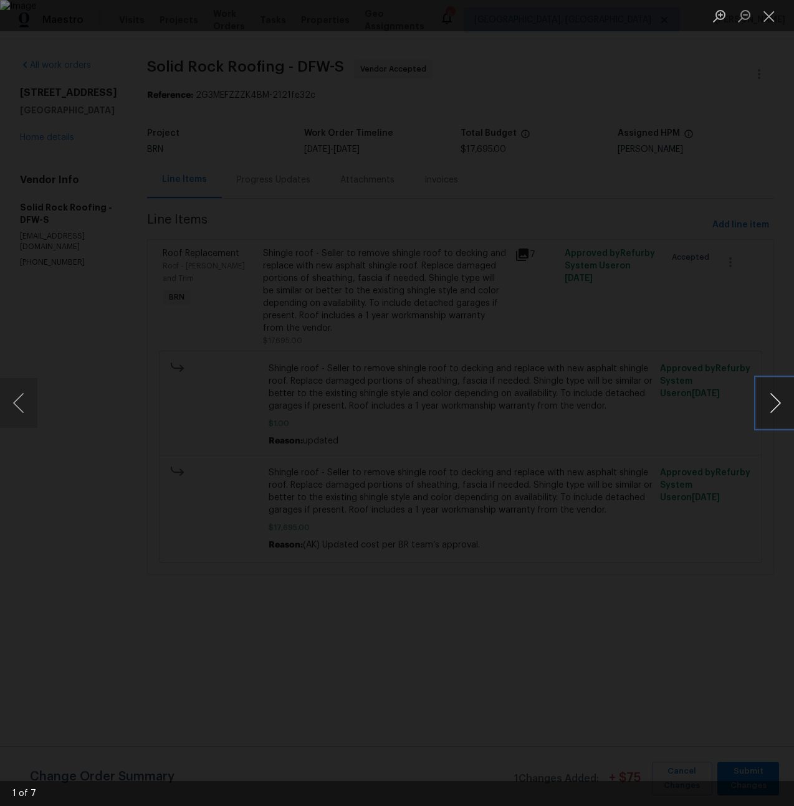
click at [768, 404] on button "Next image" at bounding box center [775, 403] width 37 height 50
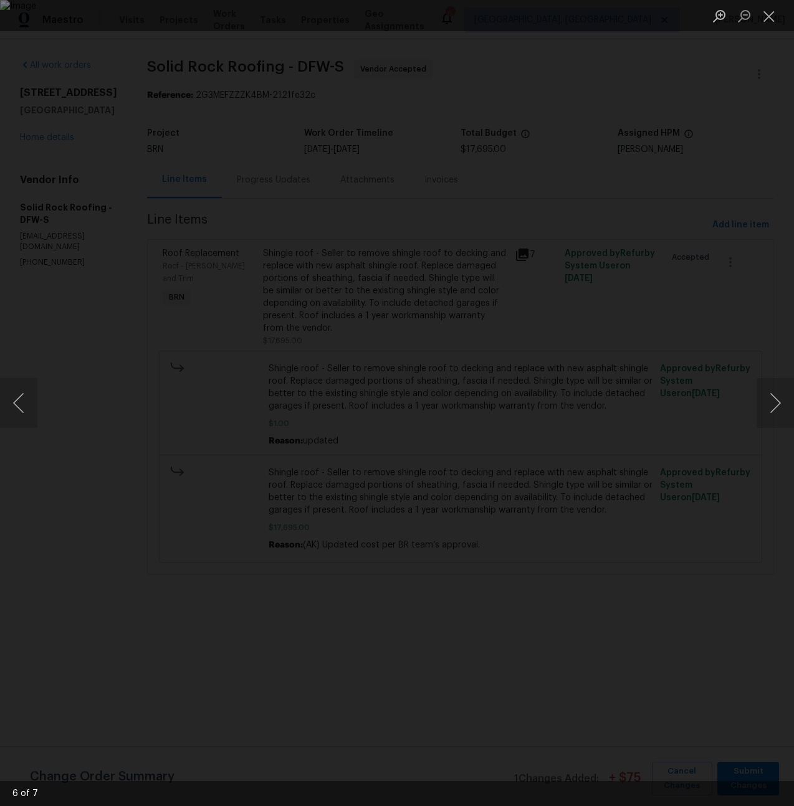
drag, startPoint x: 281, startPoint y: 182, endPoint x: 274, endPoint y: 180, distance: 7.7
click at [281, 182] on div "Lightbox" at bounding box center [397, 403] width 794 height 806
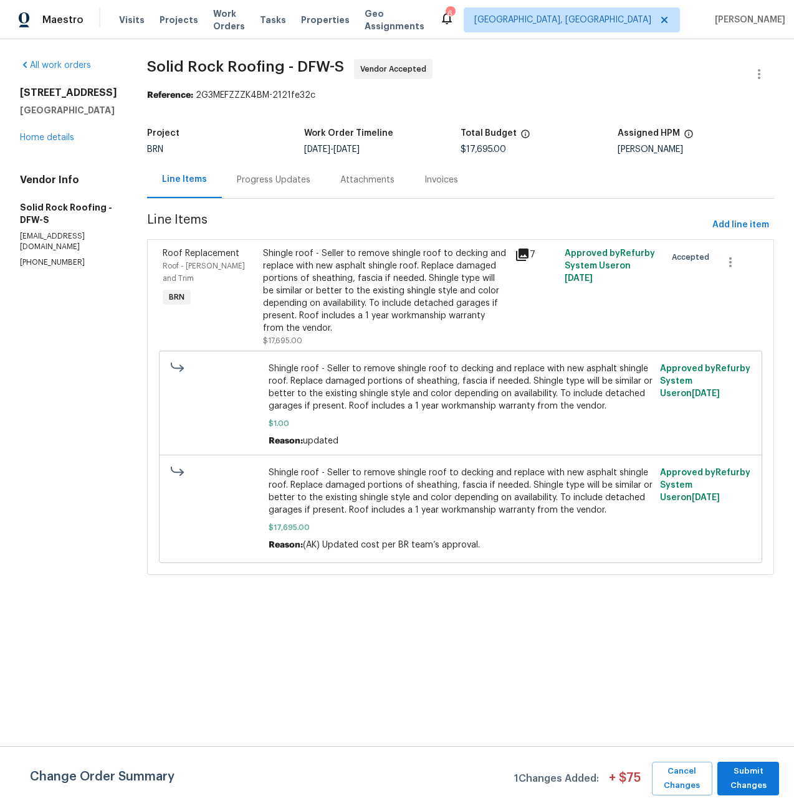
click at [265, 182] on div "Progress Updates" at bounding box center [274, 180] width 74 height 12
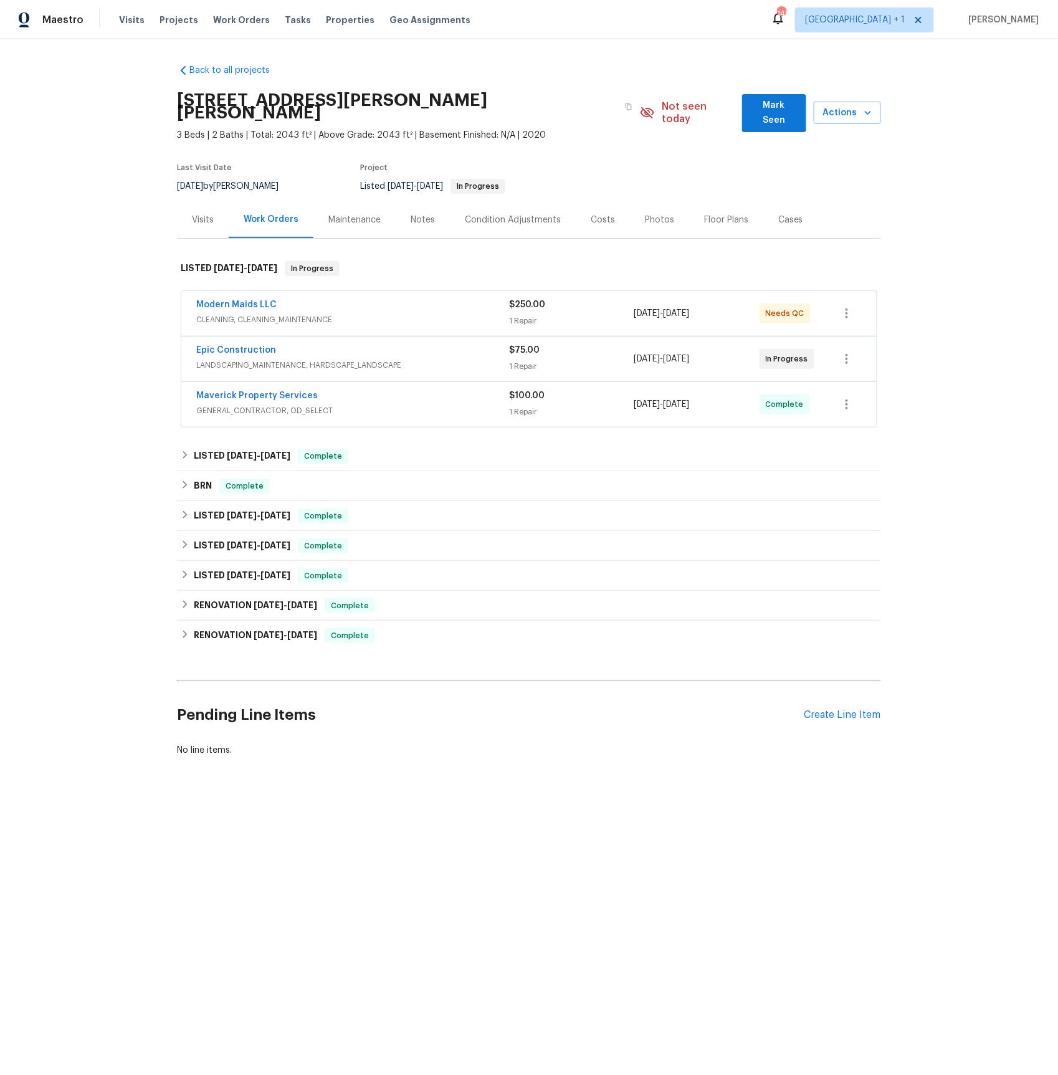
click at [233, 313] on span "CLEANING, CLEANING_MAINTENANCE" at bounding box center [352, 319] width 313 height 12
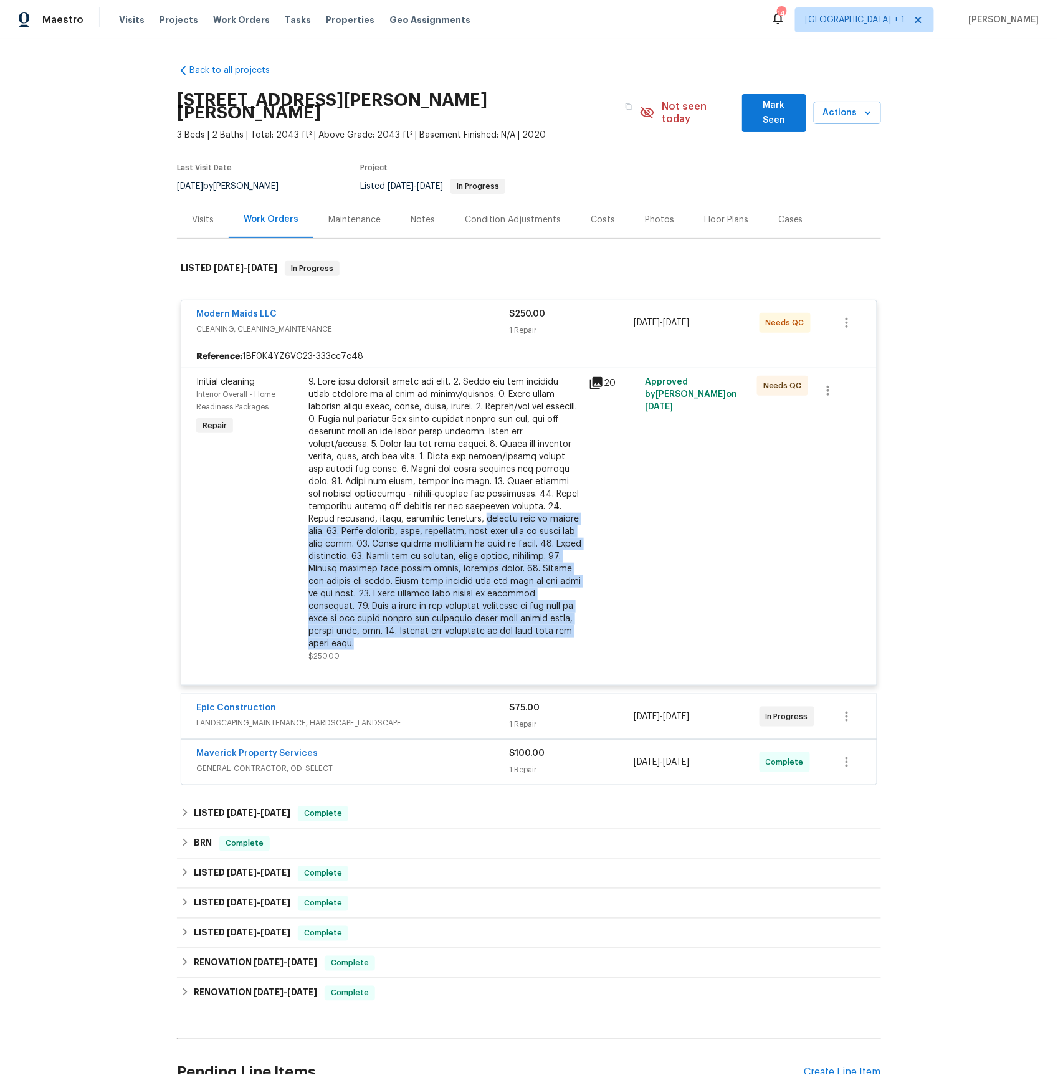
drag, startPoint x: 444, startPoint y: 621, endPoint x: 305, endPoint y: 505, distance: 180.6
click at [305, 505] on div "$250.00" at bounding box center [445, 519] width 280 height 294
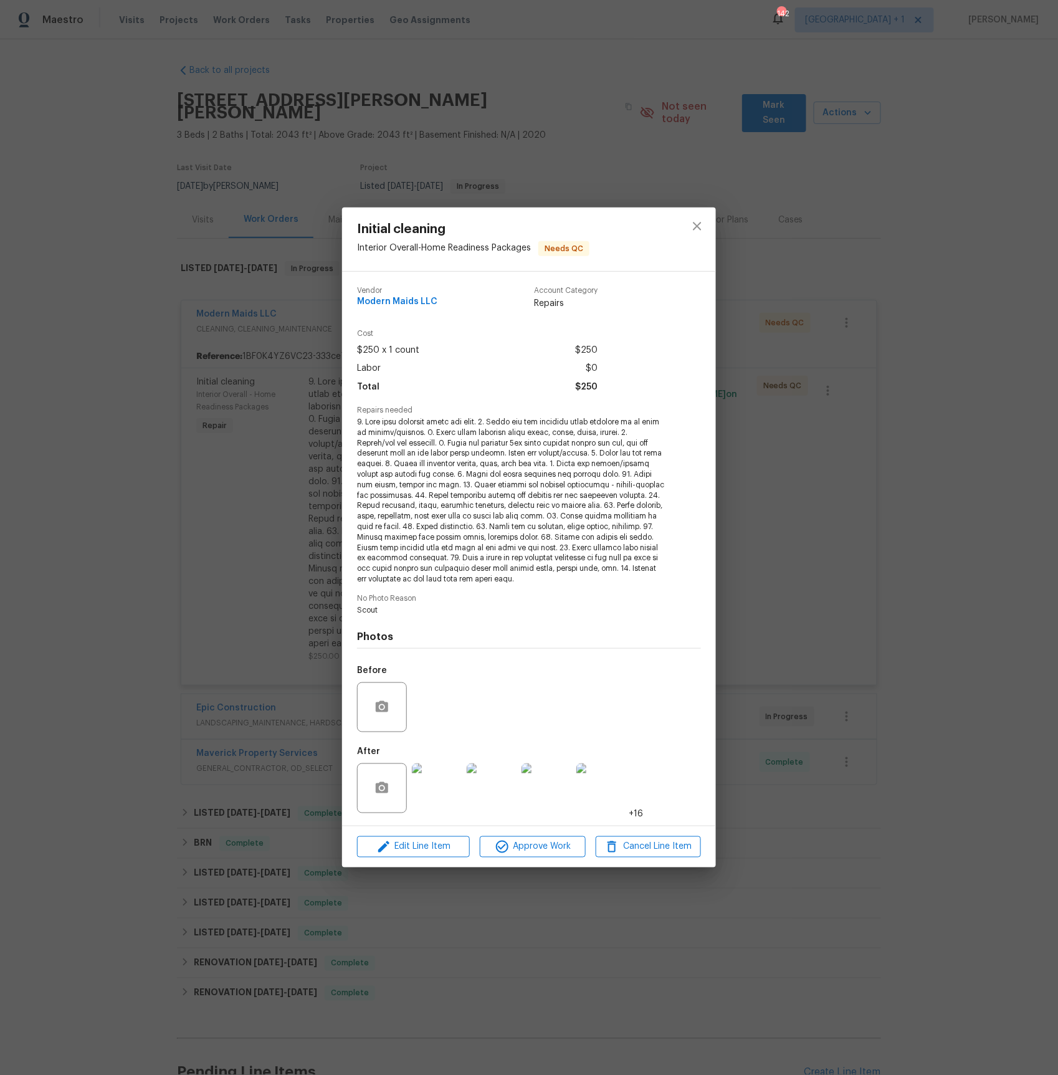
click at [303, 385] on div "Initial cleaning Interior Overall - Home Readiness Packages Needs QC Vendor Mod…" at bounding box center [529, 537] width 1058 height 1075
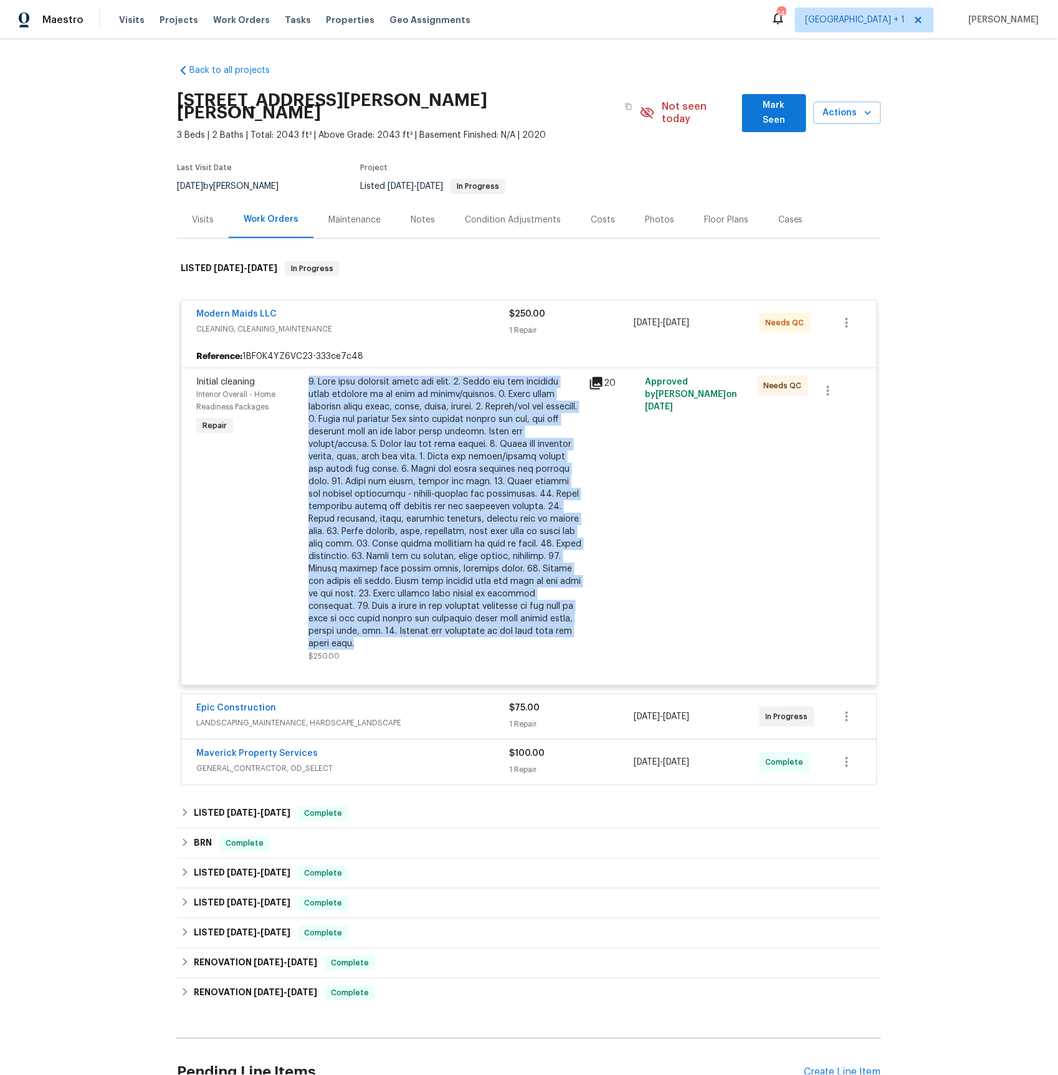
drag, startPoint x: 330, startPoint y: 379, endPoint x: 510, endPoint y: 619, distance: 300.9
click at [510, 619] on div at bounding box center [444, 513] width 273 height 274
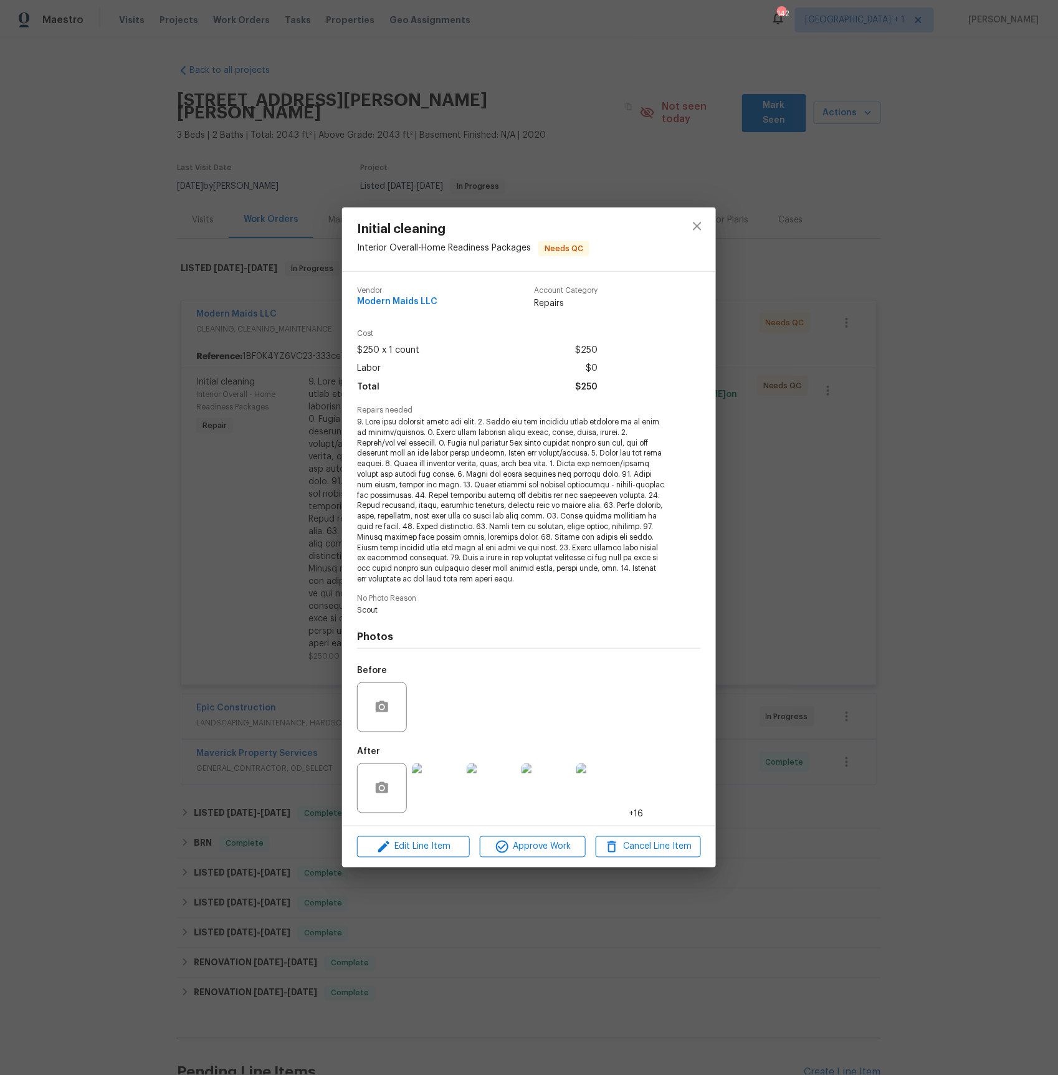
click at [357, 419] on span at bounding box center [512, 501] width 310 height 168
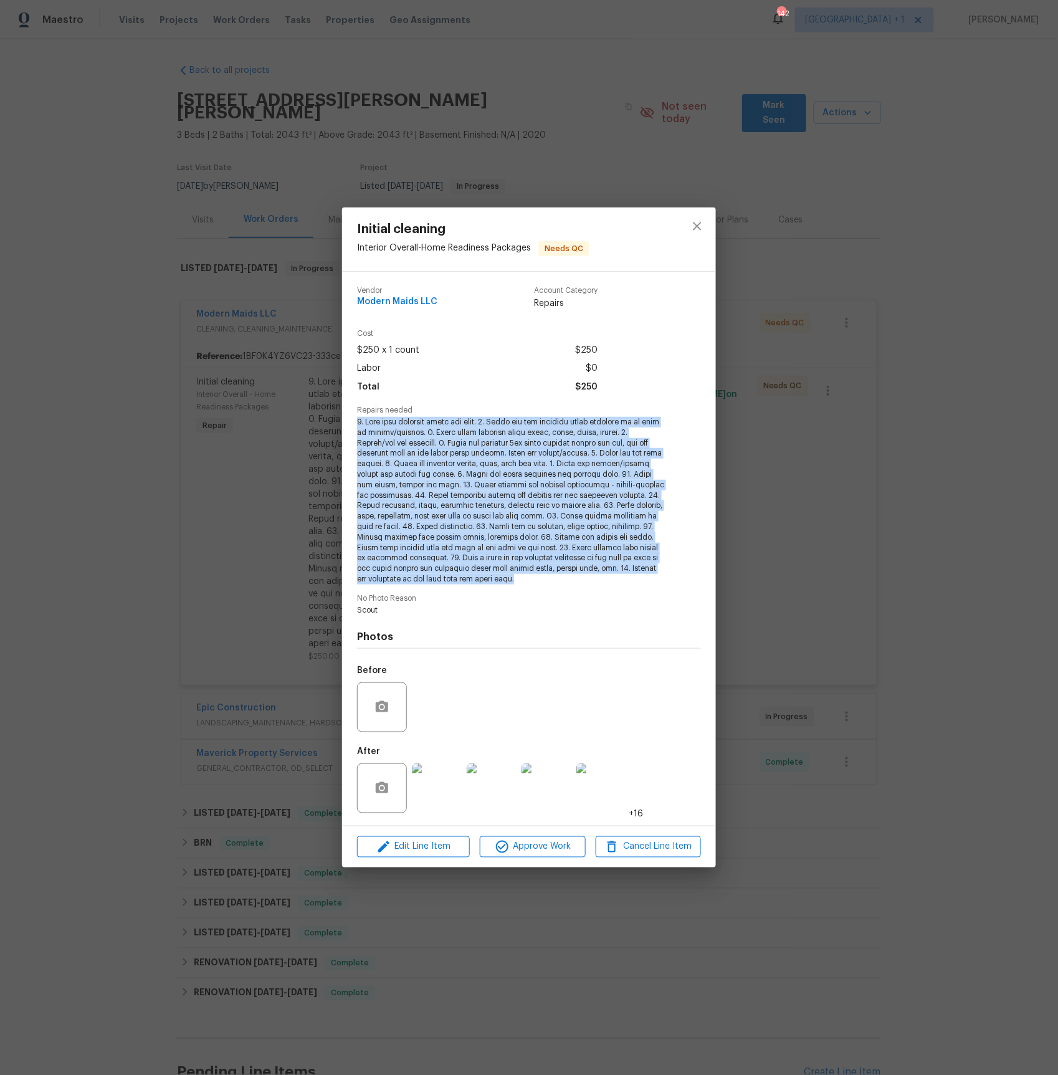
drag, startPoint x: 356, startPoint y: 421, endPoint x: 543, endPoint y: 575, distance: 242.6
click at [543, 575] on span at bounding box center [512, 501] width 310 height 168
copy span "1. Wipe down exterior doors and trim. 2. Clean out all exterior light fixtures …"
click at [113, 126] on div "Initial cleaning Interior Overall - Home Readiness Packages Needs QC Vendor Mod…" at bounding box center [529, 537] width 1058 height 1075
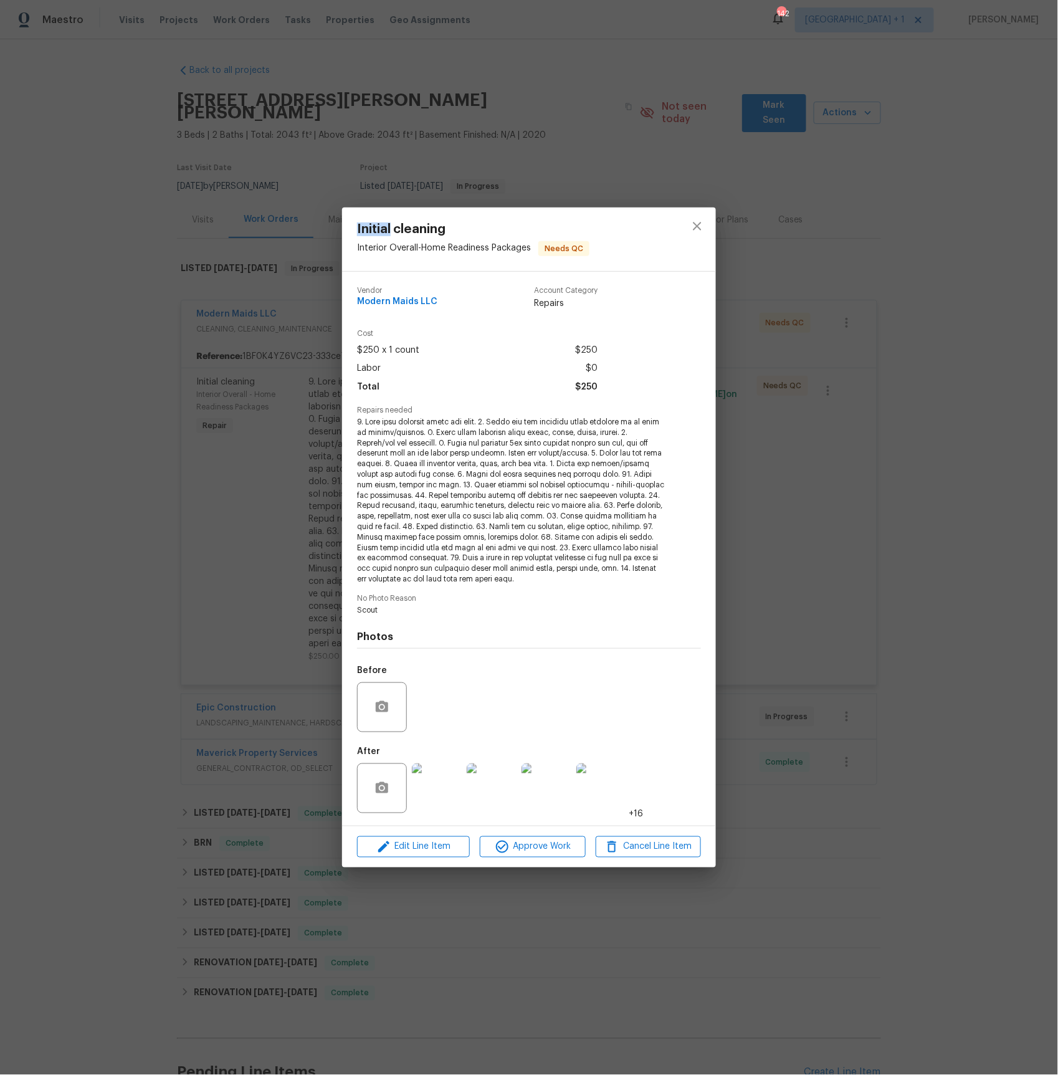
click at [113, 126] on div "Initial cleaning Interior Overall - Home Readiness Packages Needs QC Vendor Mod…" at bounding box center [529, 537] width 1058 height 1075
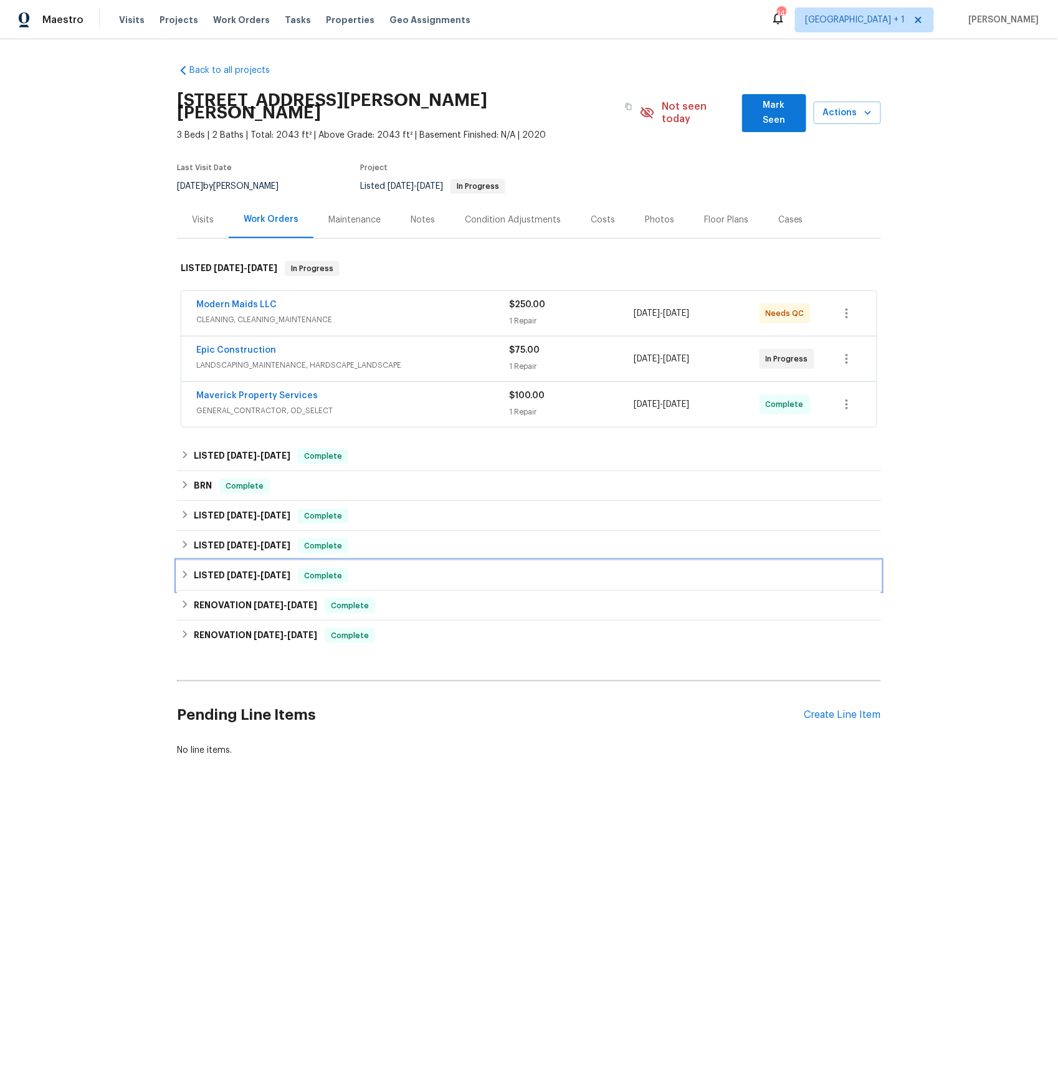
click at [215, 568] on h6 "LISTED [DATE] - [DATE]" at bounding box center [242, 575] width 97 height 15
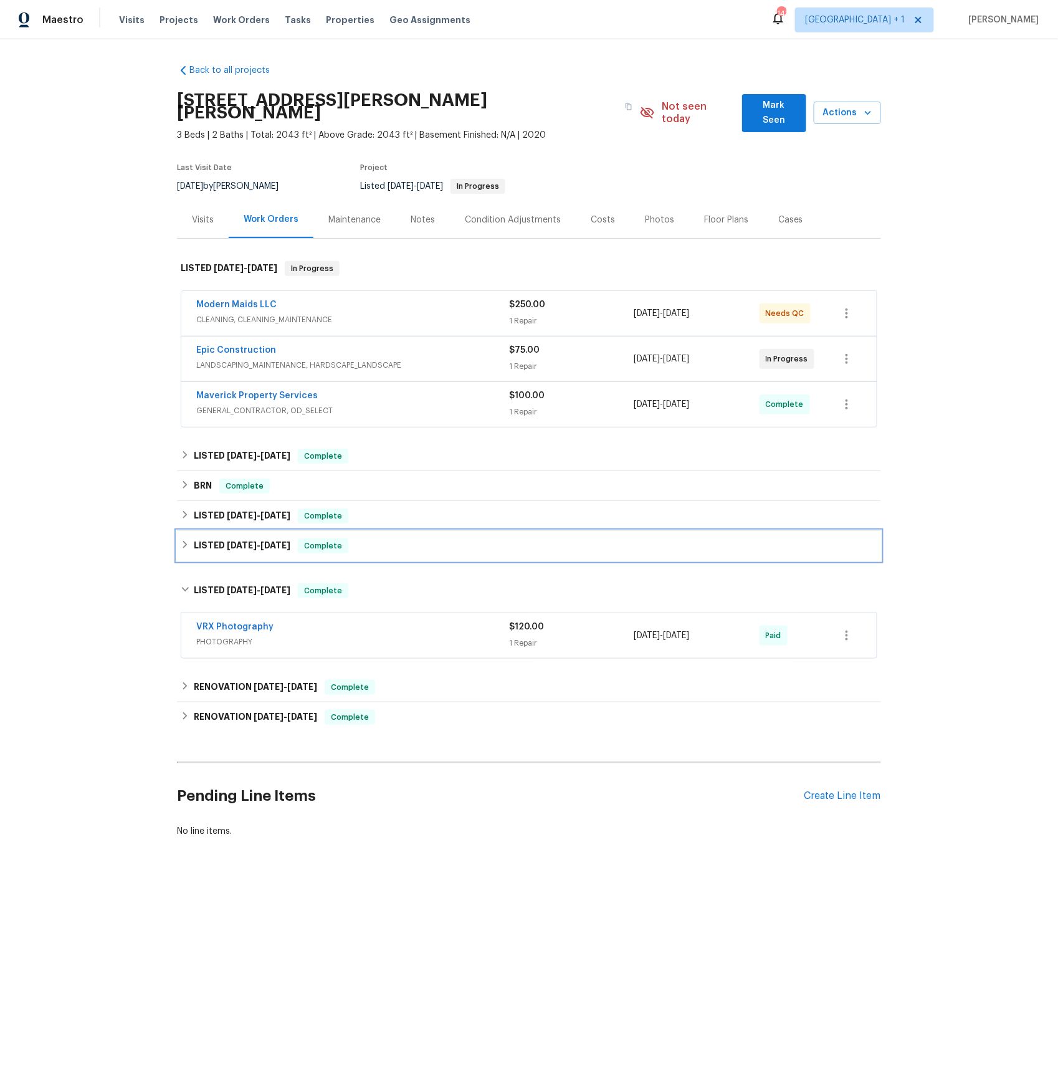
click at [218, 538] on h6 "LISTED [DATE] - [DATE]" at bounding box center [242, 545] width 97 height 15
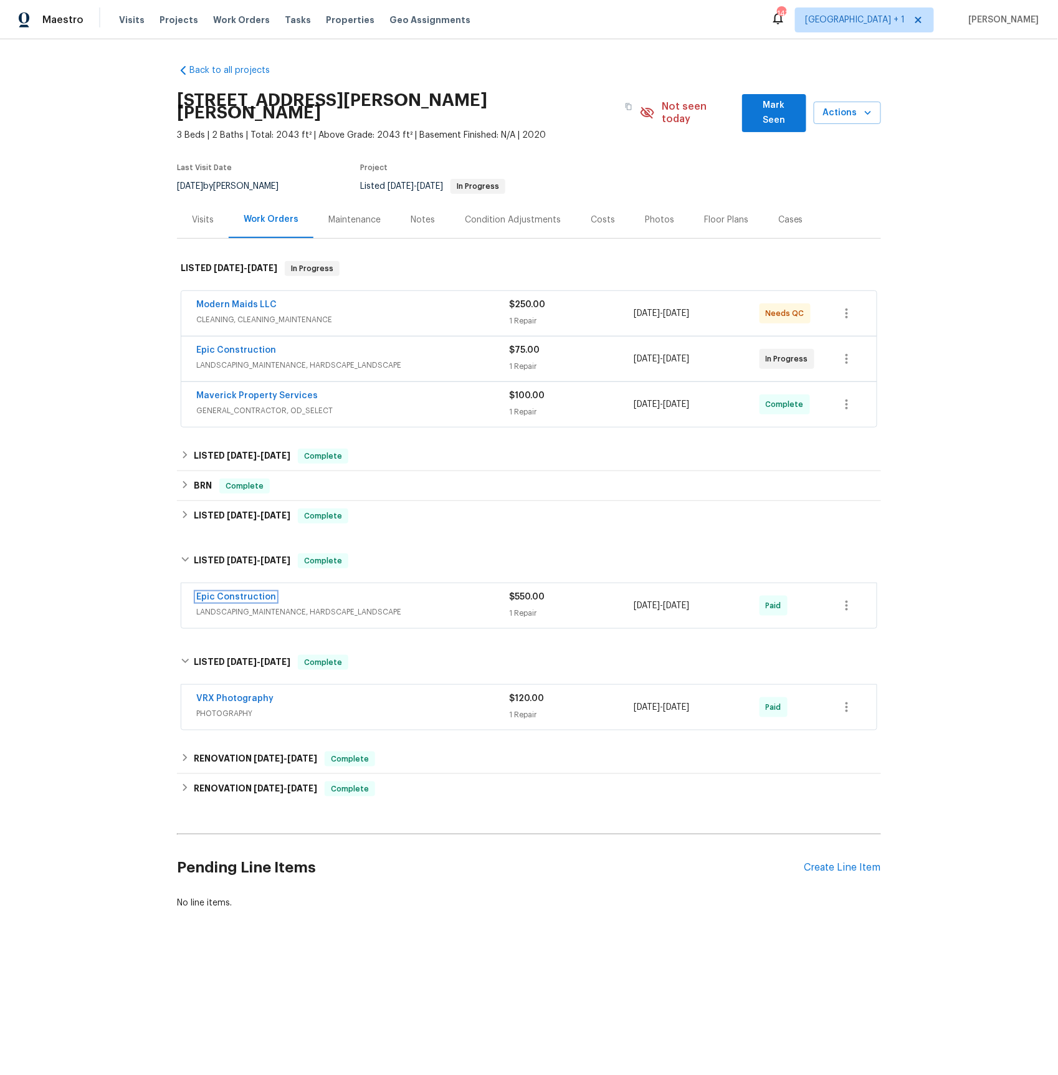
click at [216, 593] on link "Epic Construction" at bounding box center [236, 597] width 80 height 9
